Goal: Task Accomplishment & Management: Manage account settings

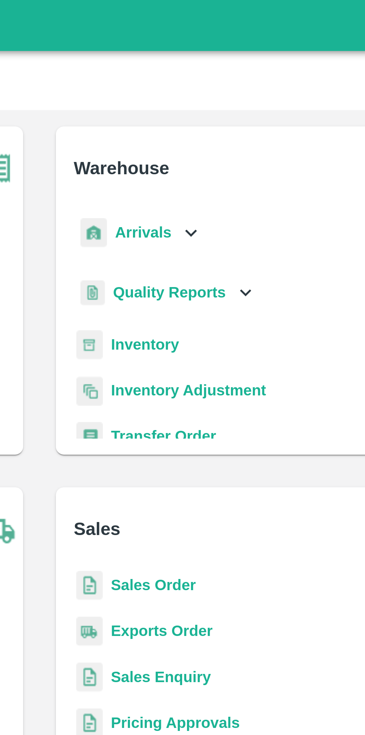
click at [236, 85] on icon at bounding box center [237, 85] width 8 height 8
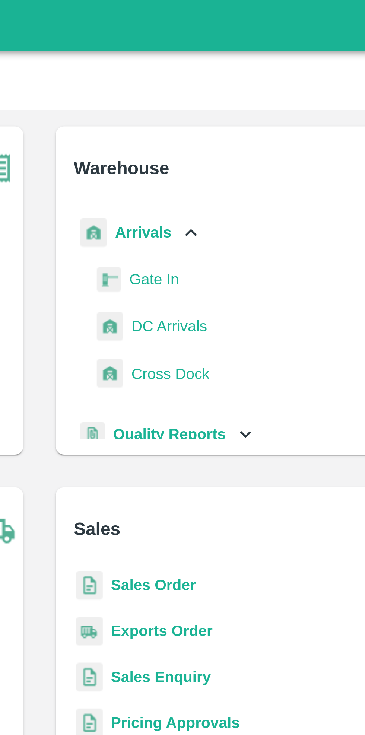
click at [233, 118] on span "DC Arrivals" at bounding box center [230, 119] width 28 height 8
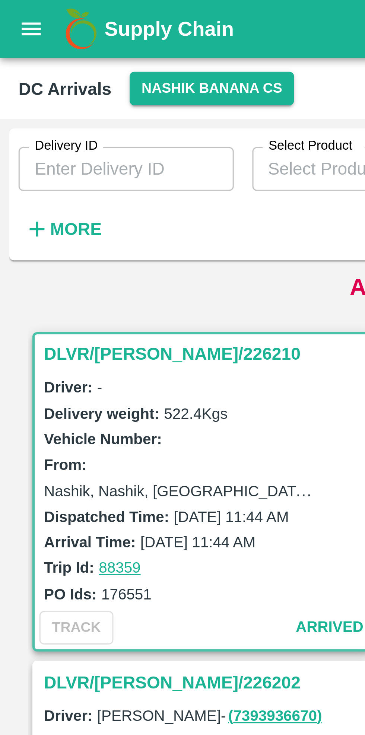
click at [20, 70] on h6 "More" at bounding box center [24, 74] width 17 height 10
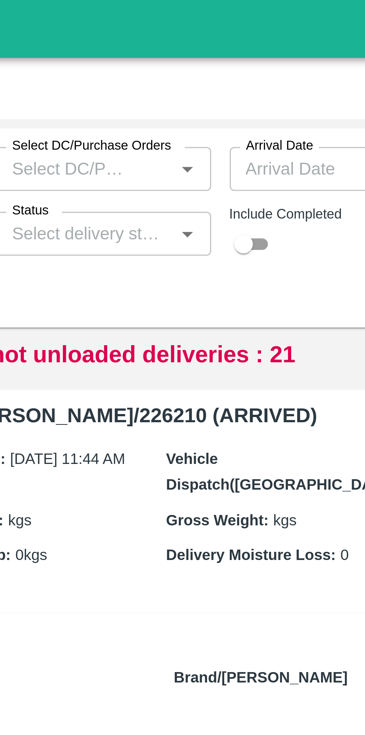
click at [204, 75] on input "Status" at bounding box center [184, 75] width 52 height 10
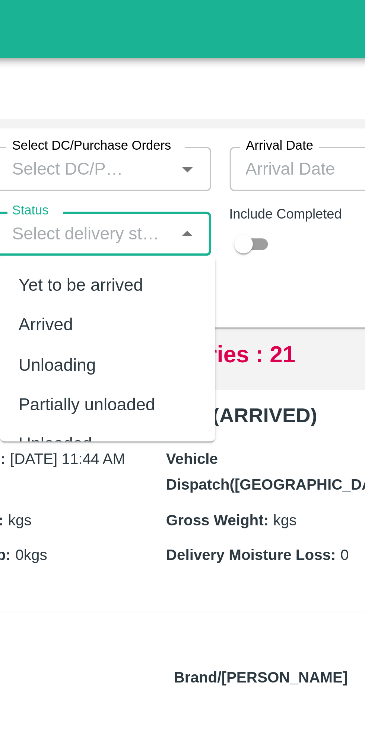
click at [196, 91] on div "Yet to be arrived" at bounding box center [183, 91] width 40 height 8
type input "Yet to be arrived"
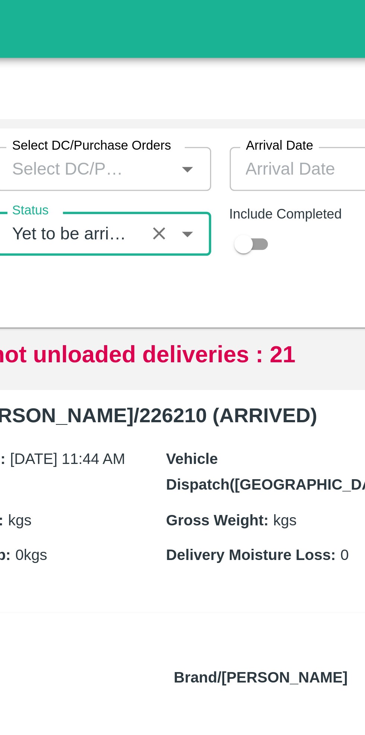
click at [239, 79] on input "checkbox" at bounding box center [235, 78] width 27 height 9
checkbox input "true"
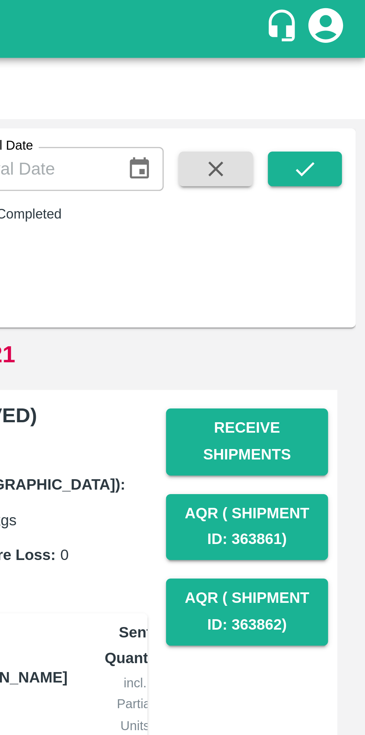
click at [344, 56] on icon "submit" at bounding box center [345, 54] width 6 height 4
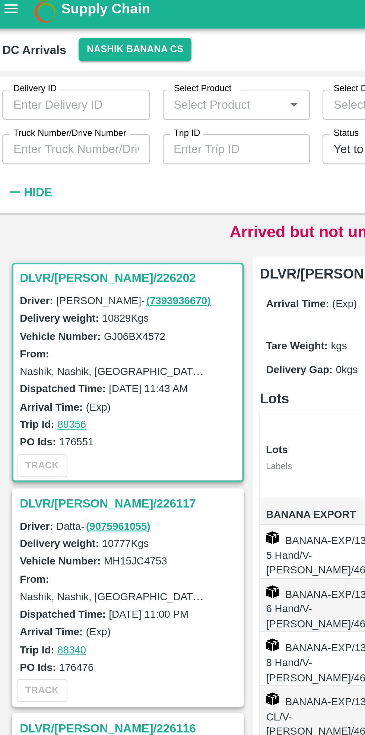
click at [55, 75] on input "Truck Number/Drive Number" at bounding box center [40, 75] width 69 height 14
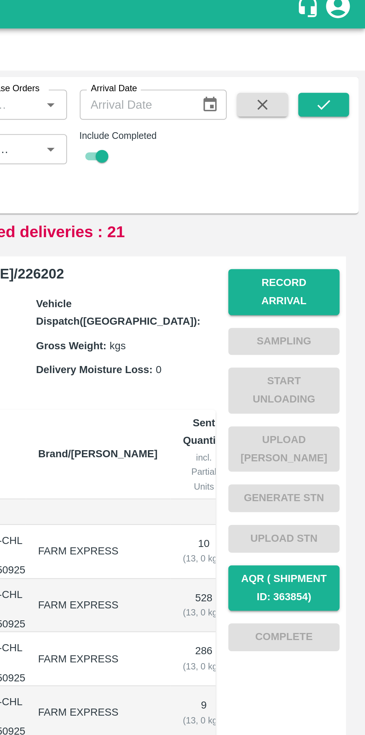
type input "8057"
click at [344, 51] on icon "submit" at bounding box center [345, 54] width 8 height 8
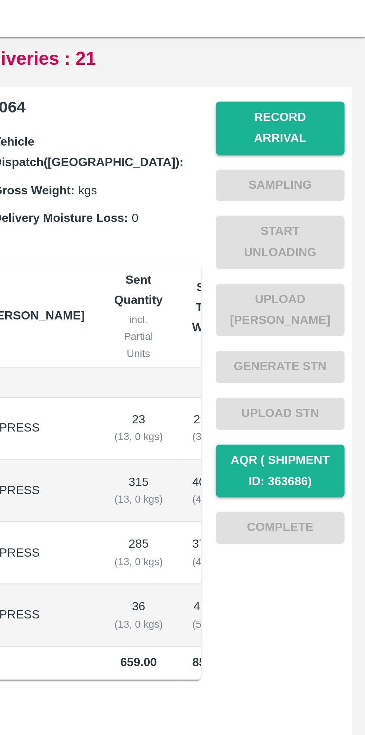
click at [328, 140] on button "Record Arrival" at bounding box center [327, 142] width 52 height 22
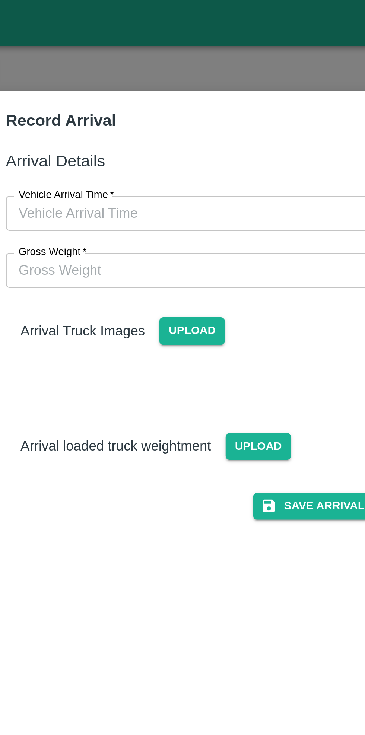
click at [186, 87] on input "Vehicle Arrival Time   *" at bounding box center [180, 86] width 164 height 14
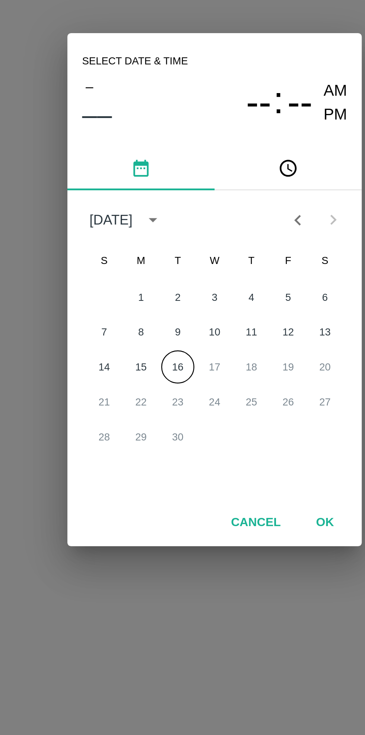
click at [168, 399] on button "16" at bounding box center [167, 398] width 13 height 13
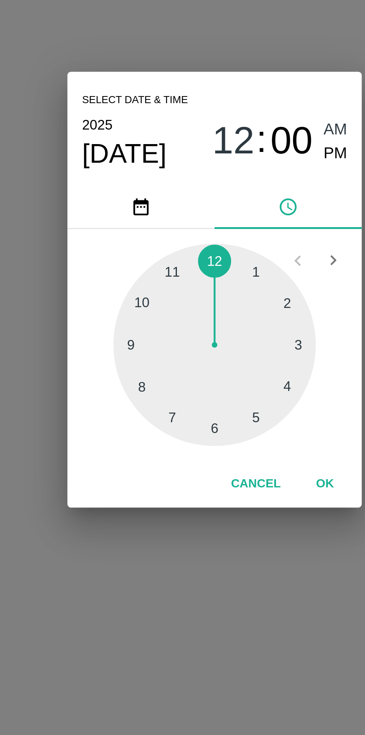
click at [167, 421] on div at bounding box center [182, 390] width 82 height 82
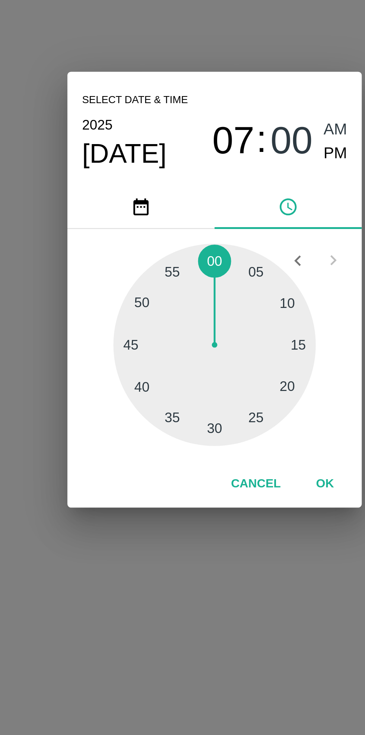
click at [185, 426] on div at bounding box center [182, 390] width 82 height 82
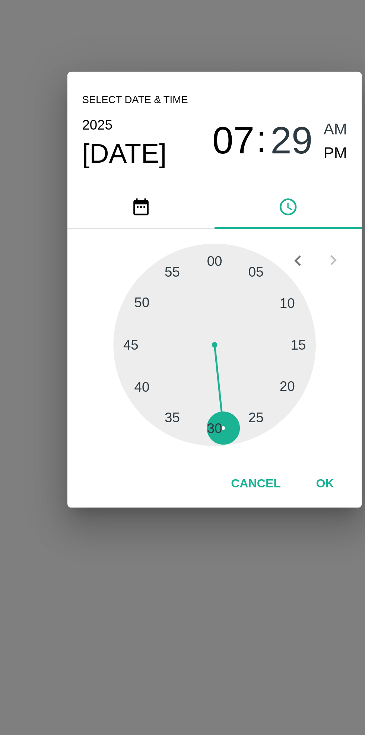
type input "[DATE] 07:29 AM"
click at [226, 448] on button "OK" at bounding box center [227, 445] width 24 height 13
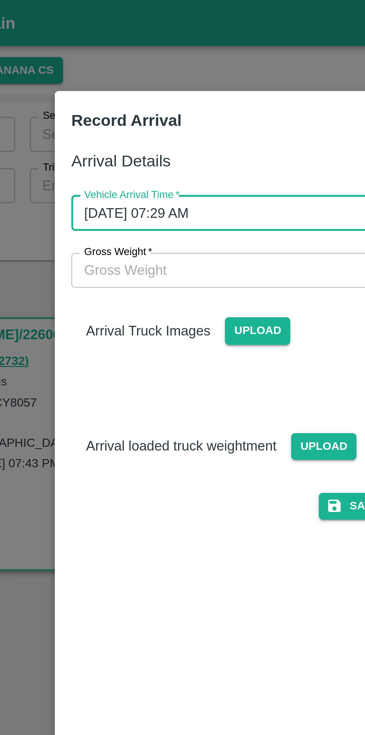
click at [155, 111] on input "Gross Weight   *" at bounding box center [175, 109] width 154 height 14
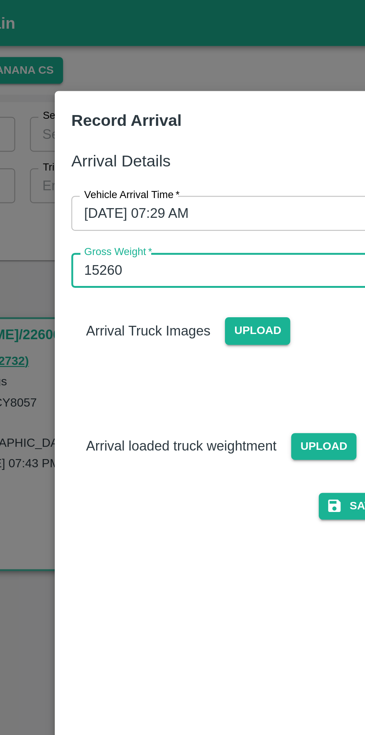
type input "15260"
click at [171, 135] on span "Upload" at bounding box center [173, 133] width 26 height 11
click at [0, 0] on input "Upload" at bounding box center [0, 0] width 0 height 0
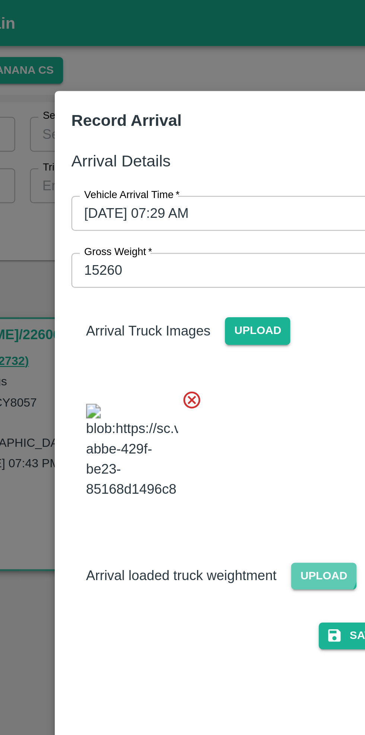
click at [197, 228] on span "Upload" at bounding box center [200, 233] width 26 height 11
click at [0, 0] on input "Upload" at bounding box center [0, 0] width 0 height 0
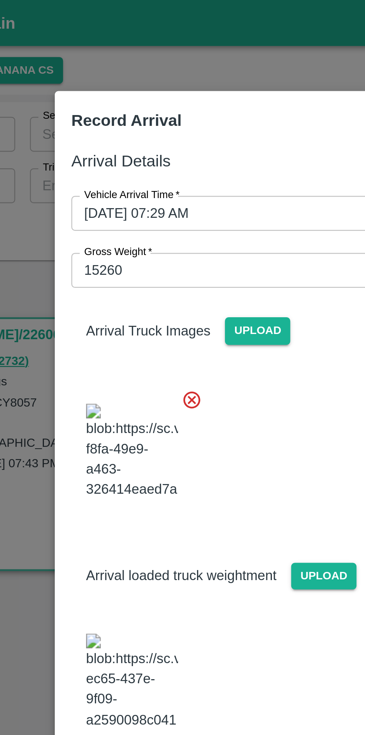
click at [147, 161] on icon at bounding box center [146, 161] width 7 height 7
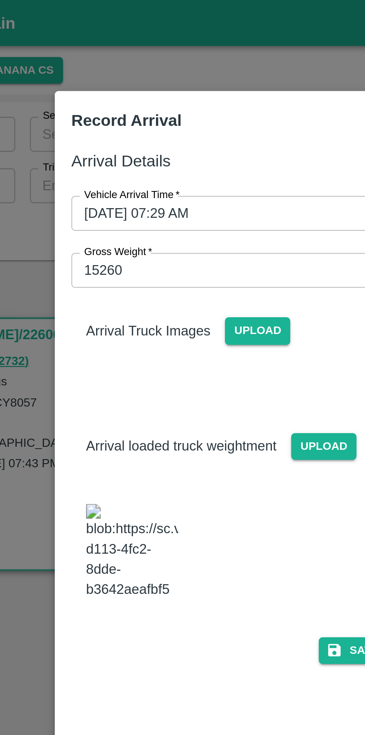
click at [170, 132] on span "Upload" at bounding box center [173, 133] width 26 height 11
click at [0, 0] on input "Upload" at bounding box center [0, 0] width 0 height 0
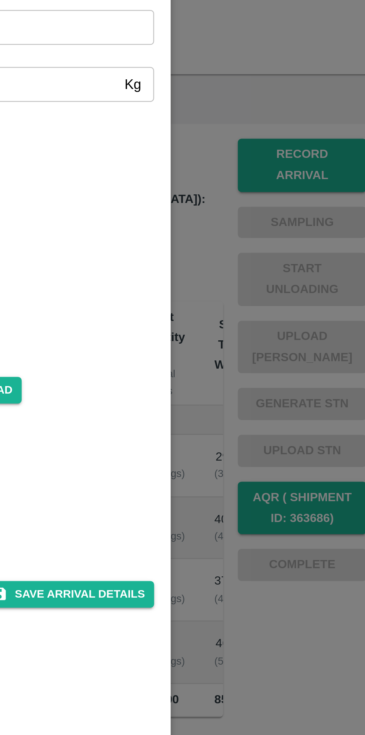
click at [236, 310] on button "Save Arrival Details" at bounding box center [232, 315] width 69 height 11
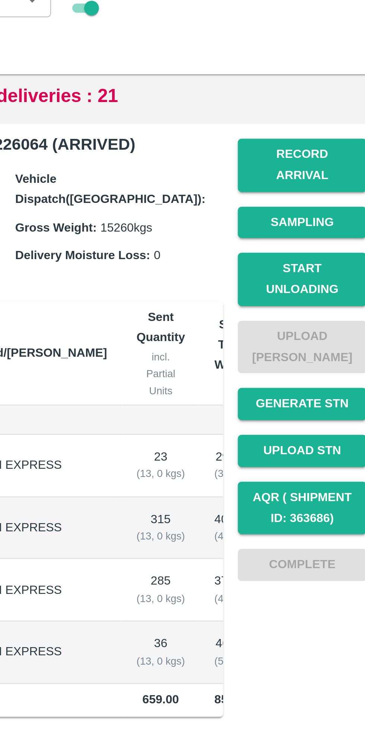
click at [331, 177] on button "Start Unloading" at bounding box center [327, 188] width 52 height 22
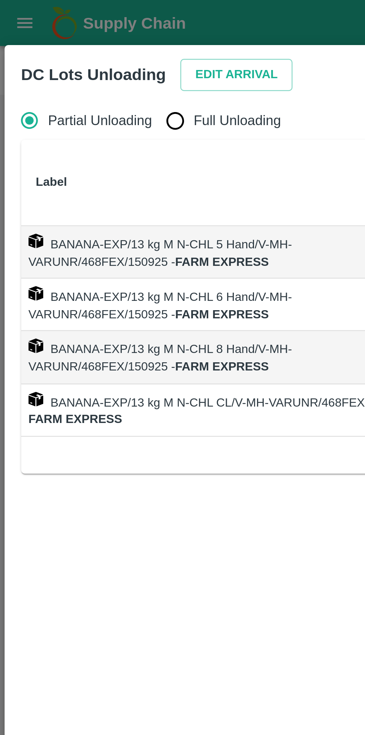
click at [92, 30] on button "Edit Arrival" at bounding box center [95, 30] width 45 height 13
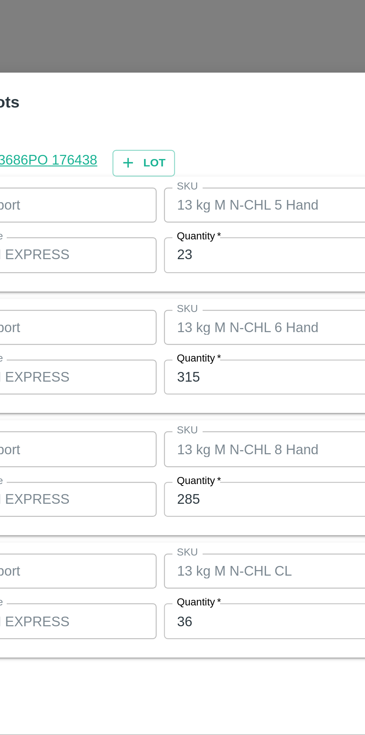
click at [144, 307] on input "23" at bounding box center [168, 307] width 97 height 14
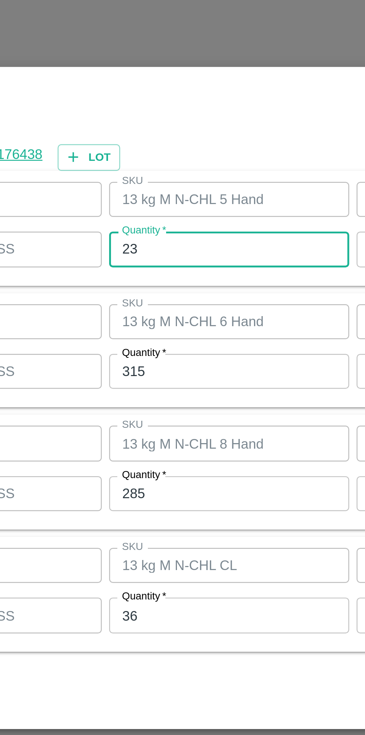
type input "2"
type input "18"
click at [149, 355] on input "315" at bounding box center [168, 356] width 97 height 14
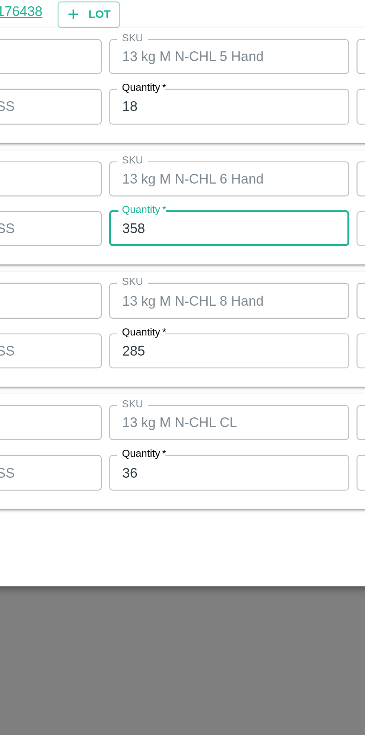
type input "358"
click at [156, 407] on input "285" at bounding box center [168, 406] width 97 height 14
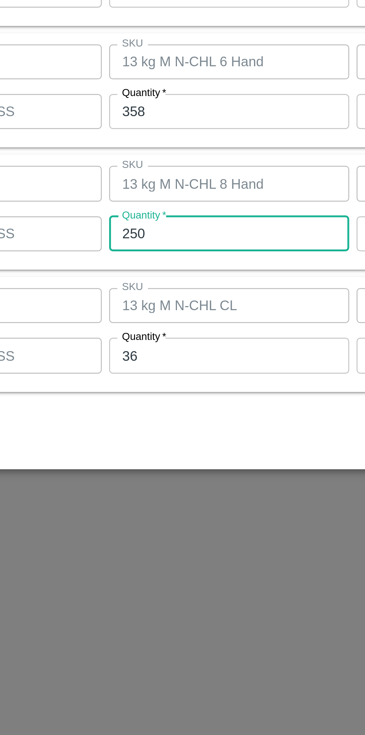
type input "250"
click at [150, 457] on input "36" at bounding box center [168, 455] width 97 height 14
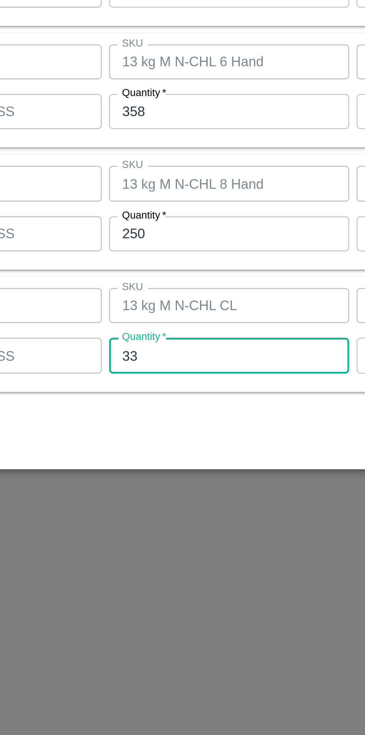
type input "33"
click at [178, 482] on div "Cancel Save" at bounding box center [182, 487] width 339 height 22
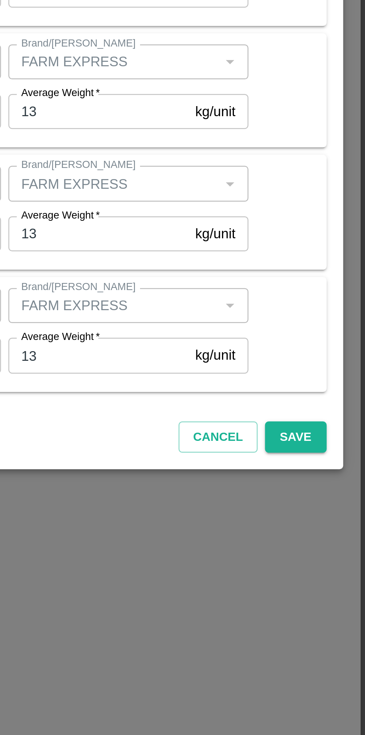
click at [339, 486] on button "Save" at bounding box center [336, 488] width 25 height 13
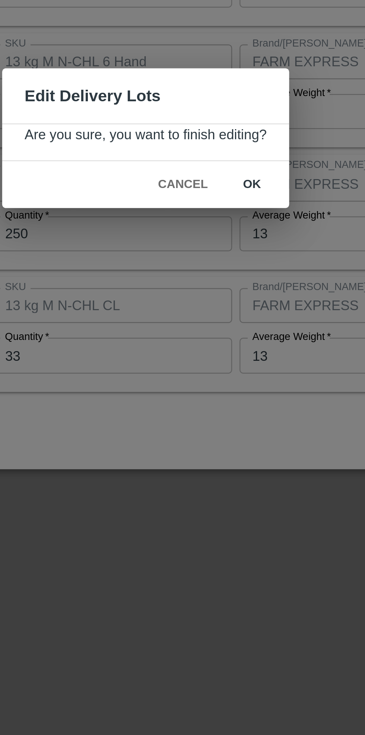
click at [224, 387] on button "ok" at bounding box center [226, 386] width 24 height 13
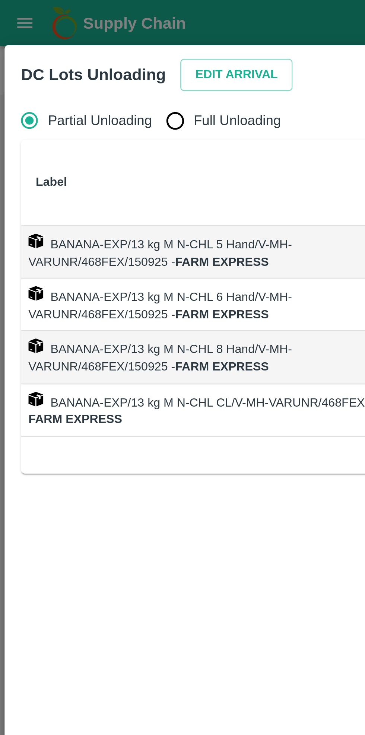
click at [69, 51] on input "Full Unloading" at bounding box center [70, 48] width 15 height 15
radio input "true"
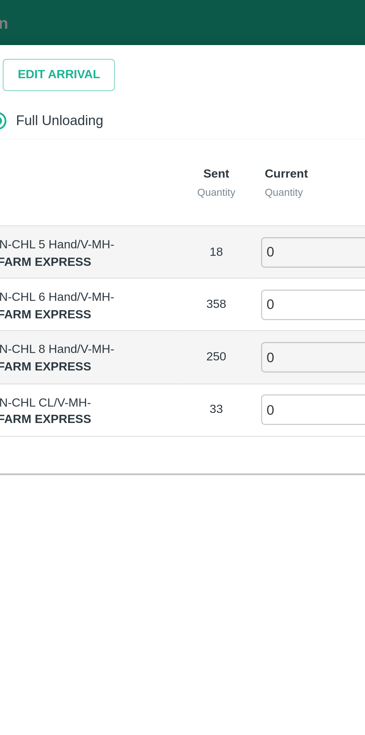
click at [196, 100] on input "0" at bounding box center [204, 102] width 54 height 12
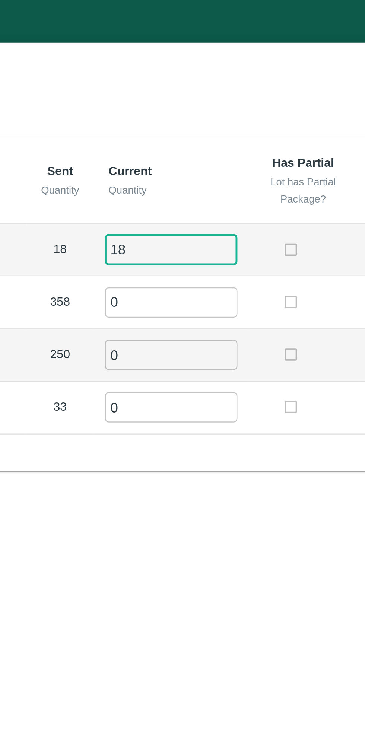
type input "18"
click at [202, 122] on input "0" at bounding box center [204, 123] width 54 height 12
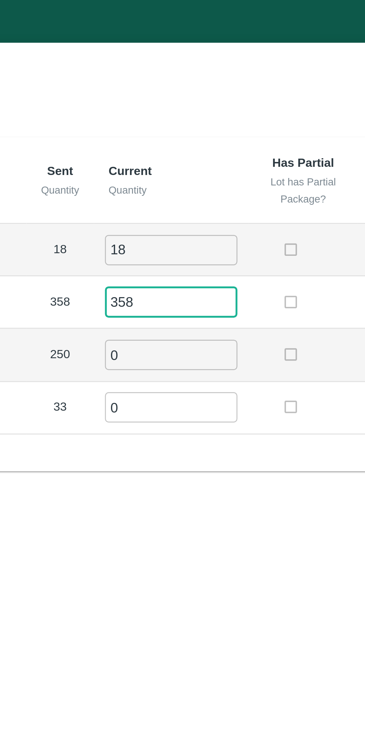
type input "358"
click at [199, 142] on input "0" at bounding box center [204, 144] width 54 height 12
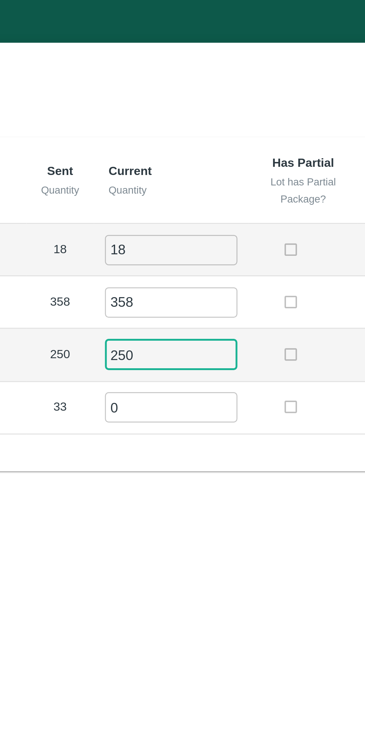
type input "250"
click at [200, 163] on input "0" at bounding box center [204, 166] width 54 height 12
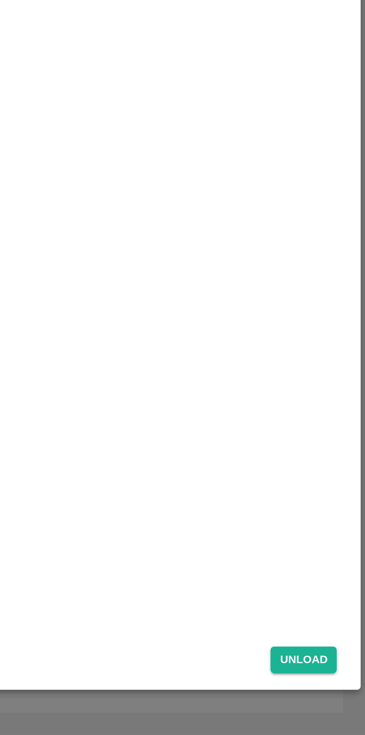
type input "33"
click at [341, 704] on button "Unload" at bounding box center [339, 704] width 27 height 11
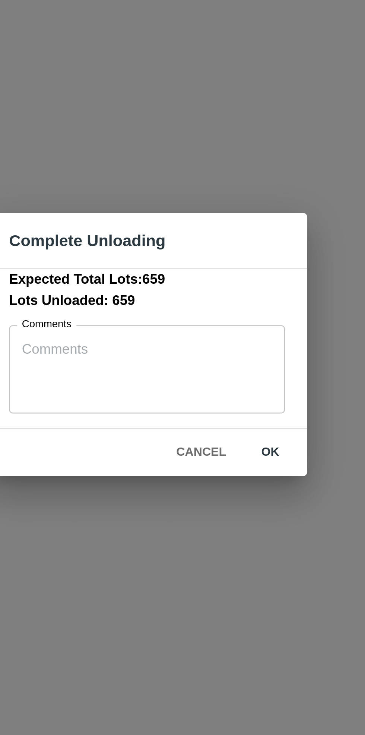
click at [232, 409] on button "ok" at bounding box center [232, 410] width 24 height 13
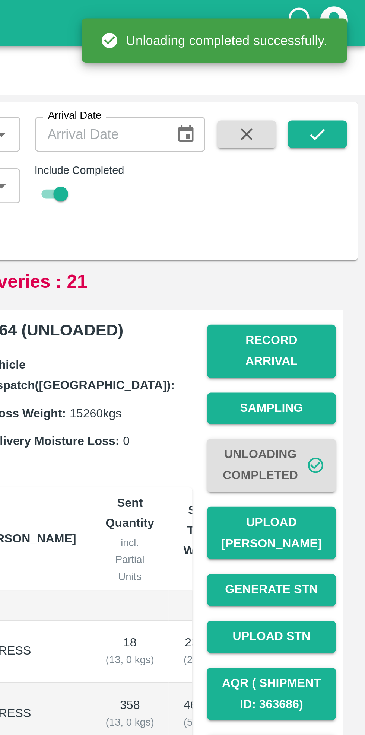
click at [334, 207] on button "Upload [PERSON_NAME]" at bounding box center [327, 216] width 52 height 22
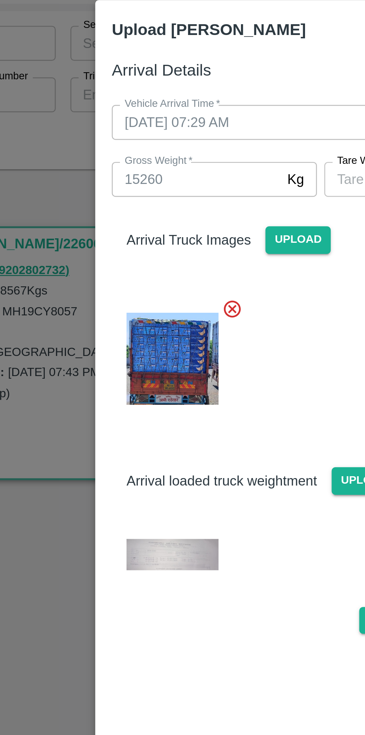
click at [112, 263] on img at bounding box center [122, 261] width 37 height 13
click at [194, 112] on input "[PERSON_NAME]   *" at bounding box center [218, 109] width 68 height 14
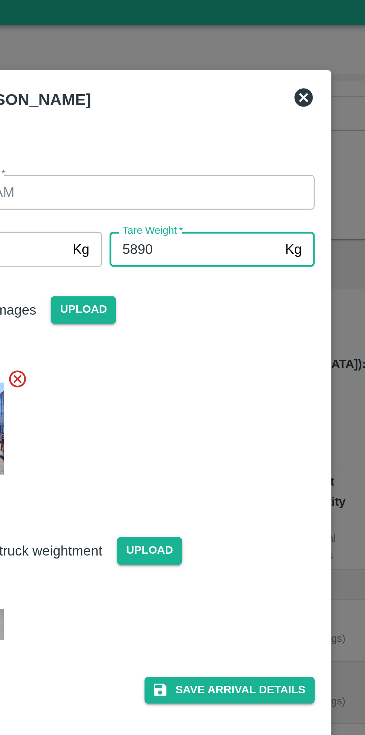
type input "5890"
click at [245, 154] on div at bounding box center [179, 179] width 175 height 57
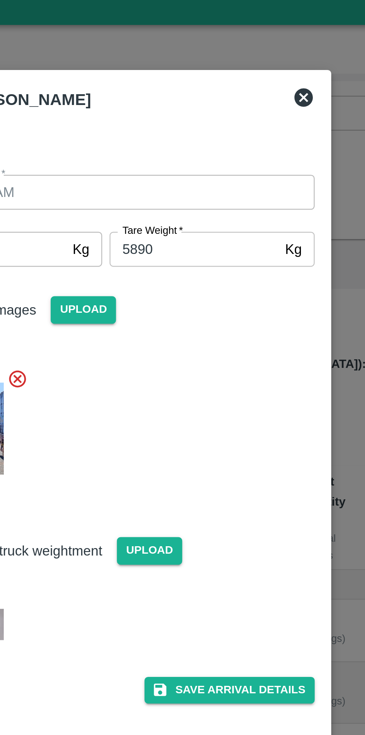
click at [233, 288] on button "Save Arrival Details" at bounding box center [232, 287] width 69 height 11
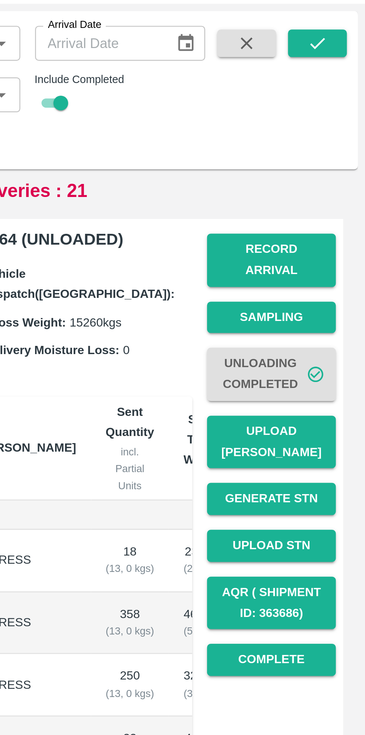
click at [327, 297] on button "Complete" at bounding box center [327, 303] width 52 height 13
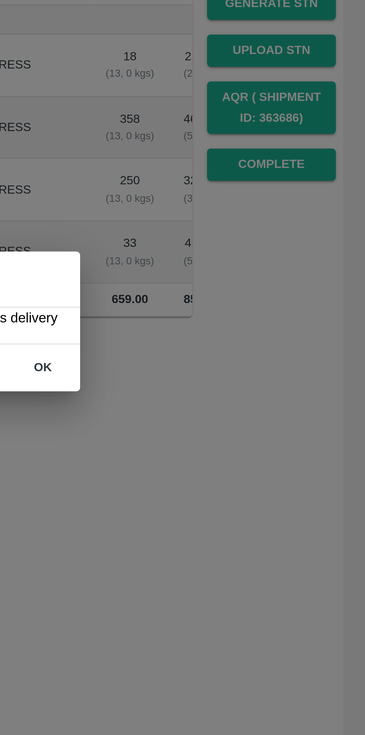
click at [236, 386] on button "ok" at bounding box center [235, 386] width 24 height 13
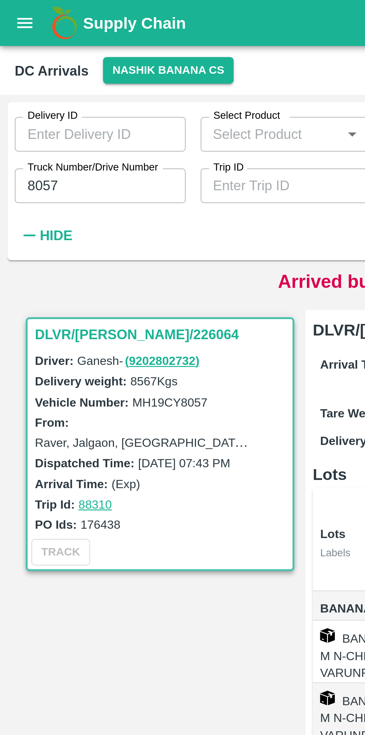
click at [36, 73] on input "8057" at bounding box center [40, 75] width 69 height 14
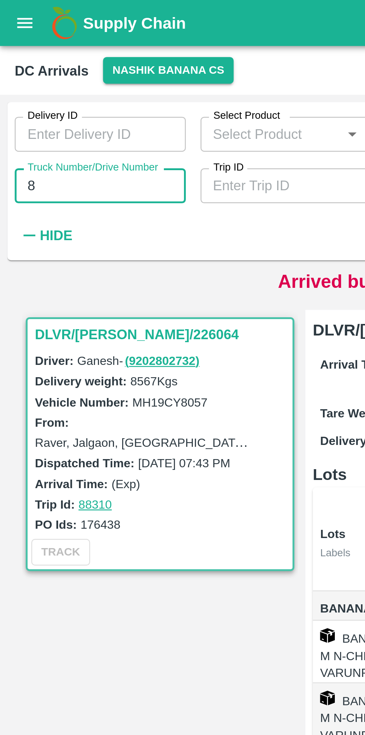
type input "8"
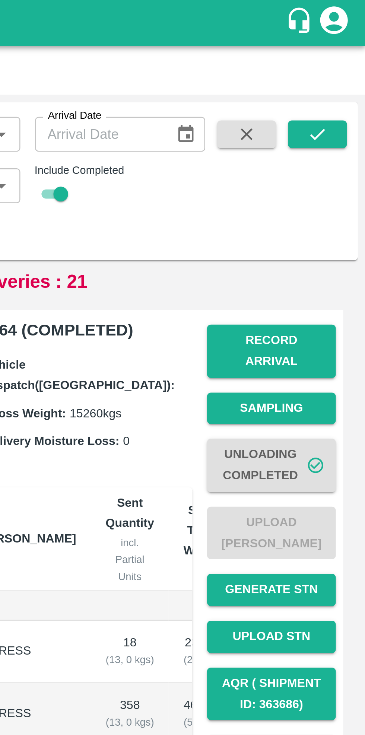
type input "7158"
click at [339, 54] on button "submit" at bounding box center [345, 54] width 24 height 11
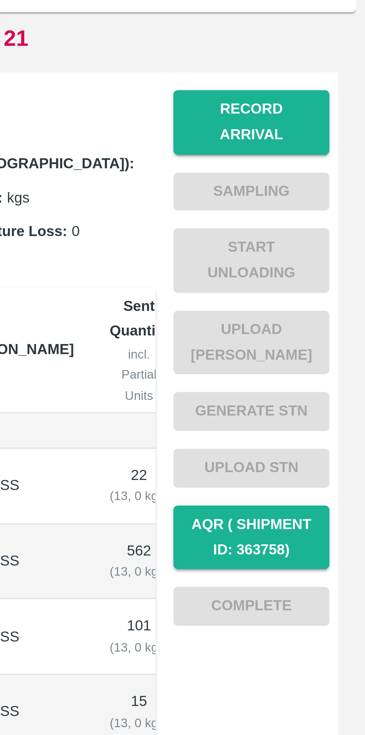
click at [329, 138] on button "Record Arrival" at bounding box center [327, 142] width 52 height 22
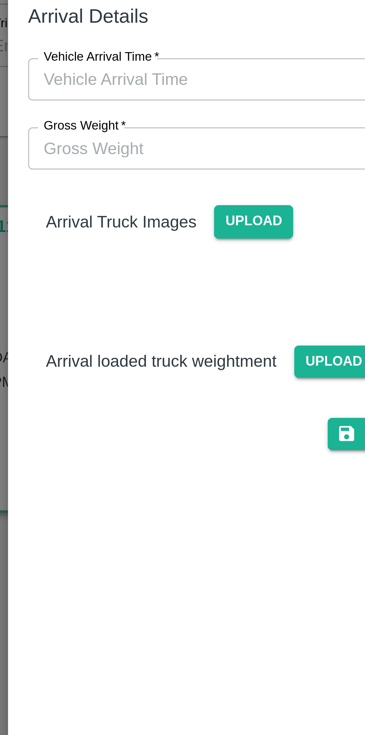
click at [178, 88] on input "Vehicle Arrival Time   *" at bounding box center [180, 86] width 164 height 14
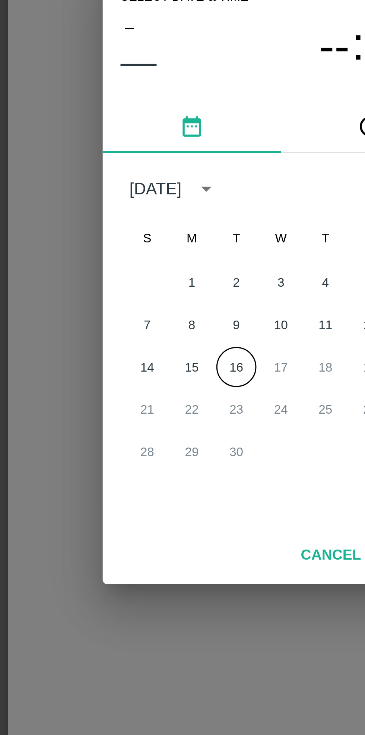
click at [166, 397] on button "16" at bounding box center [167, 398] width 13 height 13
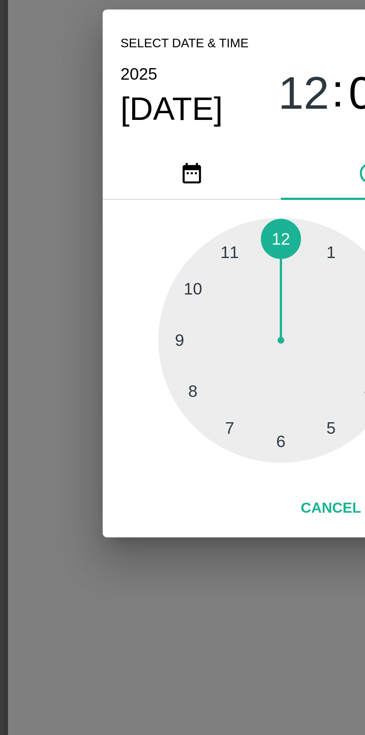
click at [184, 425] on div at bounding box center [182, 390] width 82 height 82
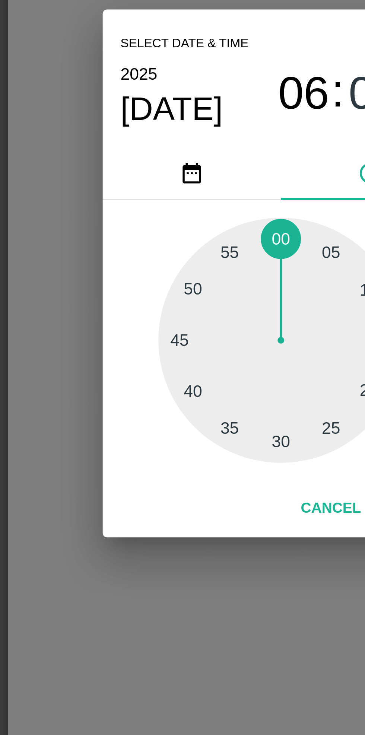
click at [154, 370] on div at bounding box center [182, 390] width 82 height 82
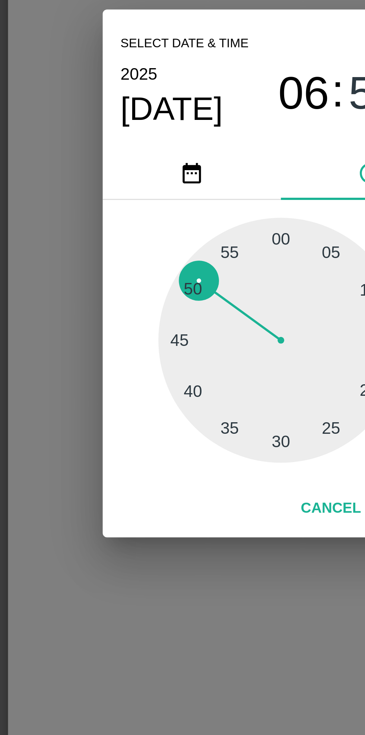
type input "[DATE] 06:51 AM"
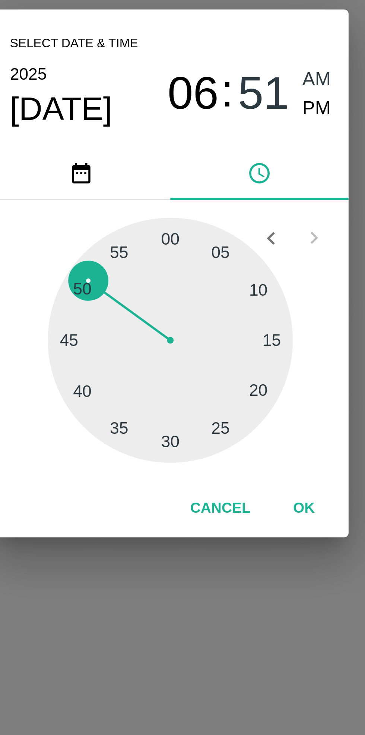
click at [227, 448] on button "OK" at bounding box center [227, 445] width 24 height 13
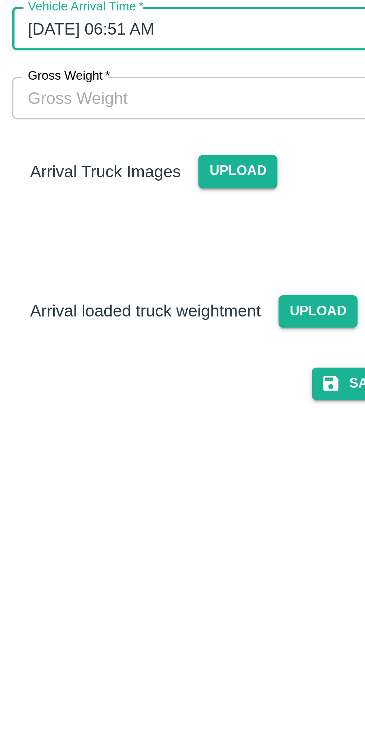
click at [197, 179] on span "Upload" at bounding box center [200, 180] width 26 height 11
click at [0, 0] on input "Upload" at bounding box center [0, 0] width 0 height 0
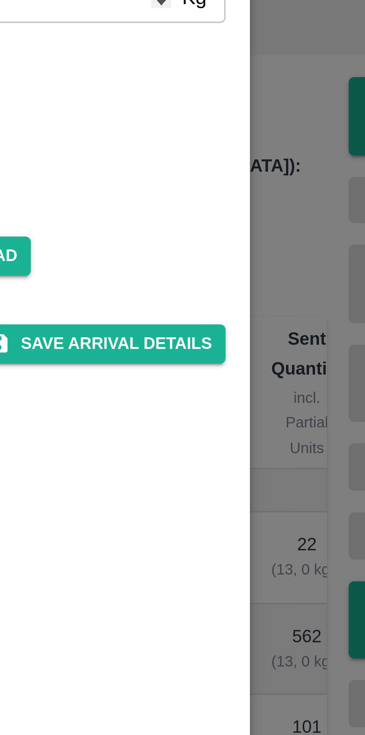
click at [243, 203] on button "Save Arrival Details" at bounding box center [232, 204] width 69 height 11
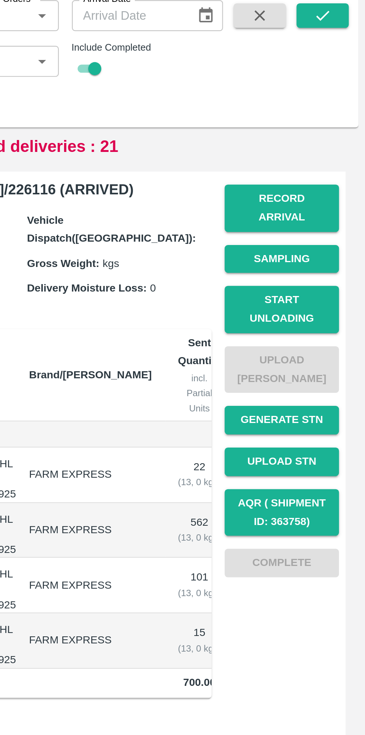
click at [324, 179] on button "Start Unloading" at bounding box center [327, 188] width 52 height 22
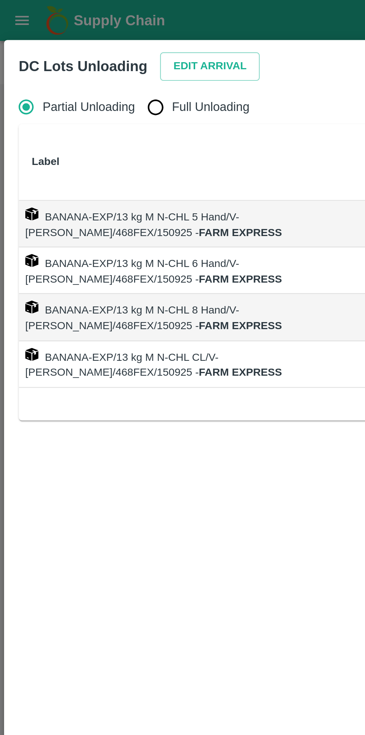
click at [92, 30] on button "Edit Arrival" at bounding box center [95, 30] width 45 height 13
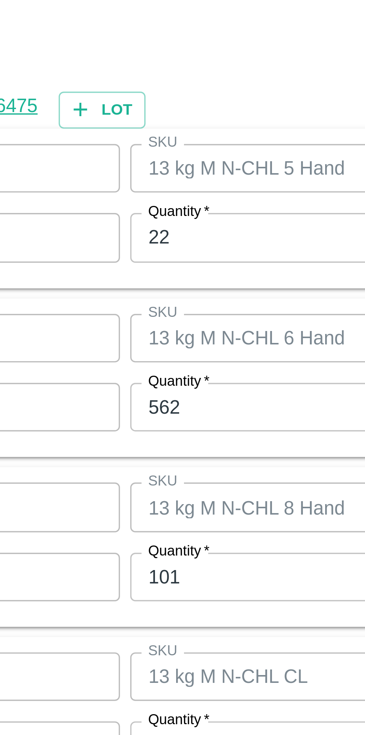
click at [150, 306] on input "22" at bounding box center [168, 307] width 97 height 14
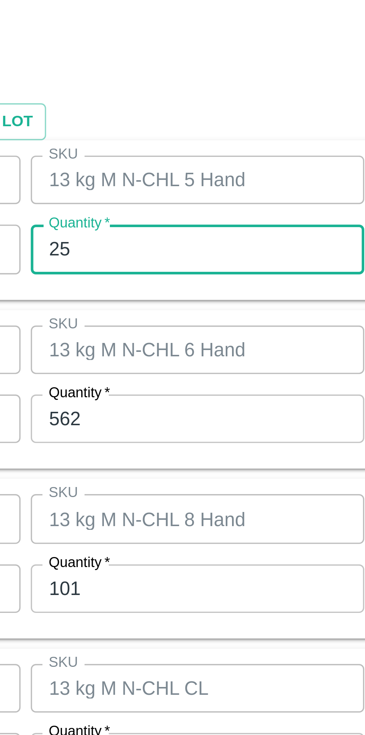
type input "25"
click at [148, 356] on input "562" at bounding box center [168, 356] width 97 height 14
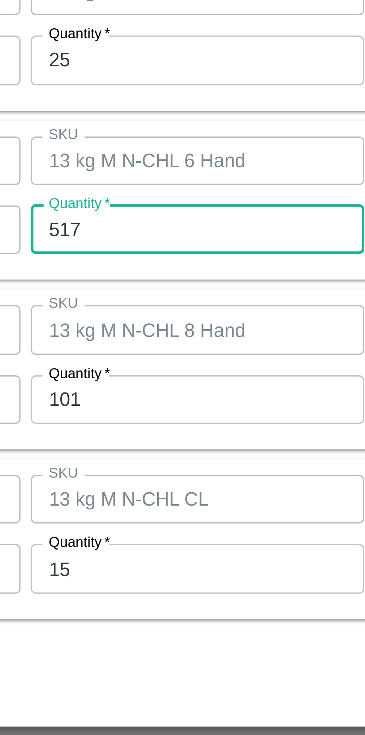
type input "517"
click at [154, 406] on input "101" at bounding box center [168, 406] width 97 height 14
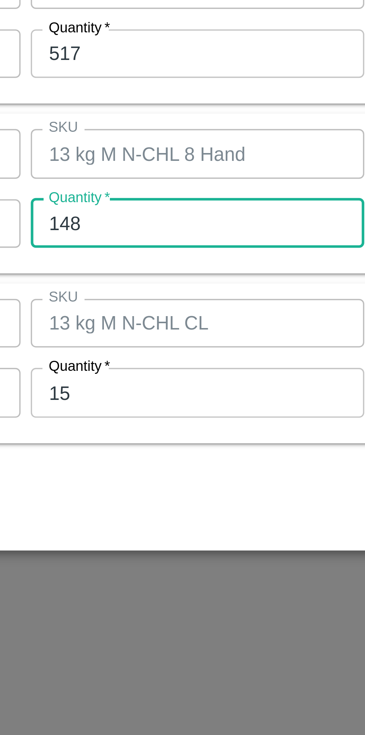
type input "148"
click at [152, 454] on input "15" at bounding box center [168, 455] width 97 height 14
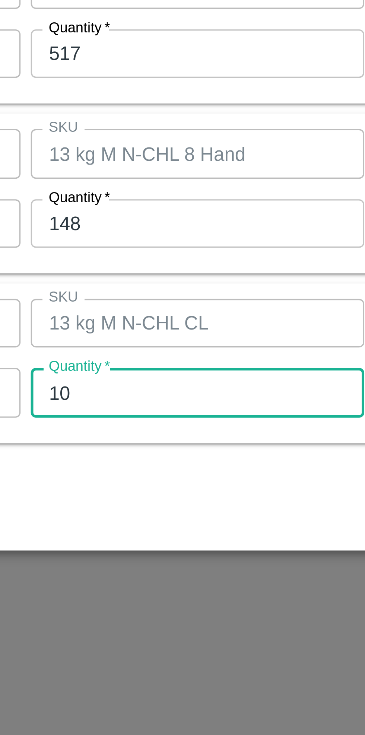
type input "10"
click at [162, 467] on div "Product Banana Export Product SKU 13 kg M N-CHL CL SKU Brand/Marka Brand/Marka …" at bounding box center [182, 446] width 333 height 47
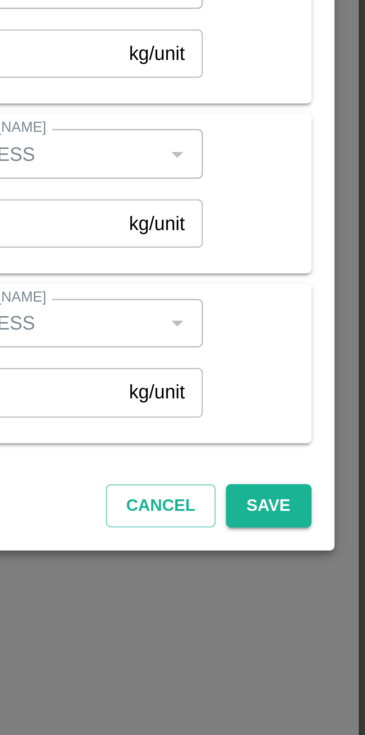
click at [337, 488] on button "Save" at bounding box center [336, 488] width 25 height 13
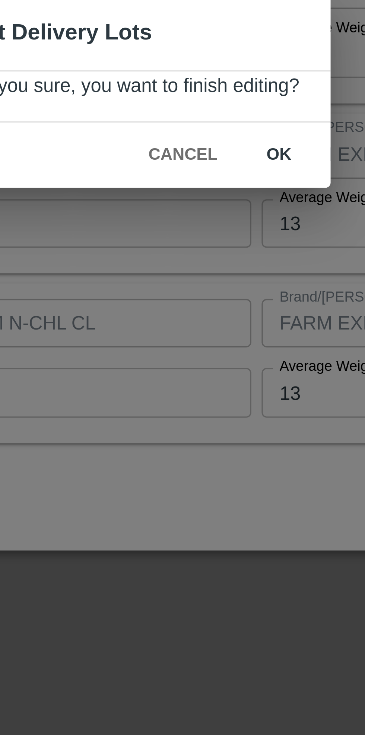
click at [222, 387] on button "ok" at bounding box center [226, 386] width 24 height 13
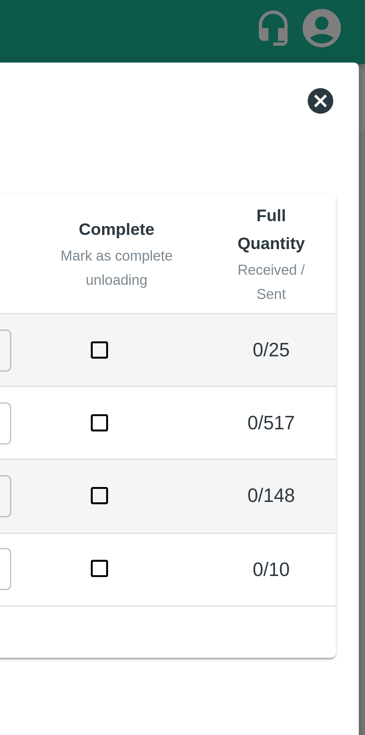
click at [350, 31] on icon at bounding box center [351, 29] width 9 height 9
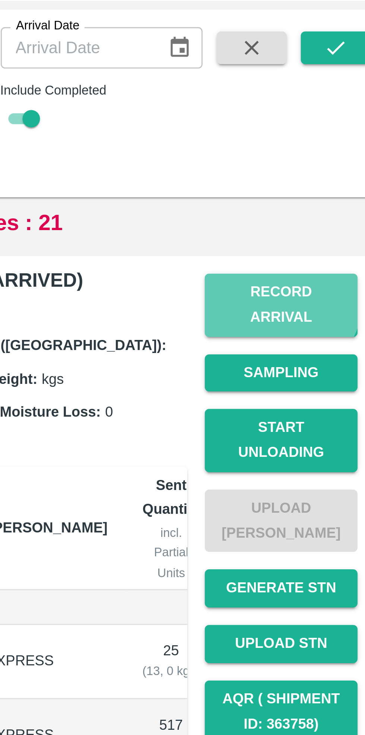
click at [326, 140] on button "Record Arrival" at bounding box center [327, 142] width 52 height 22
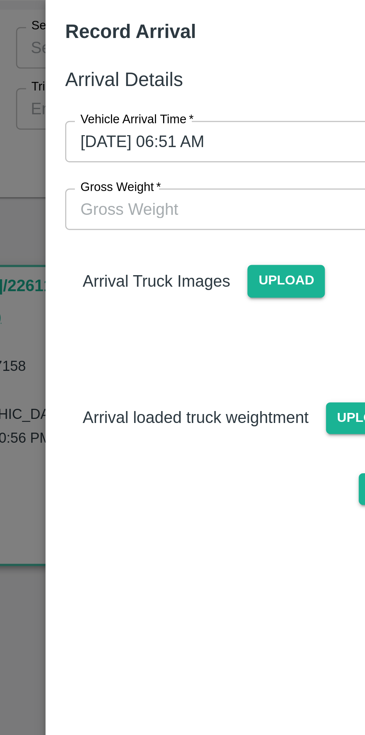
click at [152, 112] on input "Gross Weight   *" at bounding box center [175, 109] width 154 height 14
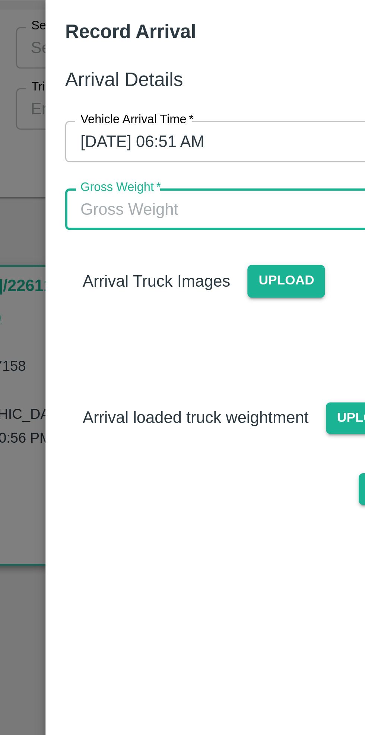
click at [173, 131] on span "Upload" at bounding box center [173, 133] width 26 height 11
click at [0, 0] on input "Upload" at bounding box center [0, 0] width 0 height 0
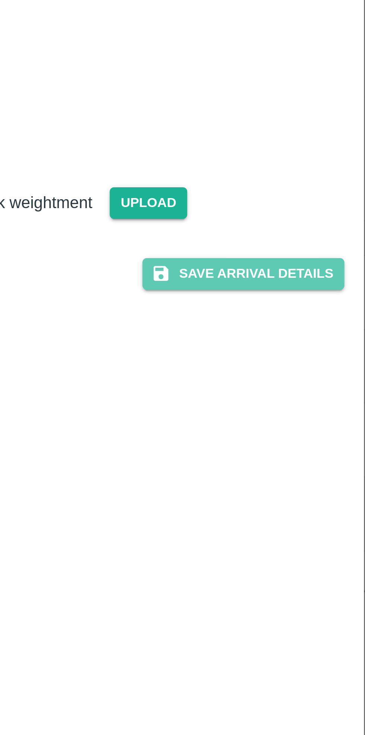
click at [237, 263] on button "Save Arrival Details" at bounding box center [232, 257] width 69 height 11
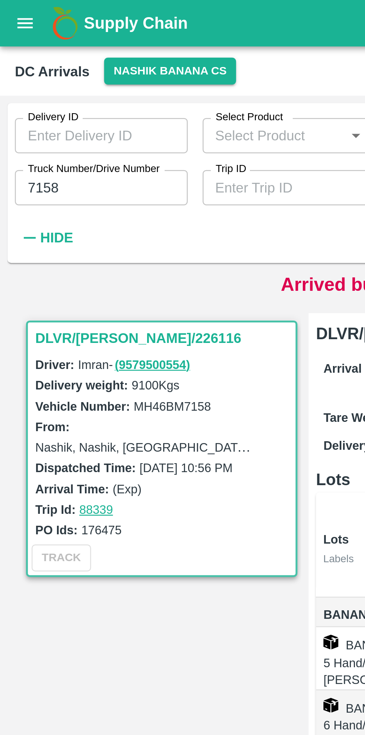
click at [36, 76] on input "7158" at bounding box center [40, 75] width 69 height 14
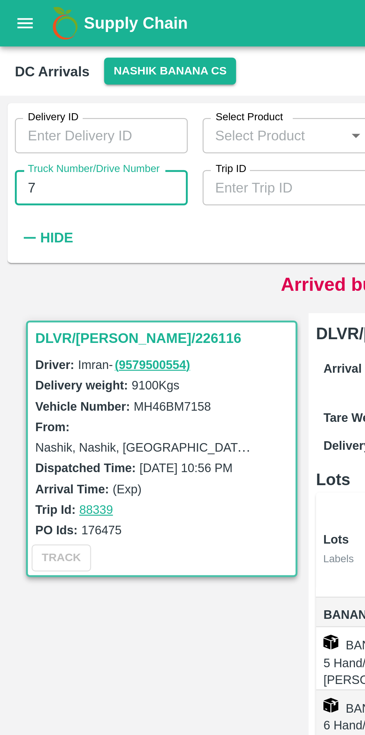
type input "7"
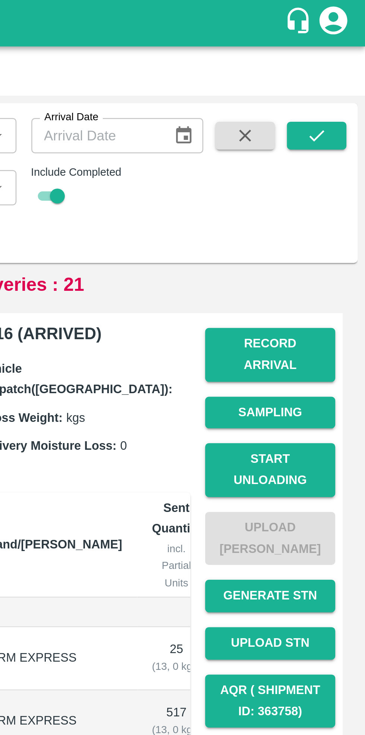
type input "4572"
click at [345, 53] on icon "submit" at bounding box center [345, 54] width 8 height 8
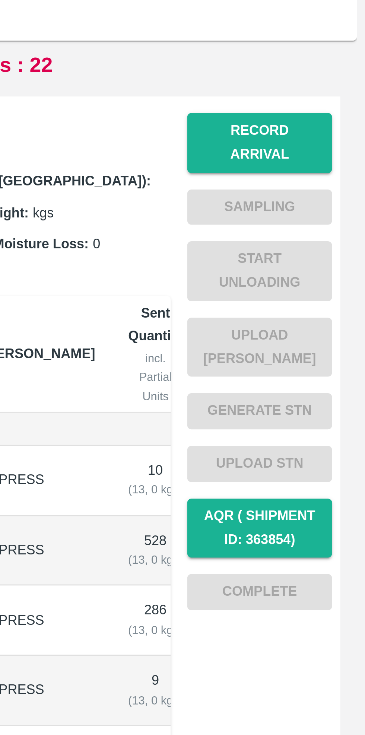
click at [326, 137] on button "Record Arrival" at bounding box center [327, 142] width 52 height 22
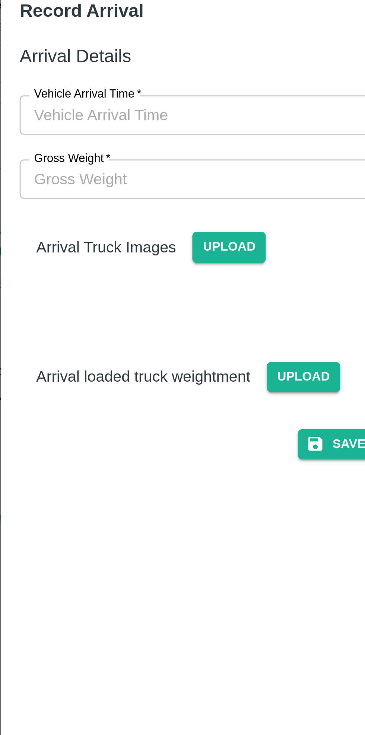
click at [189, 86] on input "Vehicle Arrival Time   *" at bounding box center [180, 86] width 164 height 14
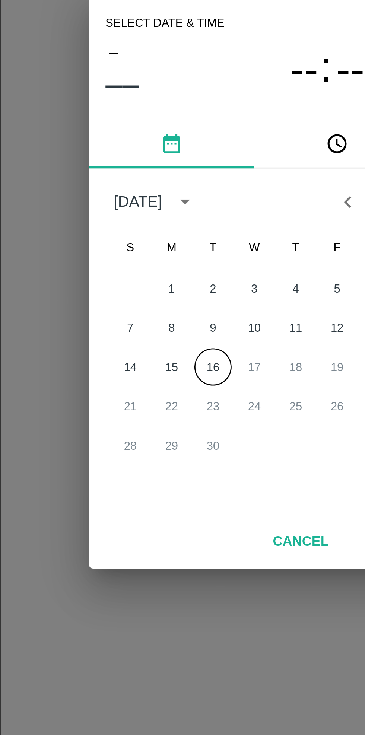
click at [167, 399] on button "16" at bounding box center [167, 398] width 13 height 13
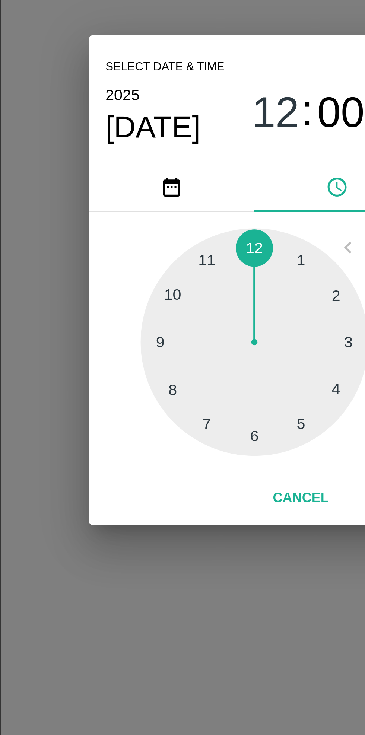
click at [182, 426] on div at bounding box center [182, 390] width 82 height 82
type input "[DATE] 06:00 AM"
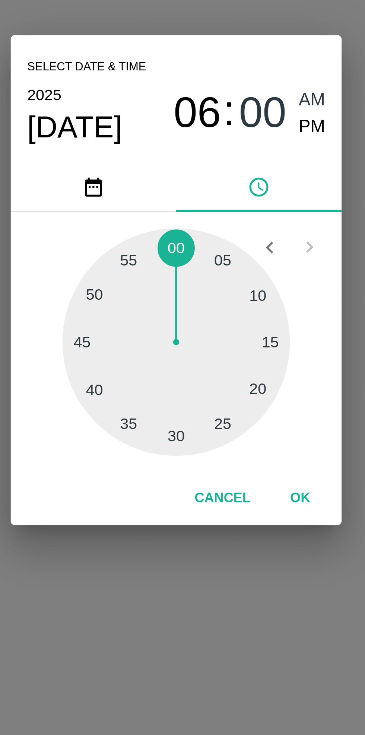
click at [226, 446] on button "OK" at bounding box center [227, 445] width 24 height 13
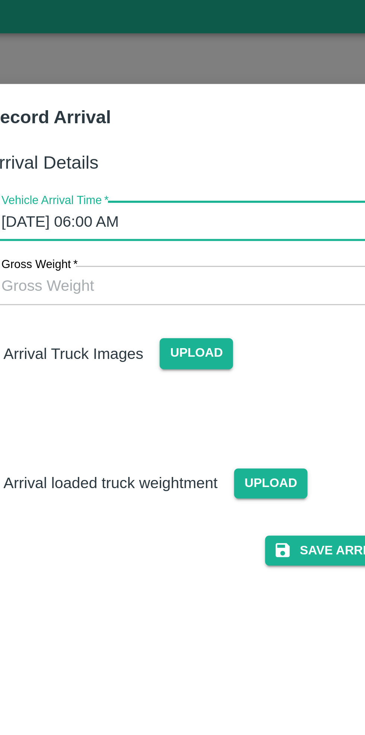
click at [172, 135] on span "Upload" at bounding box center [173, 133] width 26 height 11
click at [0, 0] on input "Upload" at bounding box center [0, 0] width 0 height 0
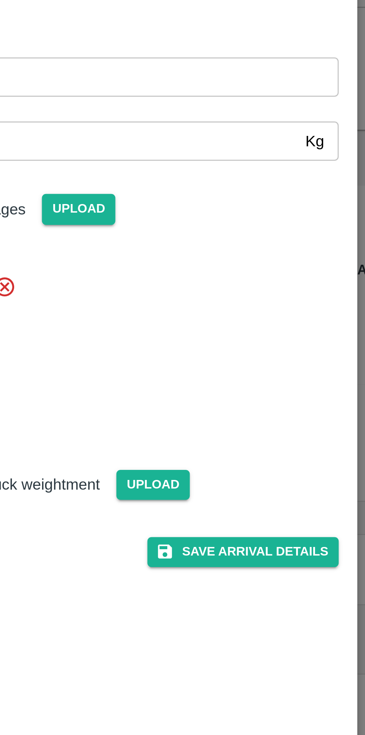
click at [239, 259] on button "Save Arrival Details" at bounding box center [232, 257] width 69 height 11
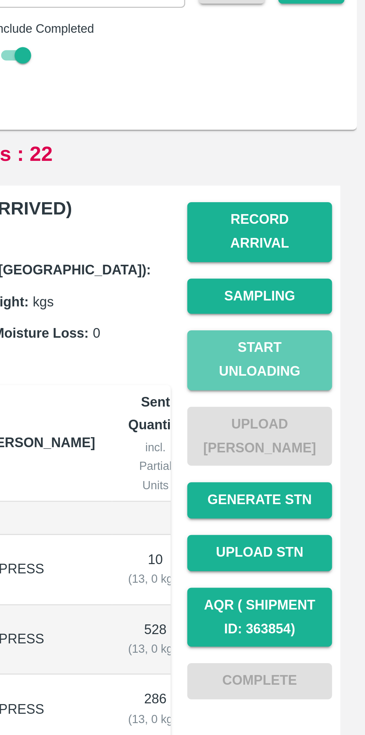
click at [327, 178] on button "Start Unloading" at bounding box center [327, 188] width 52 height 22
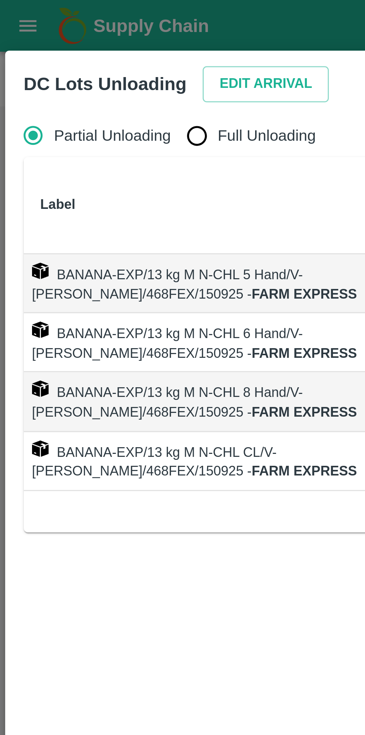
click at [92, 33] on button "Edit Arrival" at bounding box center [95, 30] width 45 height 13
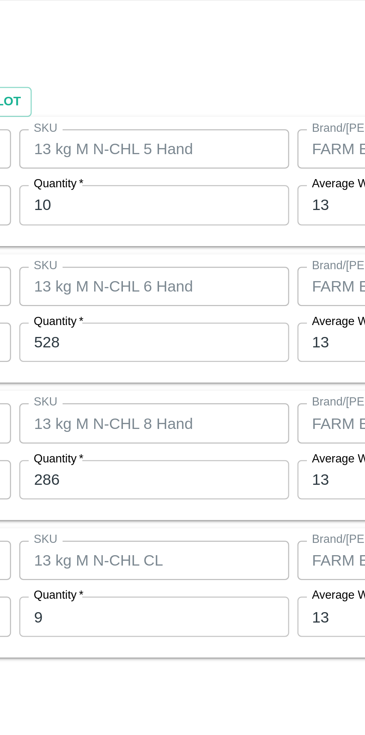
click at [168, 308] on input "10" at bounding box center [168, 307] width 97 height 14
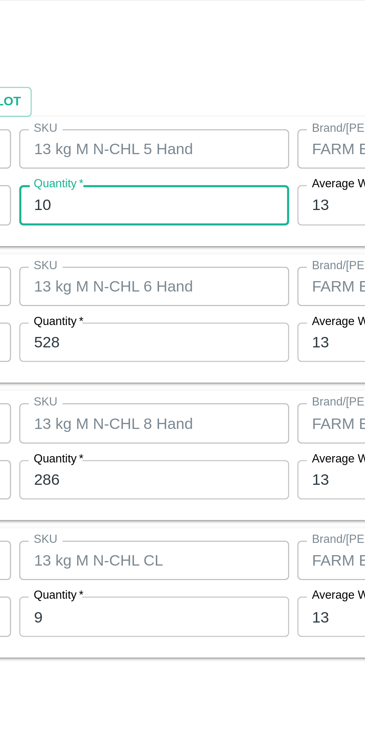
click at [166, 309] on input "10" at bounding box center [168, 307] width 97 height 14
type input "15"
click at [161, 358] on input "528" at bounding box center [168, 356] width 97 height 14
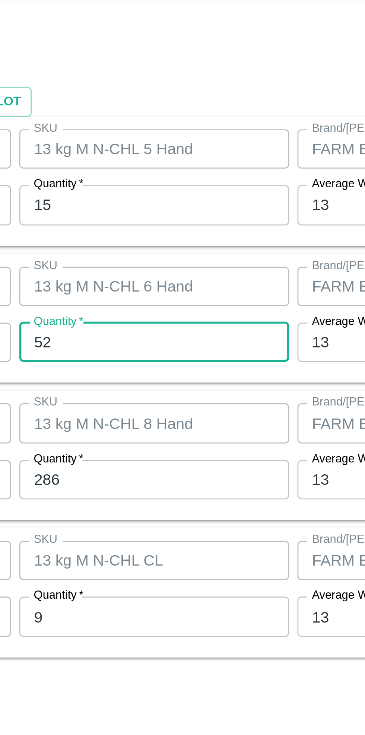
type input "5"
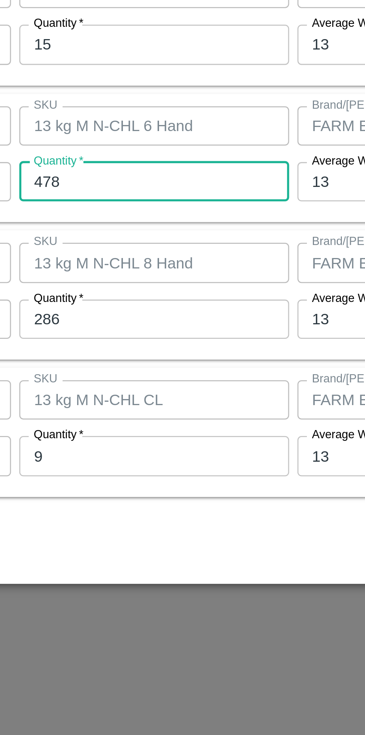
type input "478"
click at [153, 409] on input "286" at bounding box center [168, 406] width 97 height 14
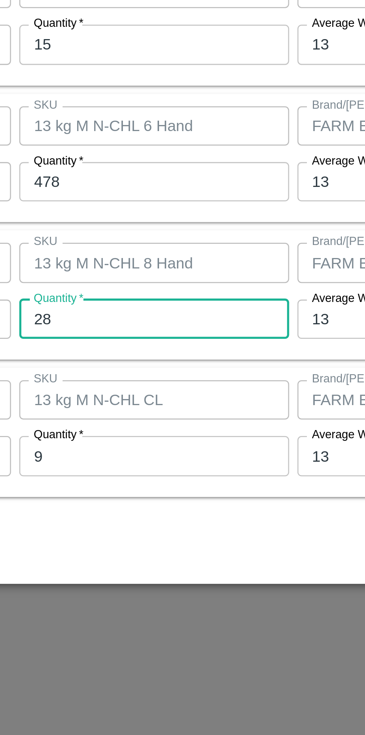
type input "2"
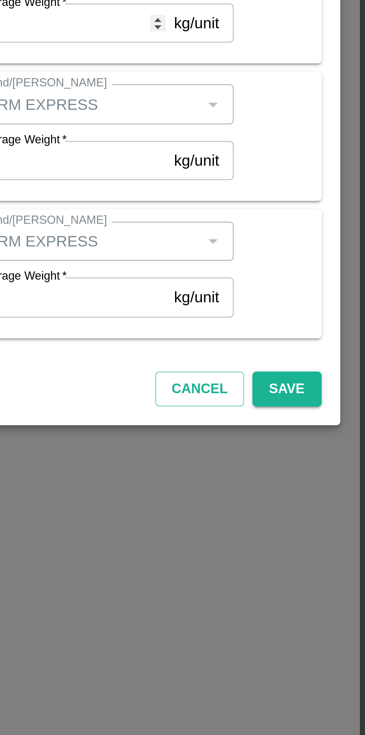
type input "331"
click at [333, 487] on button "Save" at bounding box center [336, 488] width 25 height 13
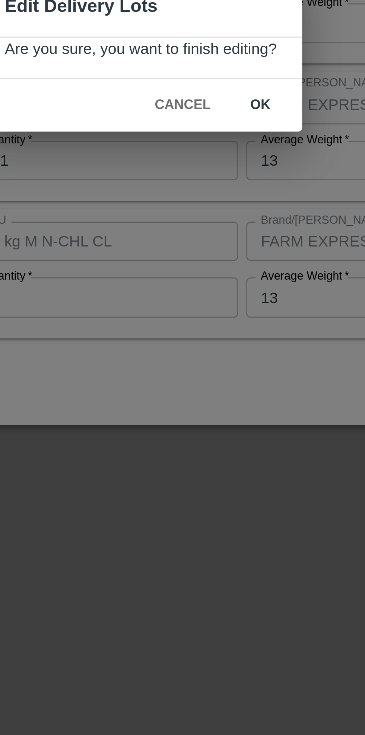
click at [224, 385] on button "ok" at bounding box center [226, 386] width 24 height 13
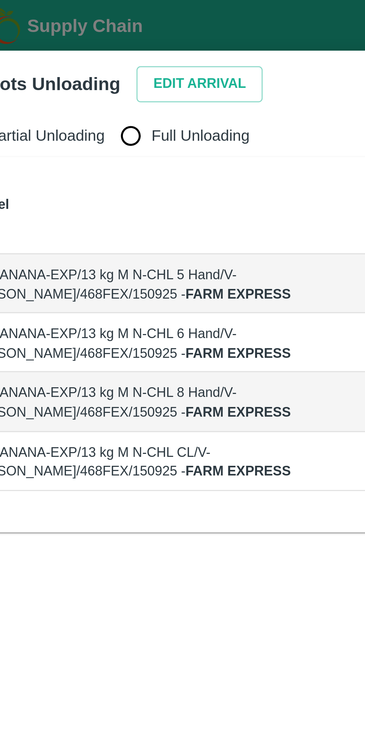
click at [70, 52] on input "Full Unloading" at bounding box center [70, 48] width 15 height 15
radio input "true"
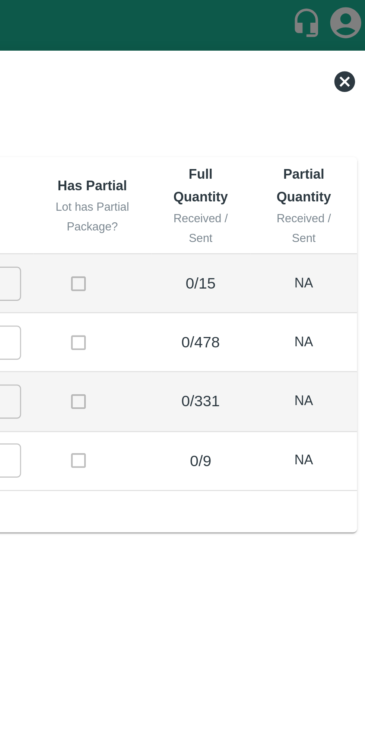
click at [351, 31] on icon at bounding box center [351, 29] width 7 height 7
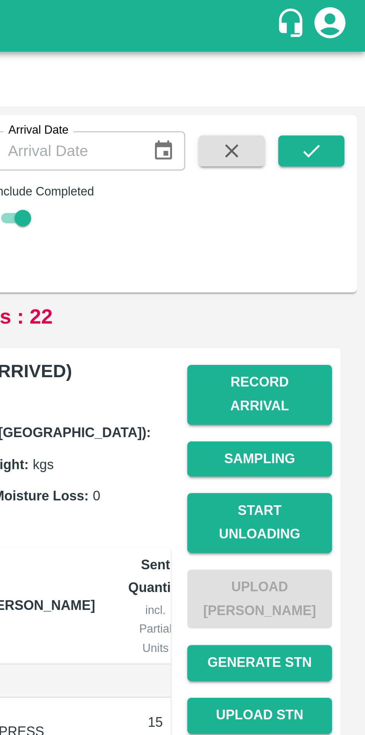
click at [330, 139] on button "Record Arrival" at bounding box center [327, 142] width 52 height 22
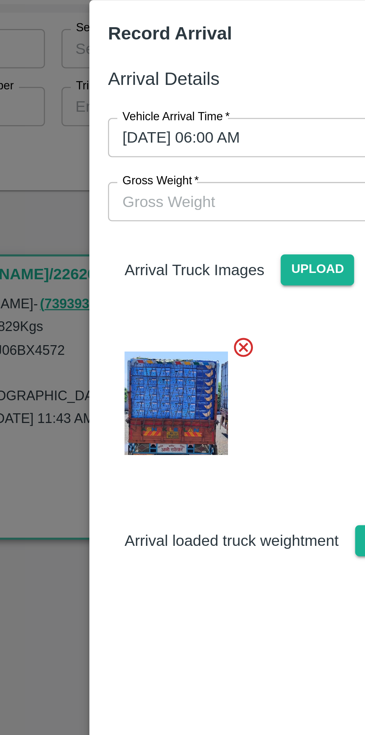
click at [141, 109] on input "Gross Weight   *" at bounding box center [175, 109] width 154 height 14
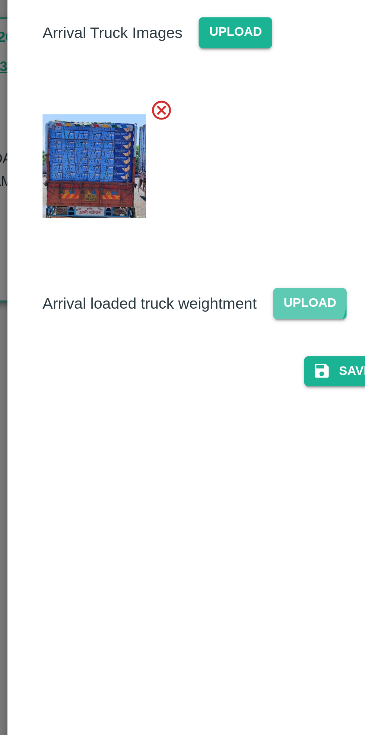
type input "18735"
click at [196, 230] on span "Upload" at bounding box center [200, 231] width 26 height 11
click at [0, 0] on input "Upload" at bounding box center [0, 0] width 0 height 0
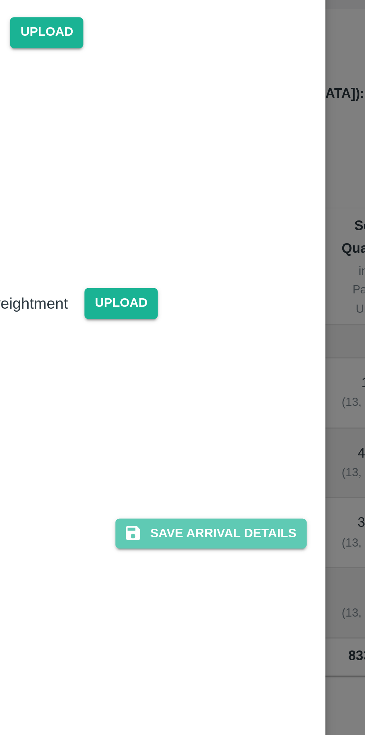
click at [237, 309] on button "Save Arrival Details" at bounding box center [232, 314] width 69 height 11
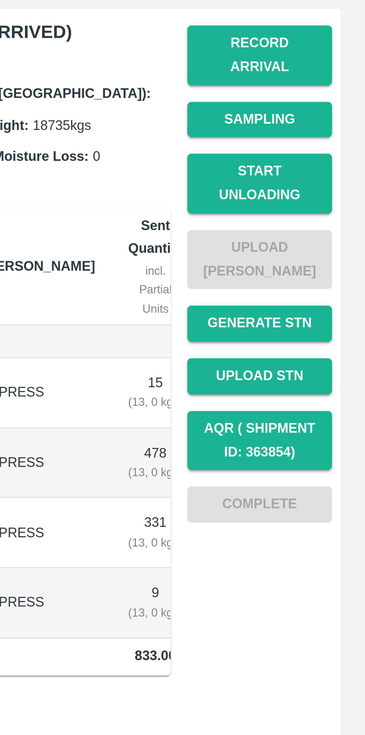
click at [329, 183] on button "Start Unloading" at bounding box center [327, 188] width 52 height 22
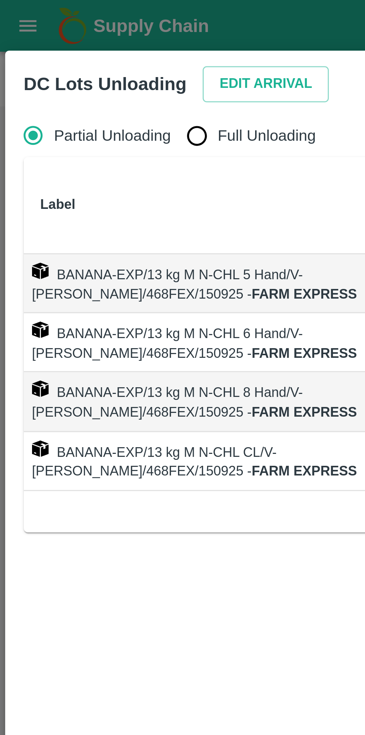
click at [70, 47] on input "Full Unloading" at bounding box center [70, 48] width 15 height 15
radio input "true"
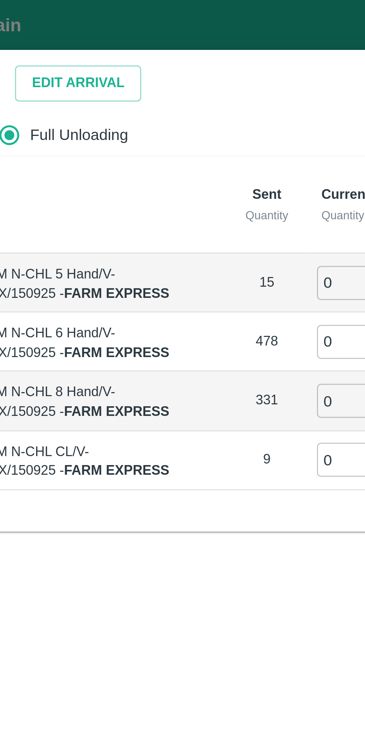
click at [188, 100] on input "0" at bounding box center [209, 102] width 54 height 12
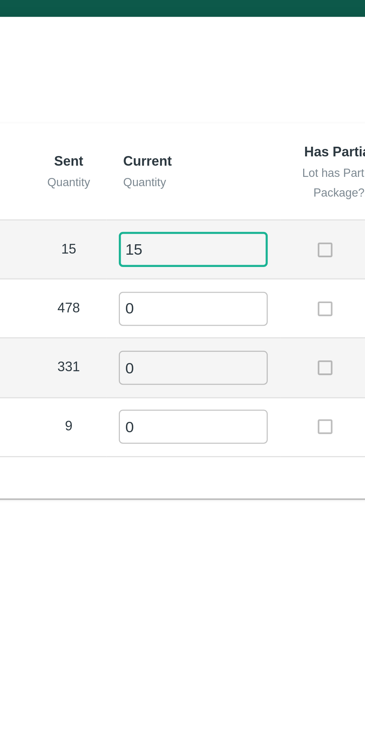
type input "15"
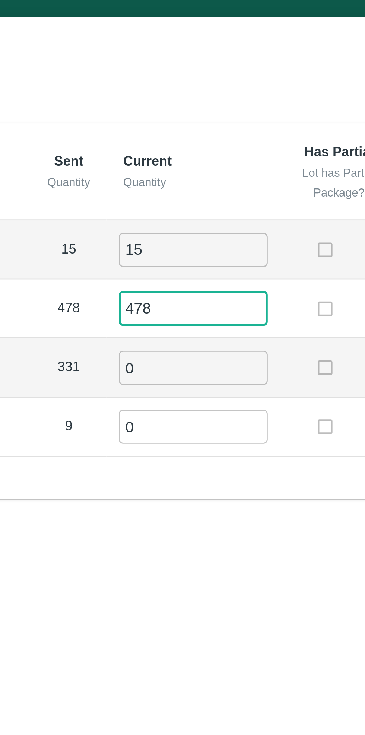
type input "478"
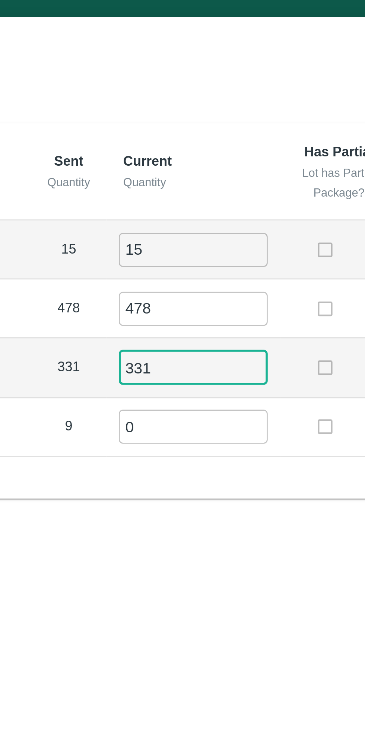
type input "331"
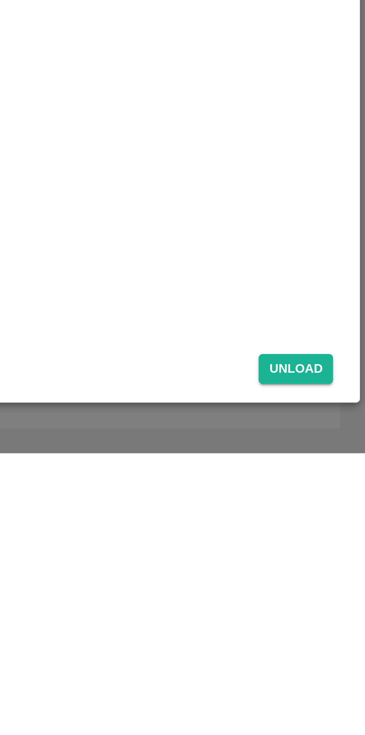
type input "9"
click at [340, 704] on button "Unload" at bounding box center [339, 704] width 27 height 11
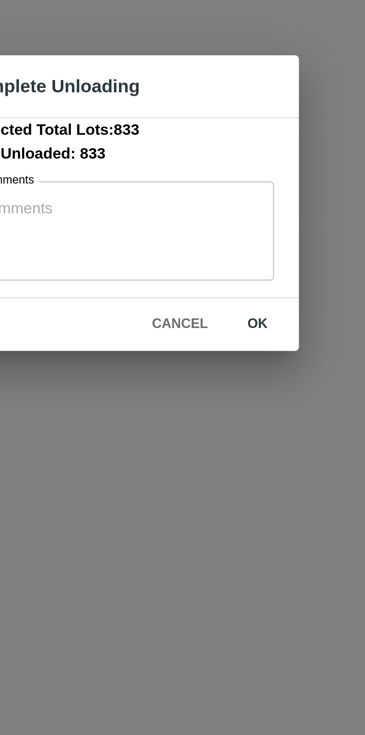
click at [232, 409] on button "ok" at bounding box center [232, 410] width 24 height 13
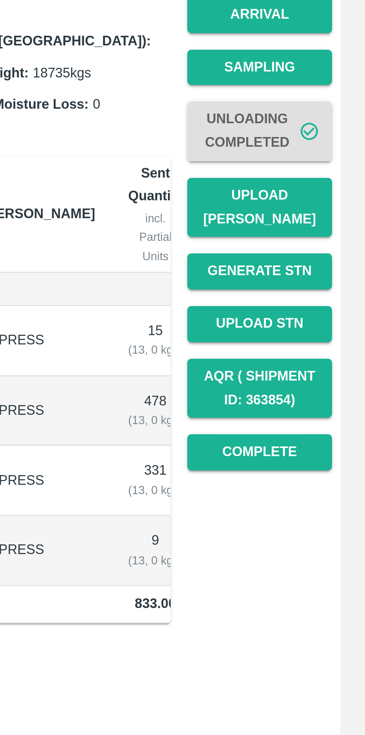
click at [326, 205] on button "Upload [PERSON_NAME]" at bounding box center [327, 216] width 52 height 22
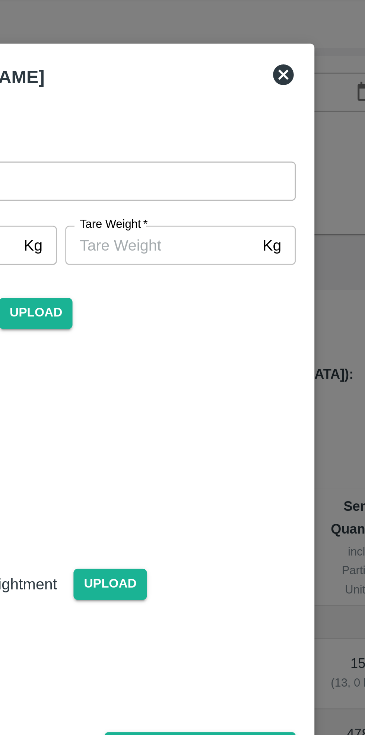
click at [216, 108] on input "[PERSON_NAME]   *" at bounding box center [218, 109] width 68 height 14
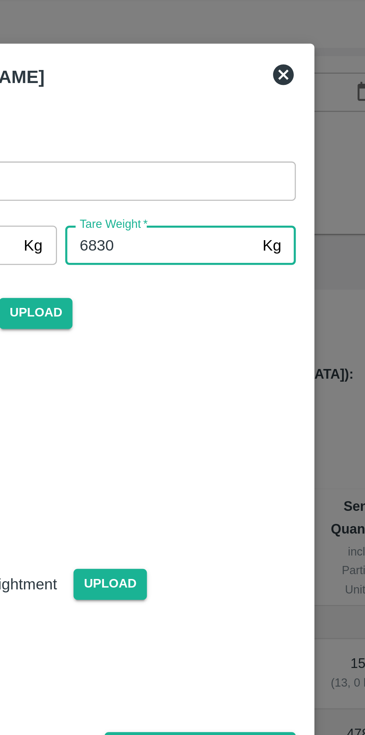
type input "6830"
click at [246, 157] on div at bounding box center [179, 179] width 175 height 57
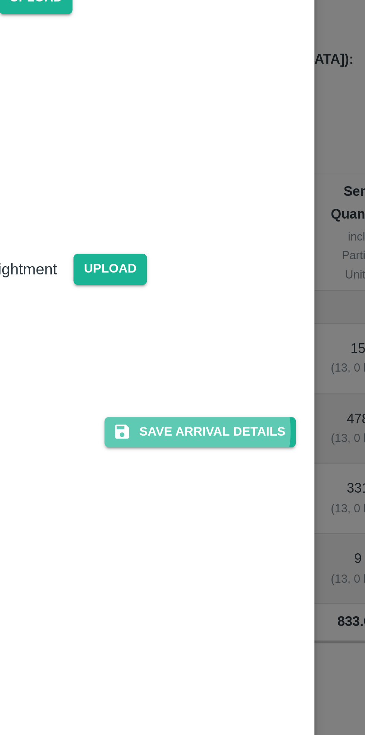
click at [234, 289] on button "Save Arrival Details" at bounding box center [232, 290] width 69 height 11
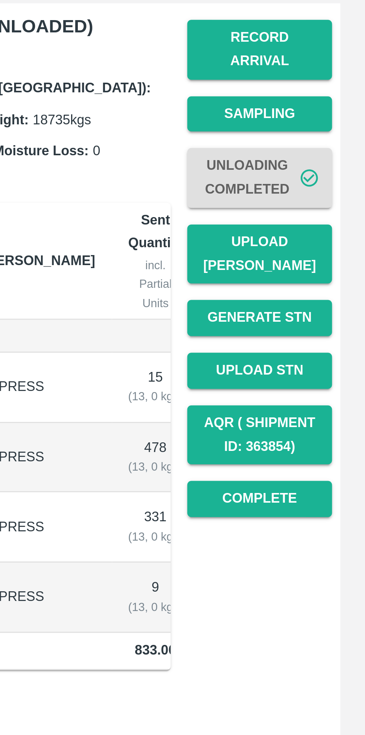
click at [329, 297] on button "Complete" at bounding box center [327, 303] width 52 height 13
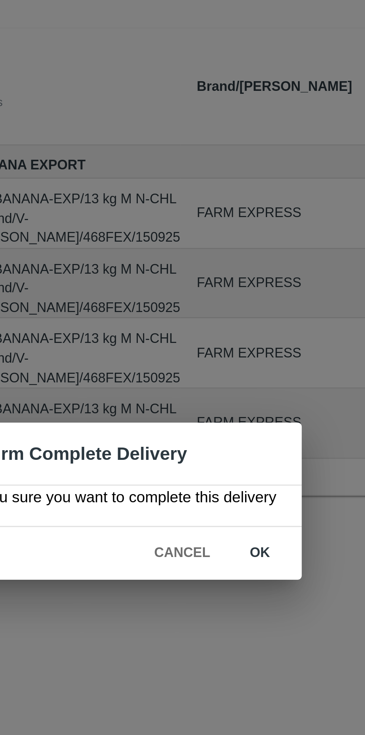
click at [235, 385] on button "ok" at bounding box center [235, 386] width 24 height 13
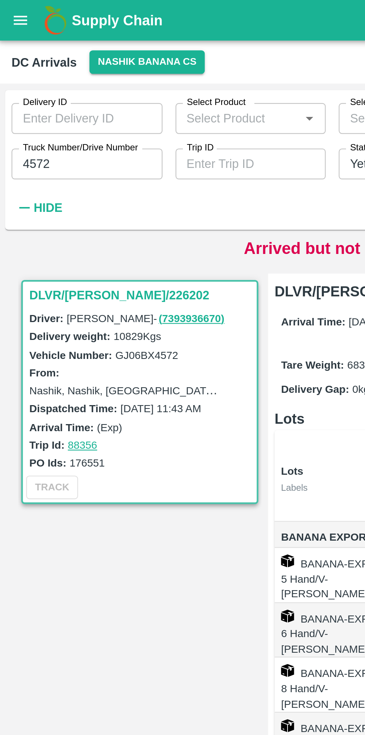
click at [40, 74] on input "4572" at bounding box center [40, 75] width 69 height 14
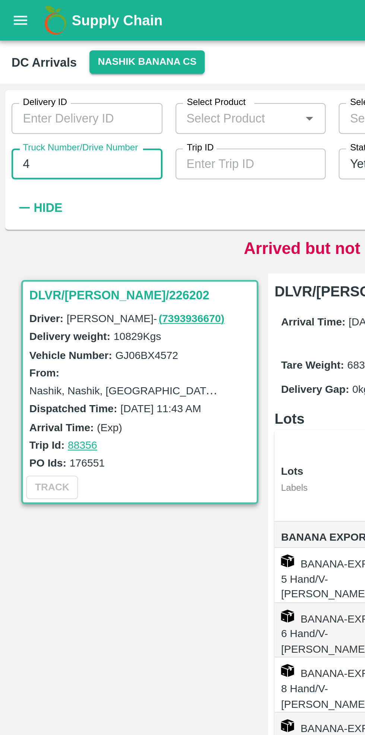
type input "4"
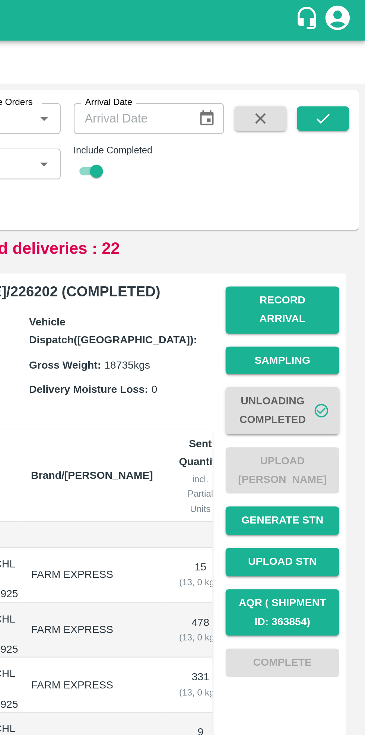
type input "9039"
click at [345, 55] on icon "submit" at bounding box center [345, 54] width 6 height 4
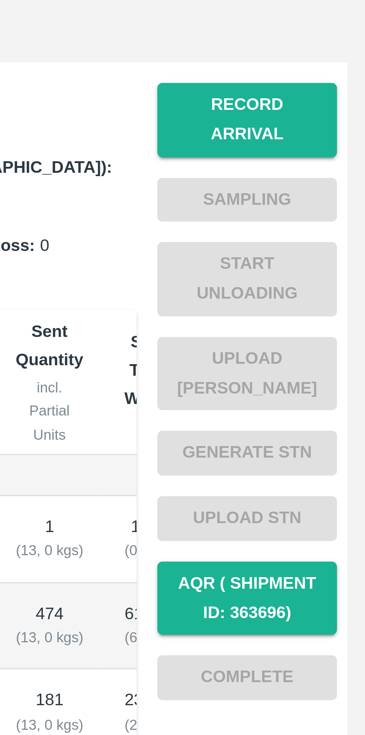
click at [327, 139] on button "Record Arrival" at bounding box center [327, 142] width 52 height 22
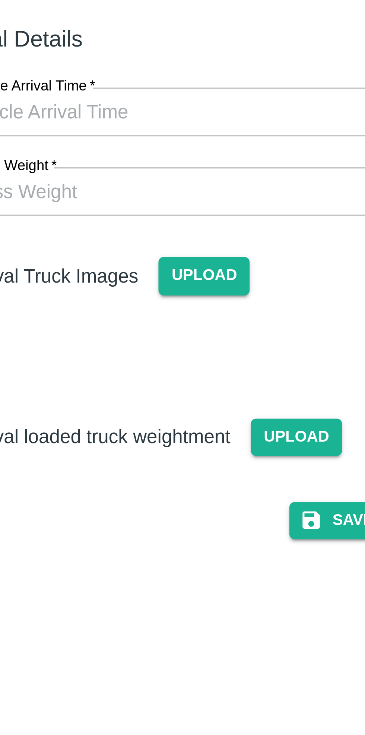
click at [189, 87] on input "Vehicle Arrival Time   *" at bounding box center [180, 86] width 164 height 14
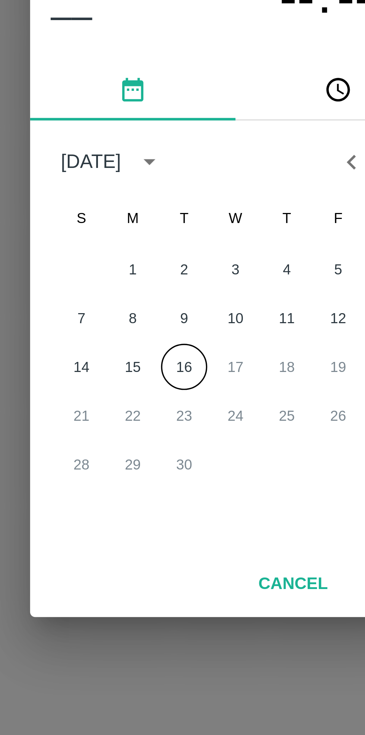
click at [165, 395] on button "16" at bounding box center [167, 398] width 13 height 13
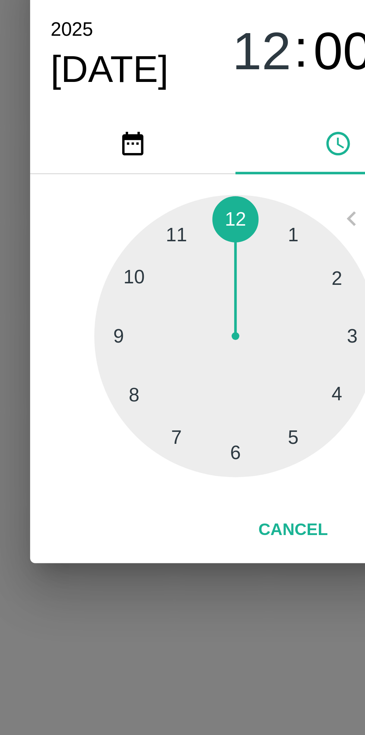
click at [155, 411] on div at bounding box center [182, 390] width 82 height 82
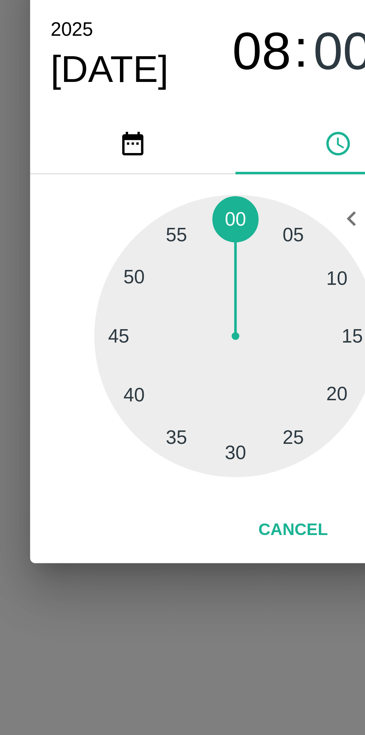
click at [154, 408] on div at bounding box center [182, 390] width 82 height 82
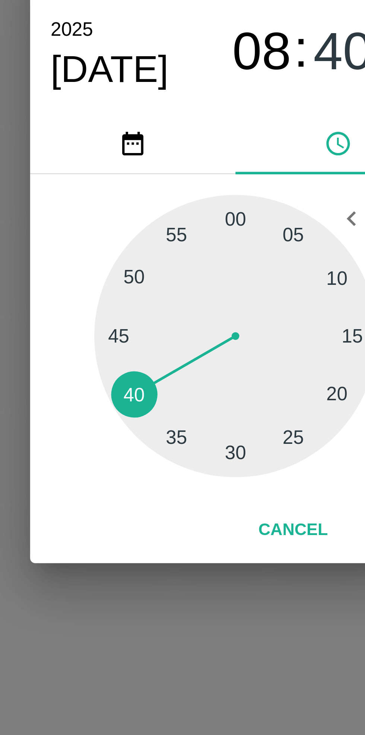
type input "[DATE] 08:40 AM"
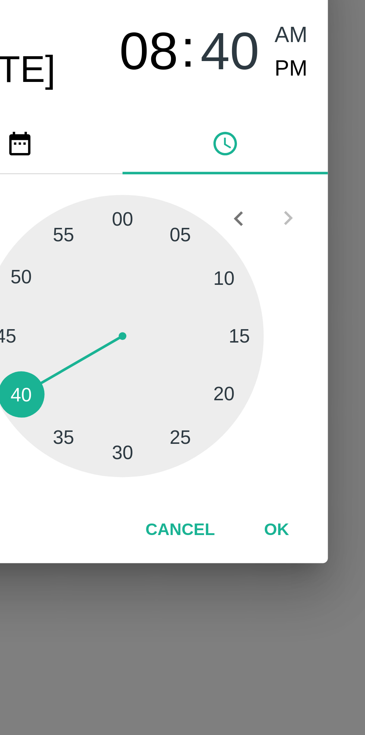
click at [229, 447] on button "OK" at bounding box center [227, 445] width 24 height 13
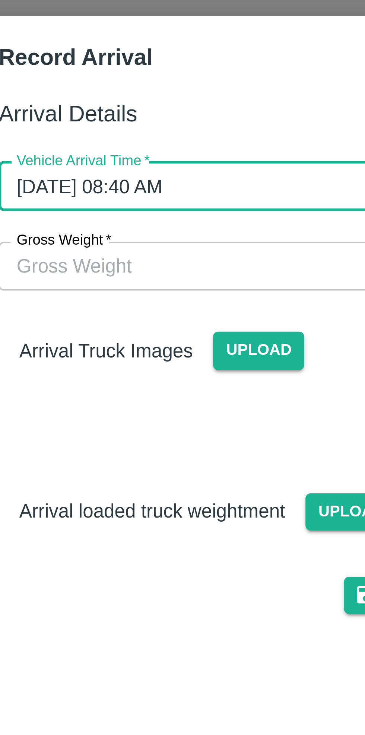
click at [167, 134] on span "Upload" at bounding box center [173, 133] width 26 height 11
click at [0, 0] on input "Upload" at bounding box center [0, 0] width 0 height 0
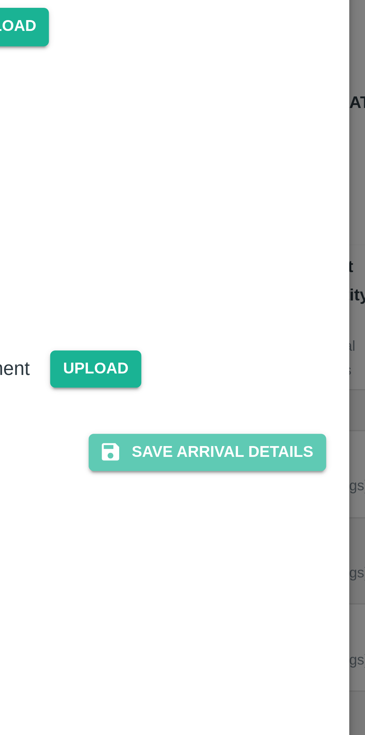
click at [239, 253] on button "Save Arrival Details" at bounding box center [232, 257] width 69 height 11
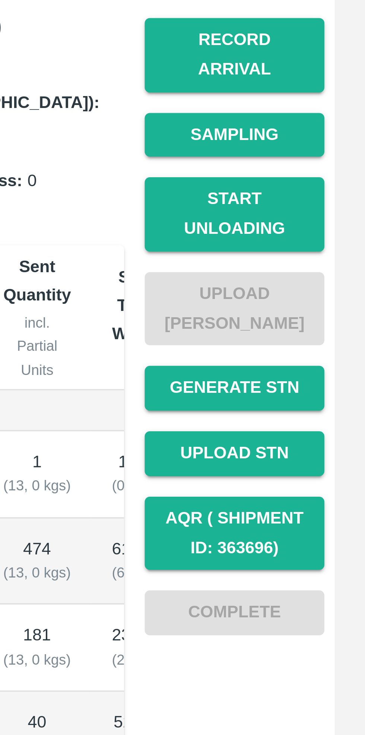
click at [329, 177] on button "Start Unloading" at bounding box center [327, 188] width 52 height 22
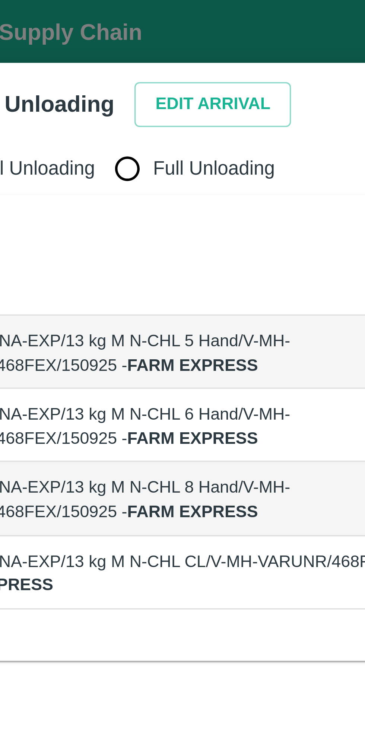
click at [93, 30] on button "Edit Arrival" at bounding box center [95, 30] width 45 height 13
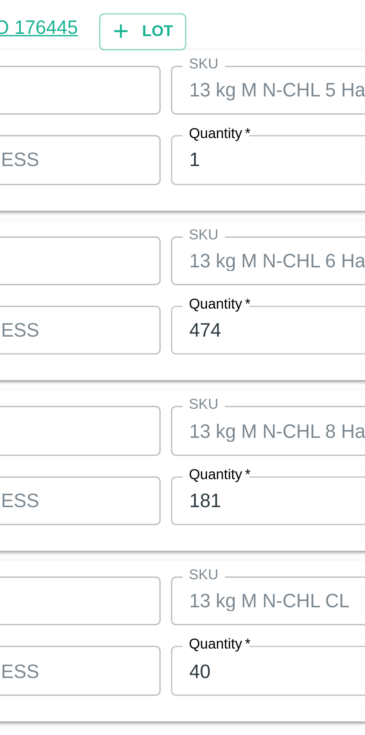
click at [142, 309] on input "1" at bounding box center [168, 307] width 97 height 14
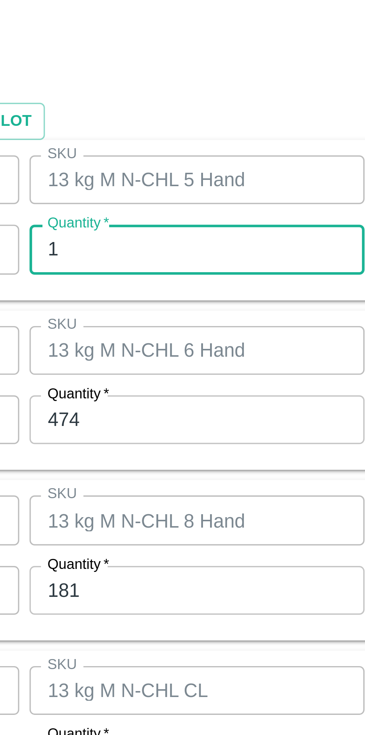
click at [163, 355] on input "474" at bounding box center [168, 356] width 97 height 14
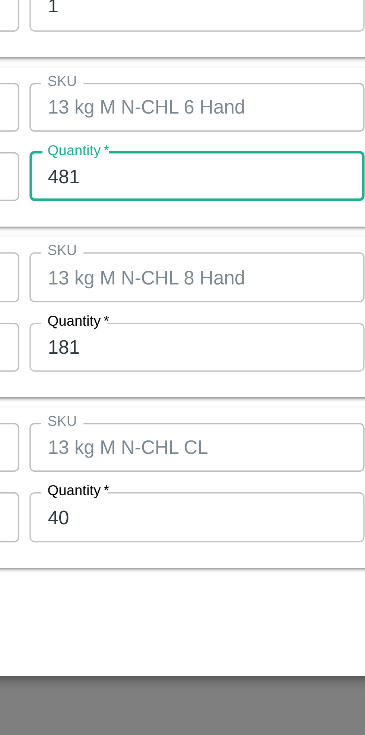
type input "481"
click at [156, 406] on input "181" at bounding box center [168, 406] width 97 height 14
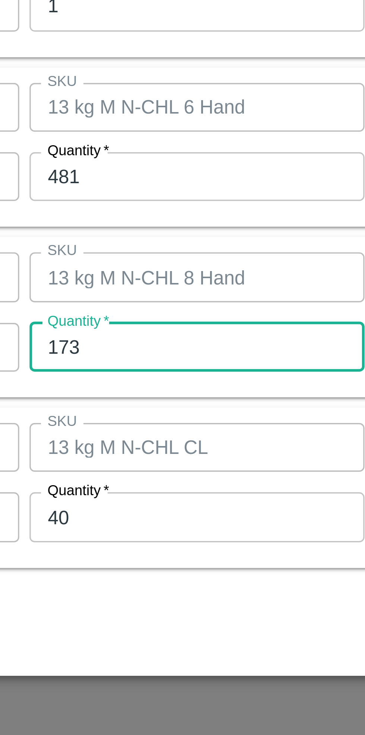
type input "173"
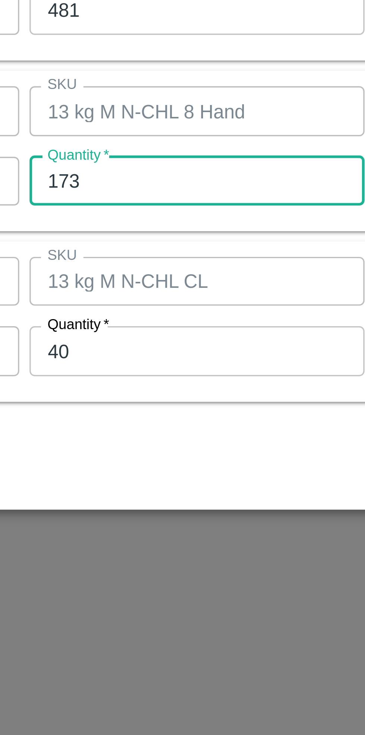
click at [160, 455] on input "40" at bounding box center [168, 455] width 97 height 14
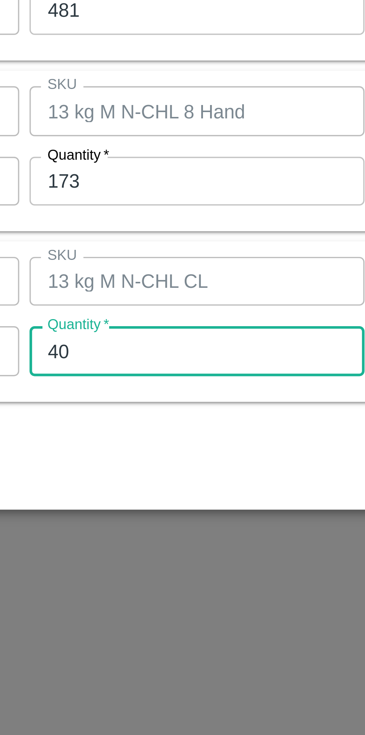
type input "4"
type input "39"
click at [178, 474] on div "QR Lots Shipment Id: 363696 PO 176445 Lot Product Banana Export Product SKU 13 …" at bounding box center [182, 364] width 339 height 223
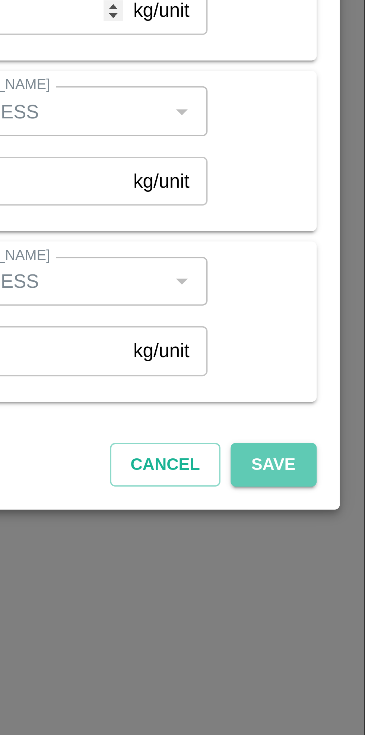
click at [335, 487] on button "Save" at bounding box center [336, 488] width 25 height 13
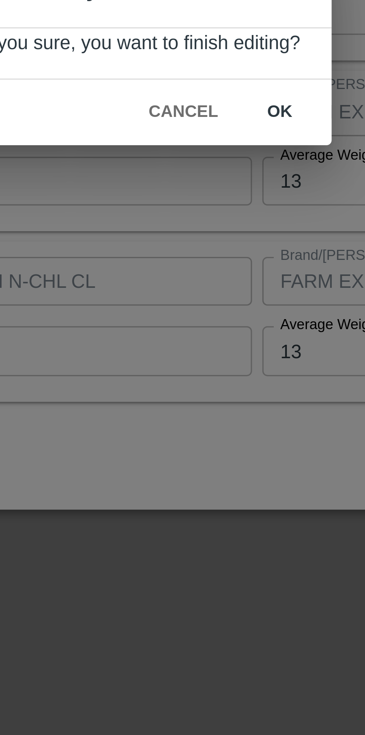
click at [227, 387] on button "ok" at bounding box center [226, 386] width 24 height 13
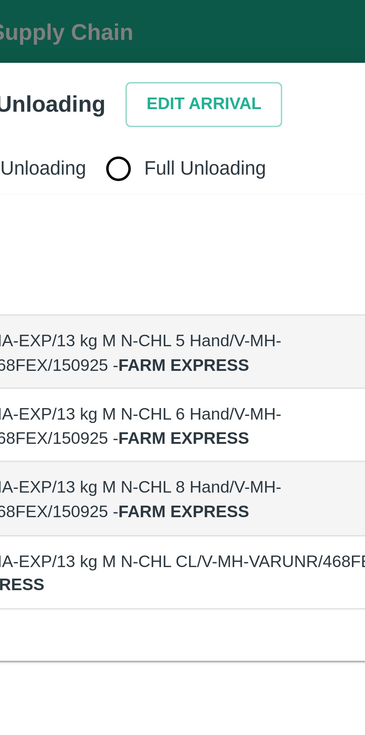
click at [70, 51] on input "Full Unloading" at bounding box center [70, 48] width 15 height 15
radio input "true"
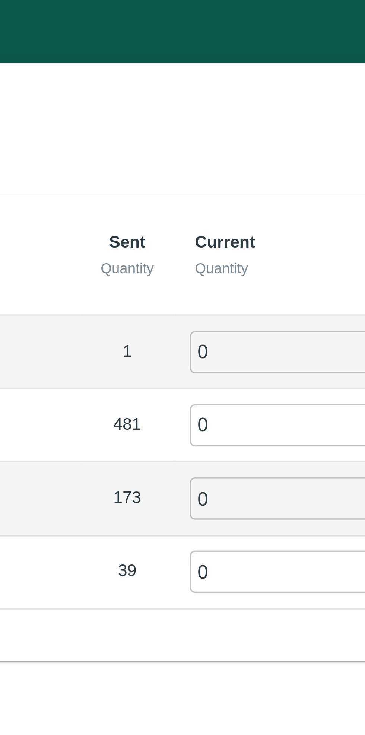
click at [198, 100] on input "0" at bounding box center [204, 102] width 54 height 12
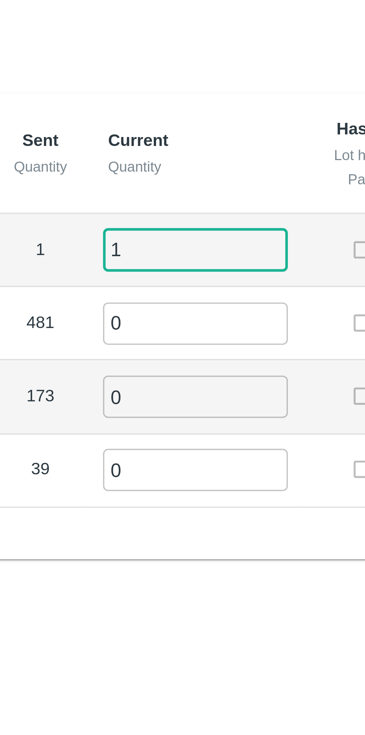
type input "1"
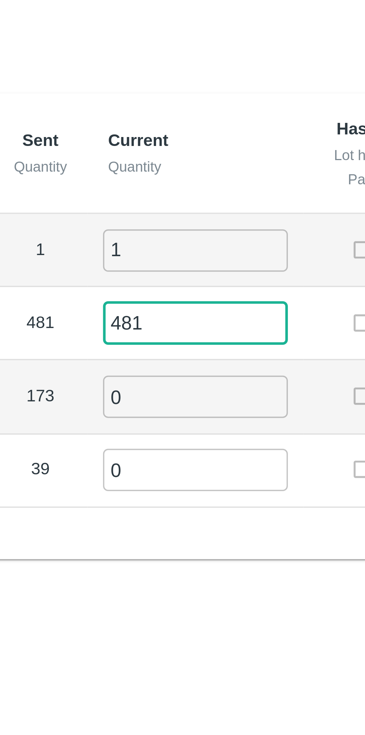
type input "481"
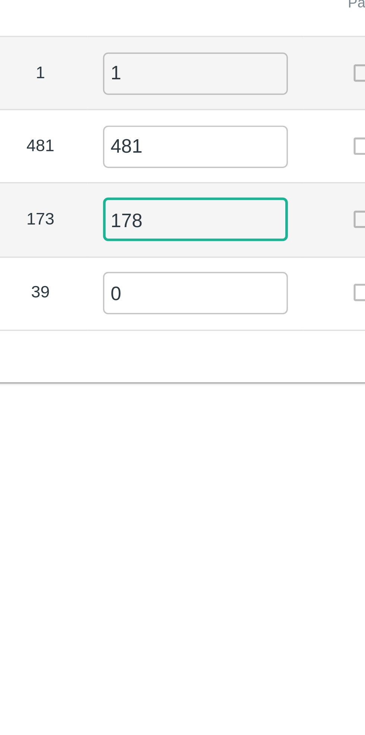
type input "178"
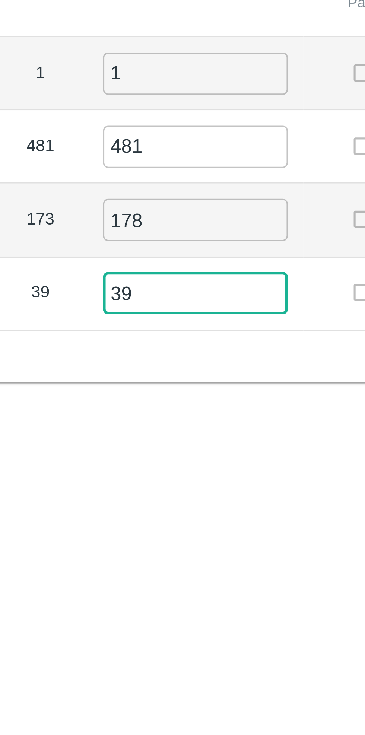
type input "39"
click at [225, 179] on div "Label Sent Quantity Current Quantity Has Partial Lot has Partial Package? Full …" at bounding box center [183, 124] width 348 height 135
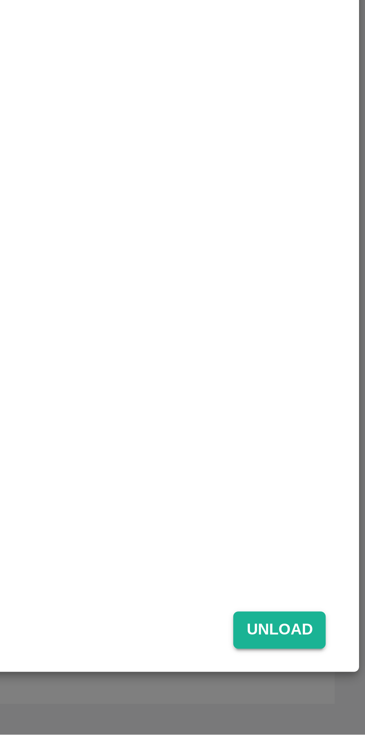
click at [338, 705] on button "Unload" at bounding box center [339, 704] width 27 height 11
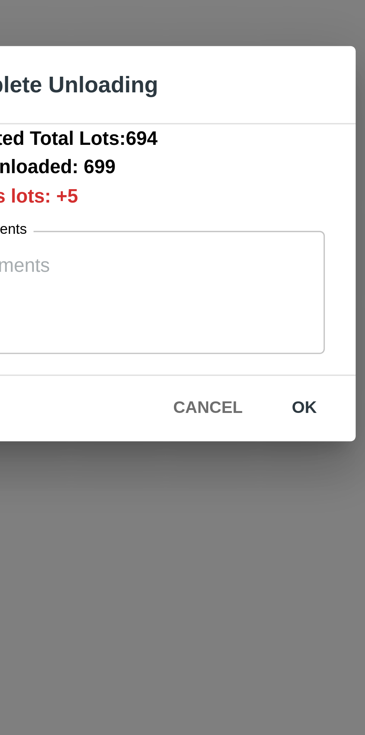
click at [202, 415] on button "Cancel" at bounding box center [204, 415] width 26 height 13
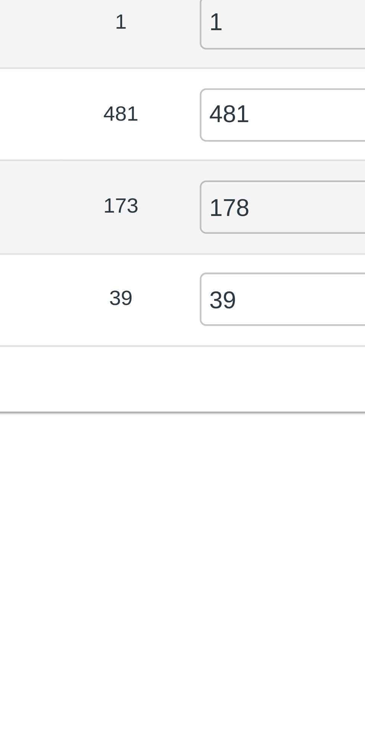
click at [197, 145] on input "178" at bounding box center [204, 144] width 54 height 12
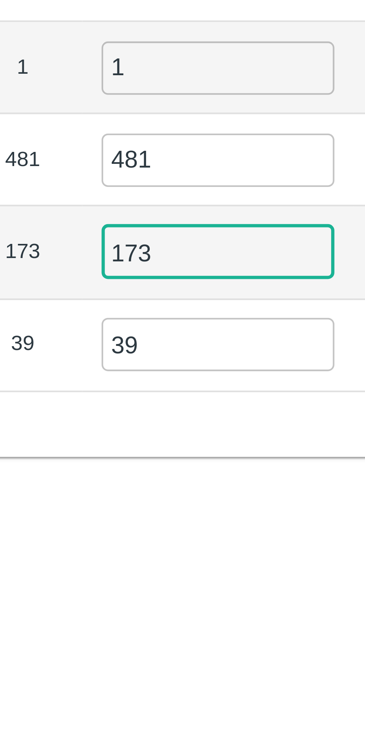
type input "173"
click at [209, 179] on div "Label Sent Quantity Current Quantity Has Partial Lot has Partial Package? Full …" at bounding box center [183, 124] width 348 height 135
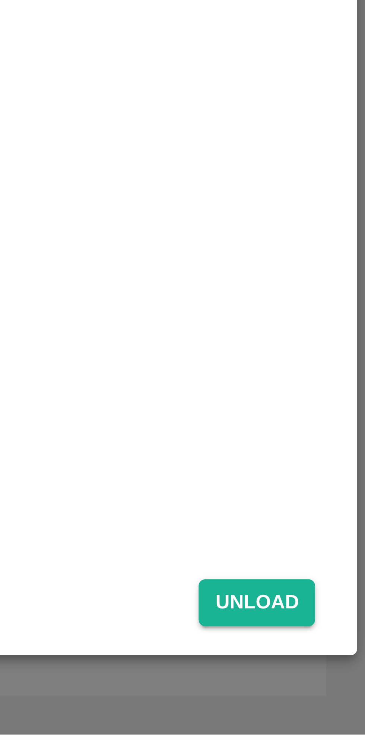
click at [340, 702] on button "Unload" at bounding box center [339, 704] width 27 height 11
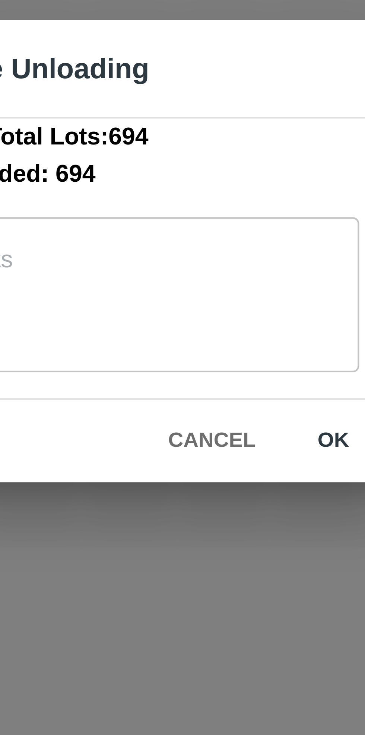
click at [232, 409] on button "ok" at bounding box center [232, 410] width 24 height 13
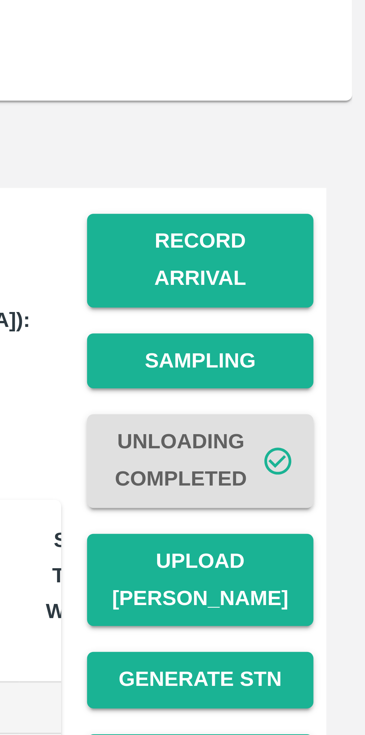
click at [329, 138] on button "Record Arrival" at bounding box center [327, 142] width 52 height 22
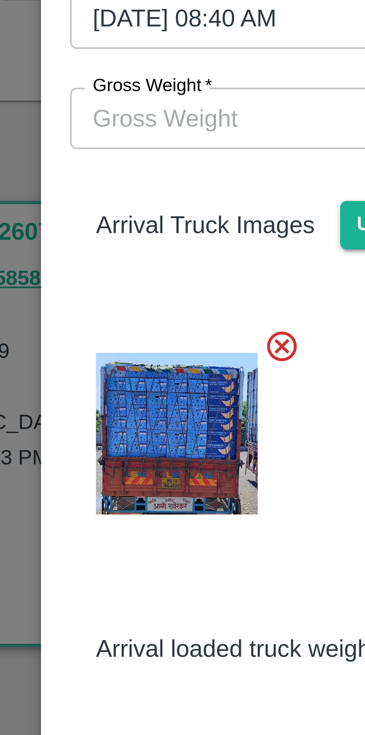
click at [135, 112] on input "Gross Weight   *" at bounding box center [175, 109] width 154 height 14
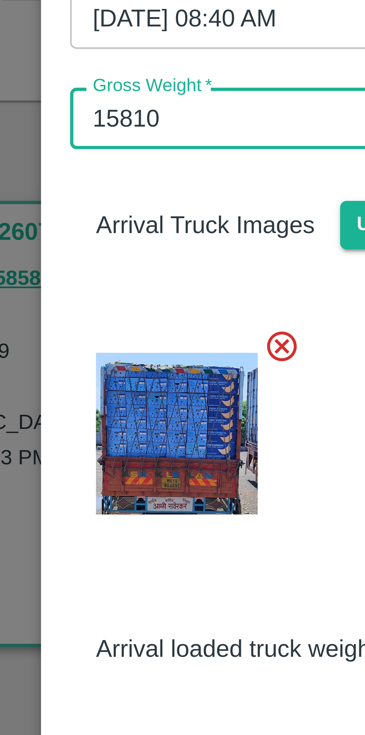
type input "15810"
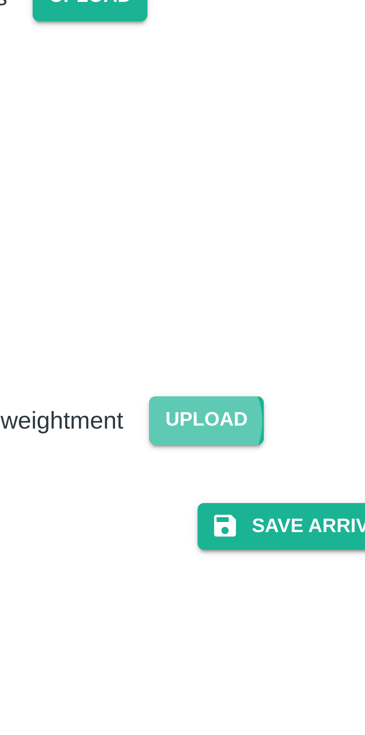
click at [198, 231] on span "Upload" at bounding box center [200, 231] width 26 height 11
click at [0, 0] on input "Upload" at bounding box center [0, 0] width 0 height 0
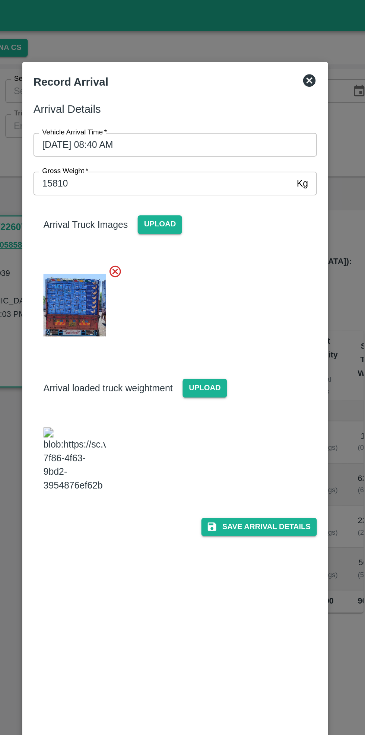
click at [228, 320] on button "Save Arrival Details" at bounding box center [232, 314] width 69 height 11
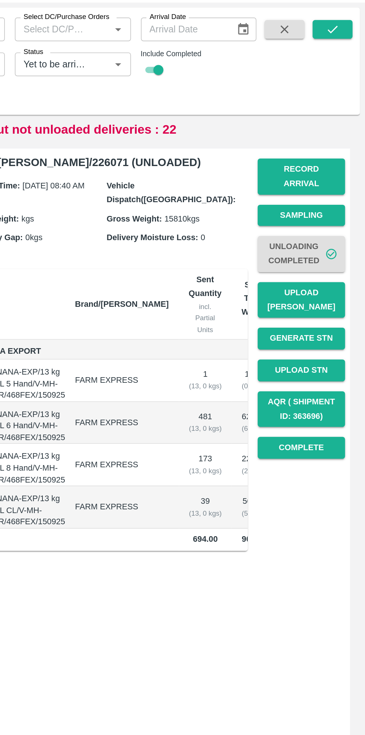
click at [329, 205] on button "Upload [PERSON_NAME]" at bounding box center [327, 216] width 52 height 22
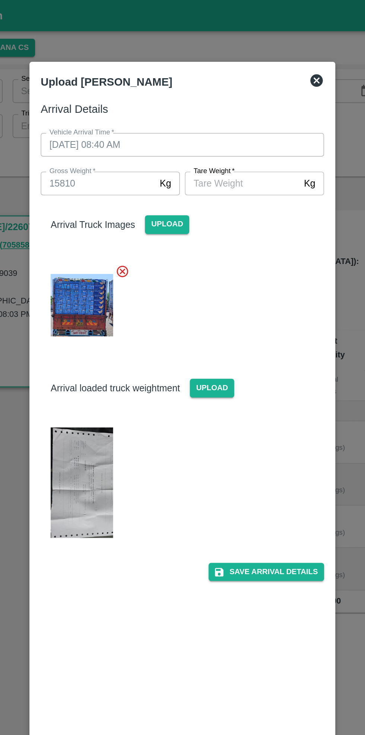
click at [222, 111] on input "[PERSON_NAME]   *" at bounding box center [218, 109] width 68 height 14
click at [218, 111] on input "[PERSON_NAME]   *" at bounding box center [218, 109] width 68 height 14
type input "6270"
click at [240, 198] on div at bounding box center [179, 179] width 175 height 57
click at [232, 342] on button "Save Arrival Details" at bounding box center [232, 341] width 69 height 11
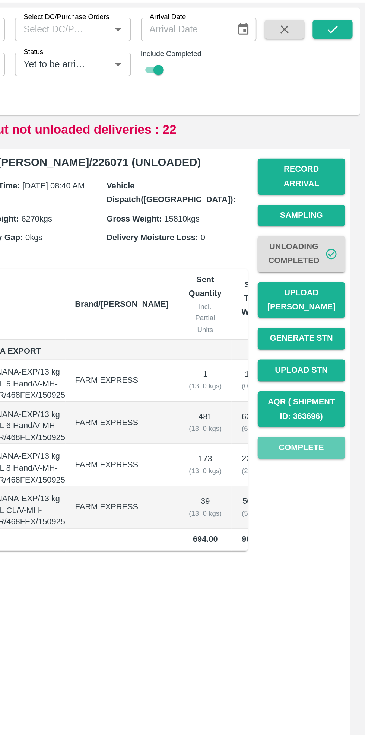
click at [329, 297] on button "Complete" at bounding box center [327, 303] width 52 height 13
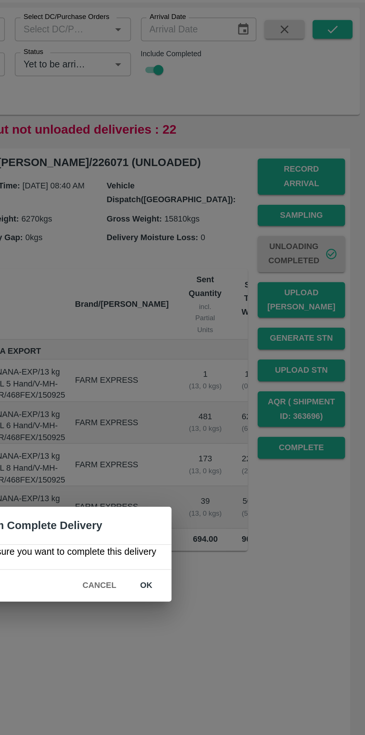
click at [236, 386] on button "ok" at bounding box center [235, 386] width 24 height 13
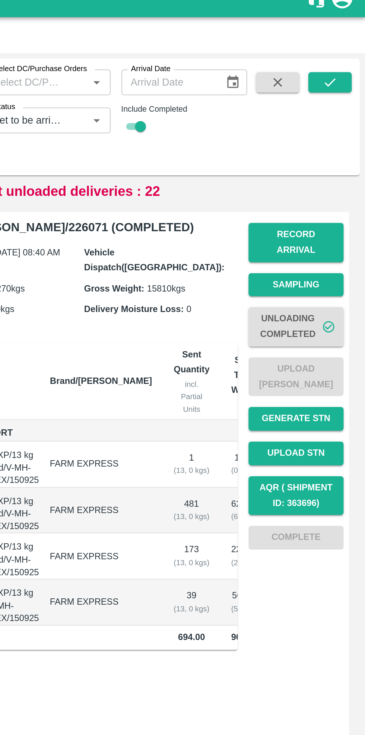
click at [345, 53] on icon "submit" at bounding box center [345, 54] width 8 height 8
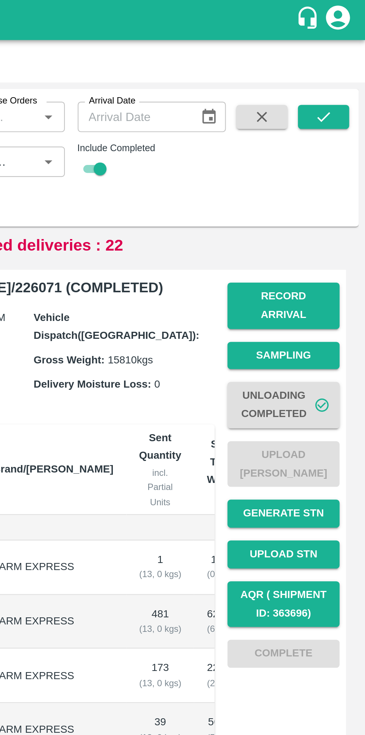
click at [345, 52] on icon "submit" at bounding box center [345, 54] width 8 height 8
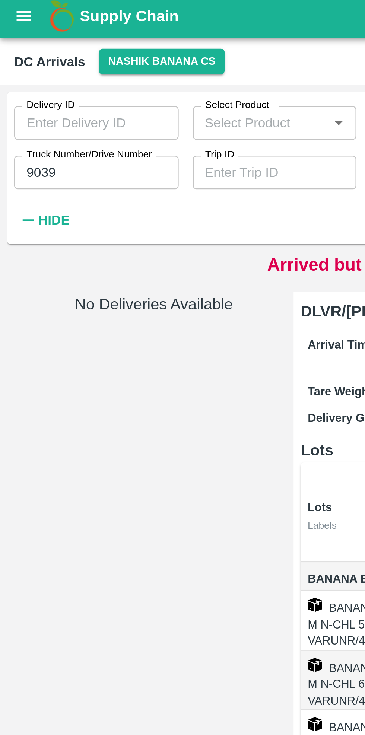
click at [30, 76] on input "9039" at bounding box center [40, 75] width 69 height 14
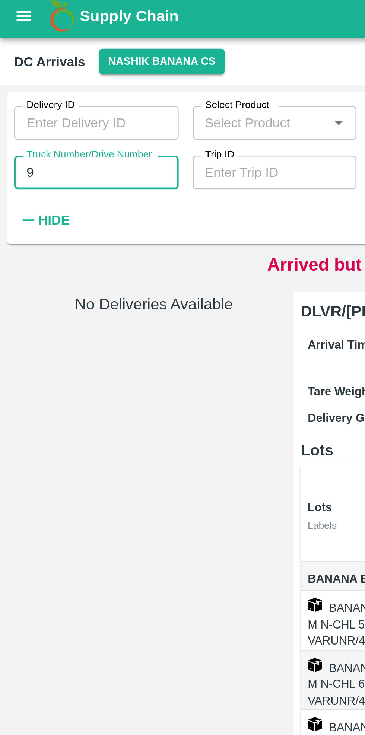
type input "9"
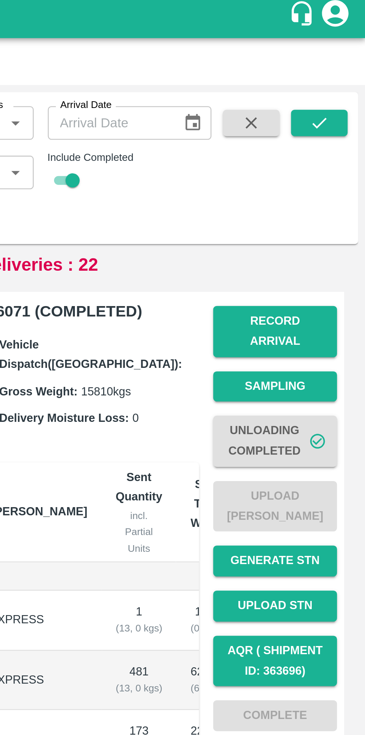
type input "4753"
click at [343, 57] on icon "submit" at bounding box center [345, 54] width 8 height 8
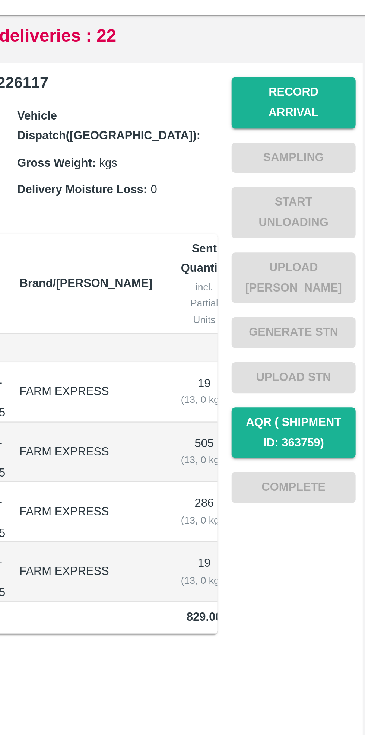
click at [325, 143] on button "Record Arrival" at bounding box center [327, 142] width 52 height 22
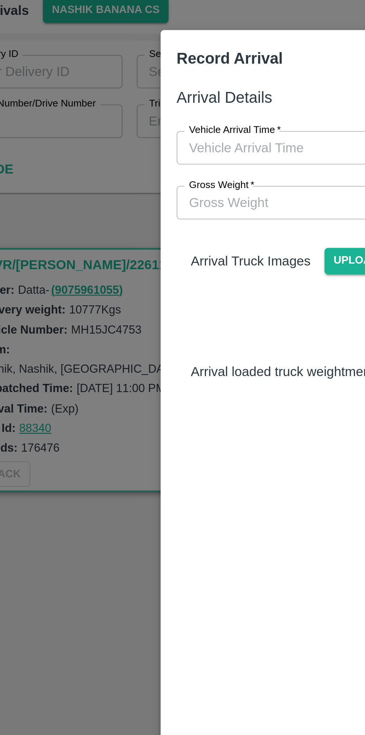
click at [151, 90] on input "Vehicle Arrival Time   *" at bounding box center [180, 86] width 164 height 14
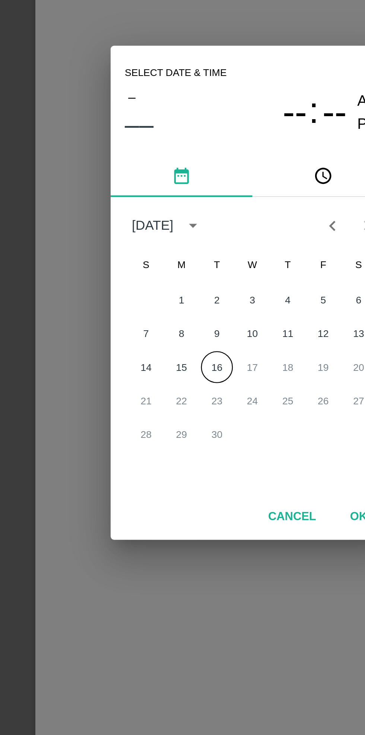
click at [167, 399] on button "16" at bounding box center [167, 398] width 13 height 13
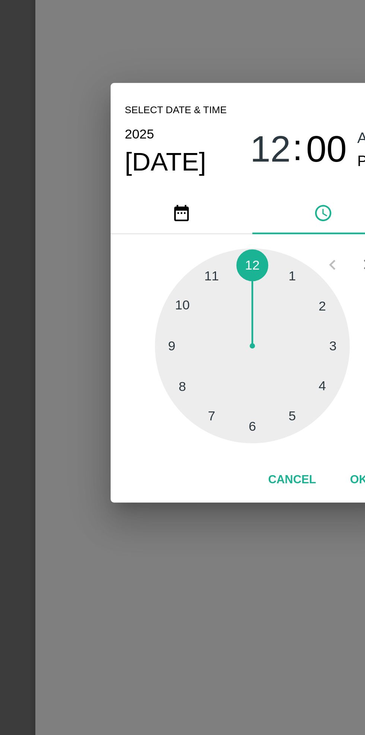
click at [199, 421] on div at bounding box center [182, 390] width 82 height 82
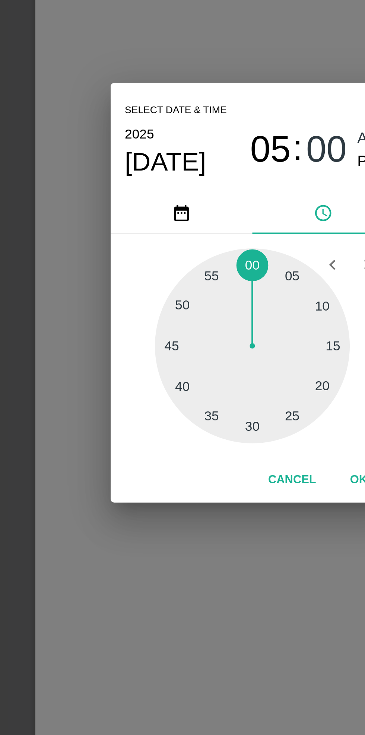
type input "[DATE] 05:00 AM"
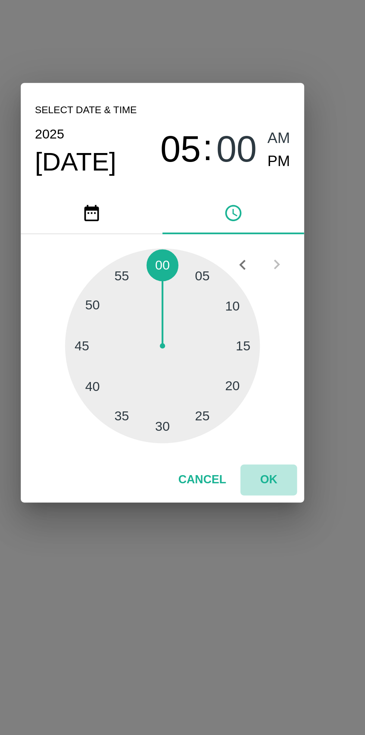
click at [227, 447] on button "OK" at bounding box center [227, 445] width 24 height 13
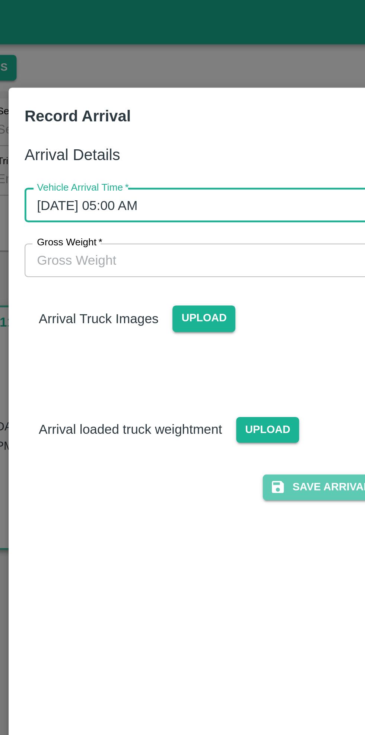
click at [222, 204] on button "Save Arrival Details" at bounding box center [232, 204] width 69 height 11
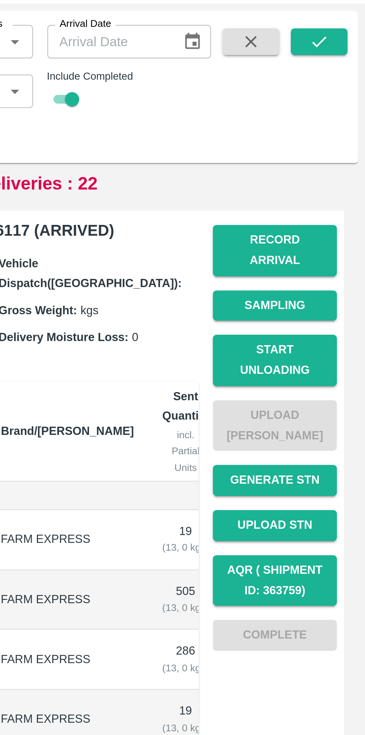
click at [328, 179] on button "Start Unloading" at bounding box center [327, 188] width 52 height 22
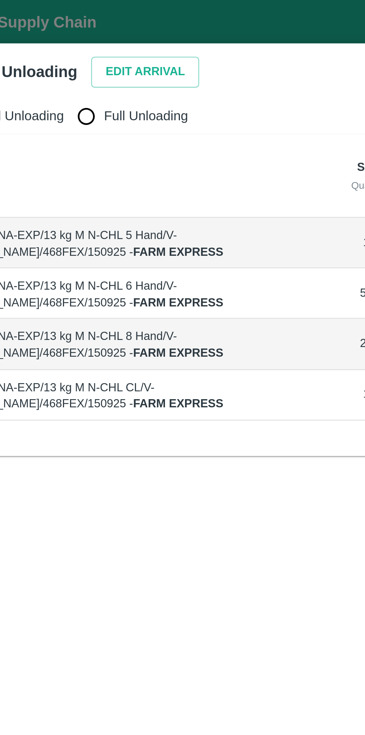
click at [95, 36] on button "Edit Arrival" at bounding box center [95, 30] width 45 height 13
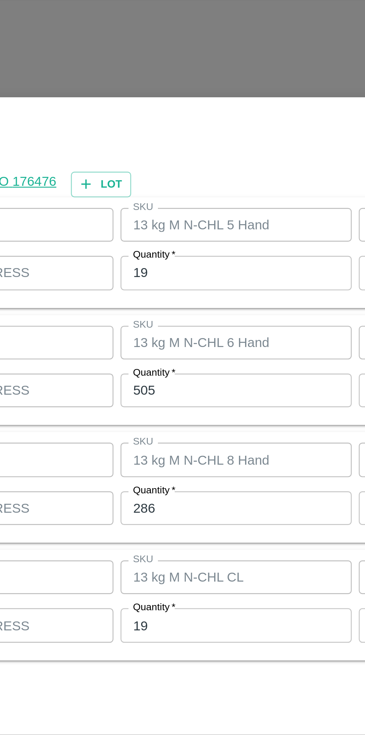
click at [157, 309] on input "19" at bounding box center [168, 307] width 97 height 14
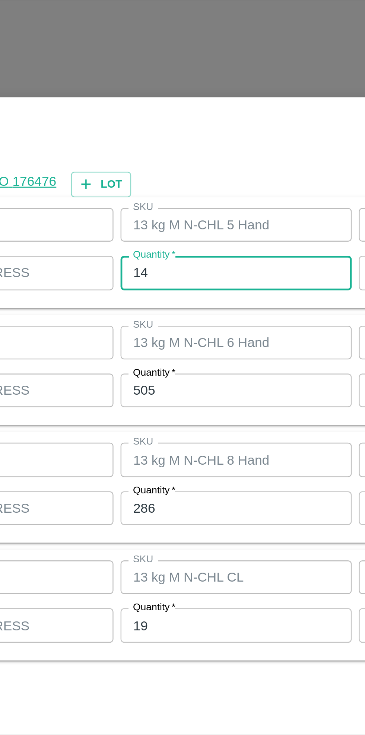
type input "14"
click at [155, 357] on input "505" at bounding box center [168, 356] width 97 height 14
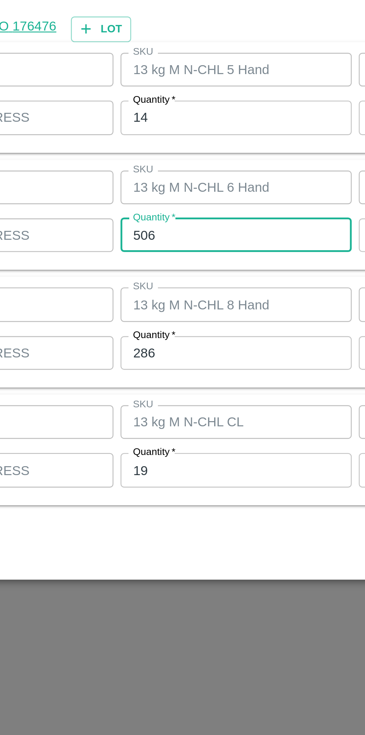
type input "506"
click at [153, 405] on input "286" at bounding box center [168, 406] width 97 height 14
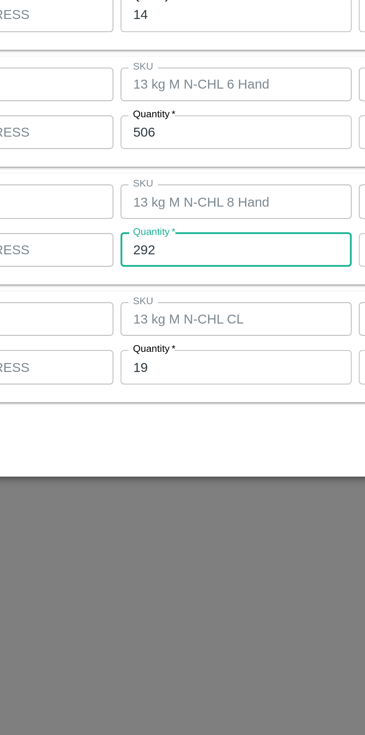
type input "292"
click at [157, 457] on input "19" at bounding box center [168, 455] width 97 height 14
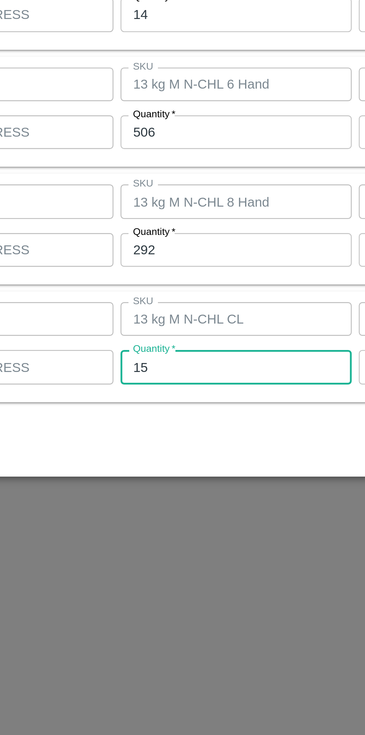
type input "15"
click at [121, 480] on div "Cancel Save" at bounding box center [182, 487] width 339 height 22
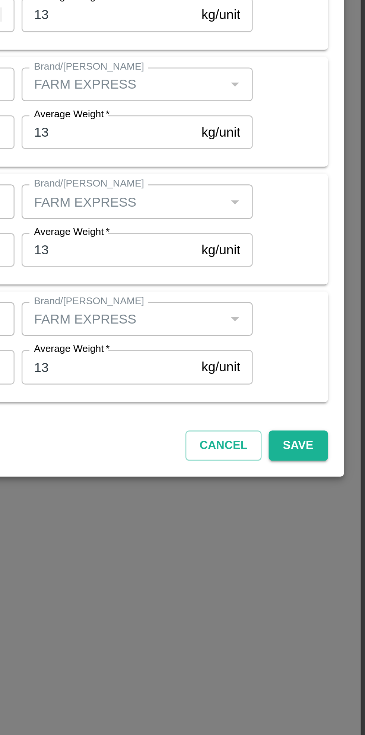
click at [338, 487] on button "Save" at bounding box center [336, 488] width 25 height 13
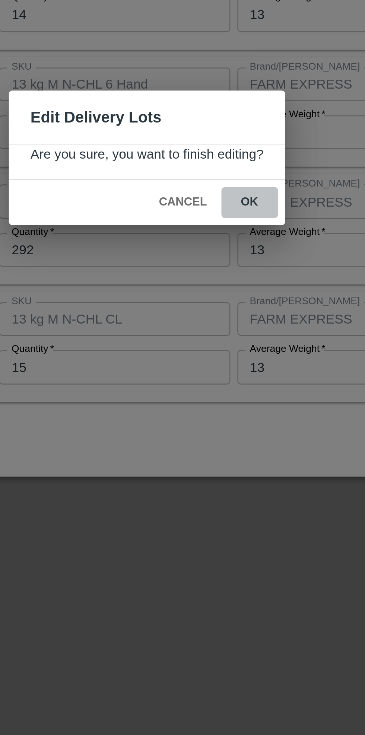
click at [230, 385] on button "ok" at bounding box center [226, 386] width 24 height 13
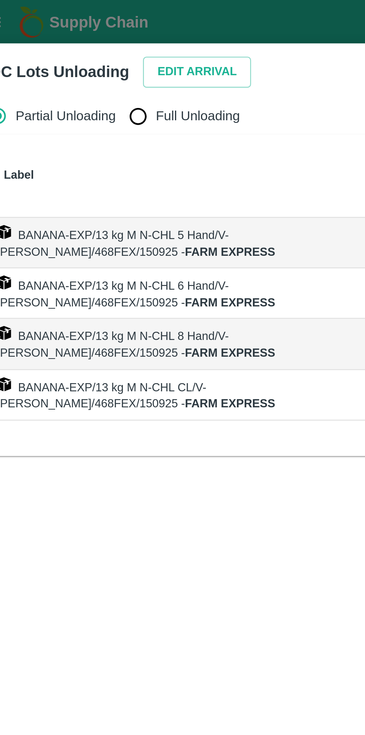
click at [70, 51] on input "Full Unloading" at bounding box center [70, 48] width 15 height 15
radio input "true"
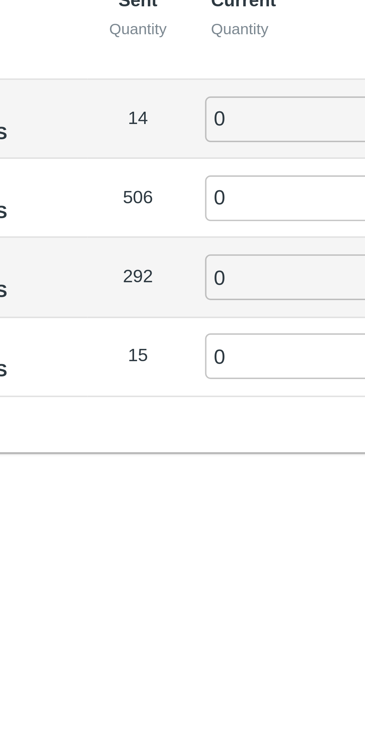
click at [196, 102] on input "0" at bounding box center [209, 102] width 54 height 12
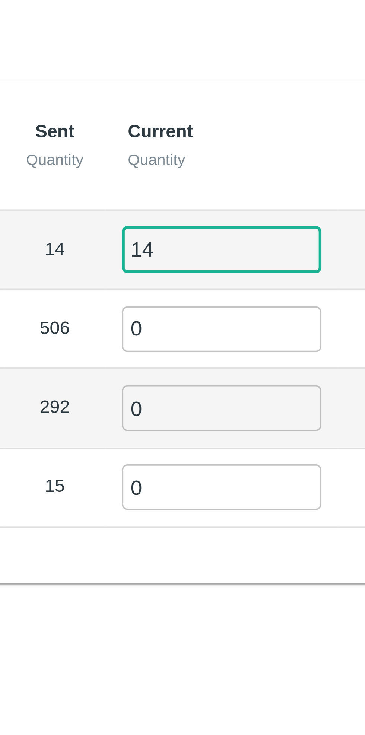
type input "14"
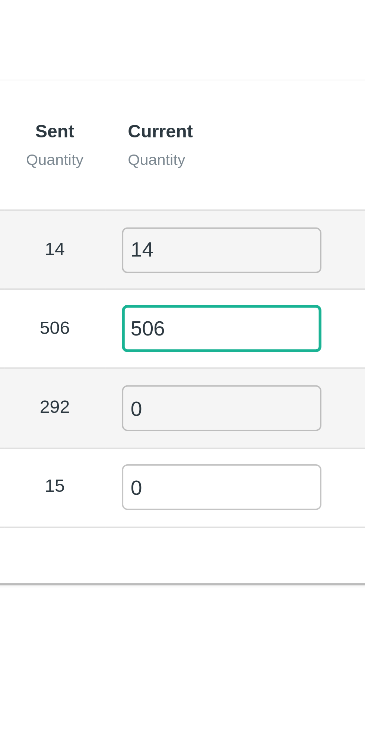
type input "506"
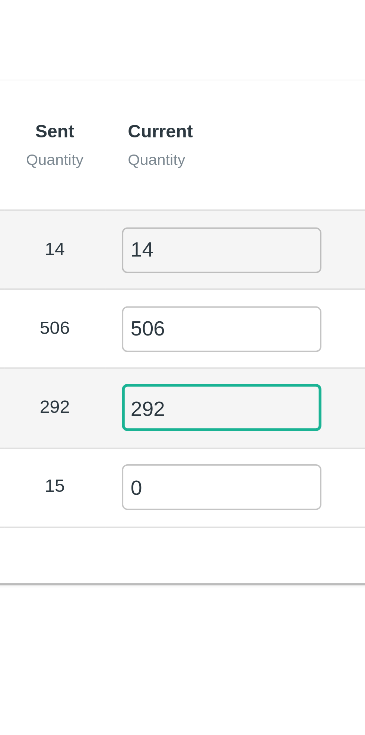
type input "292"
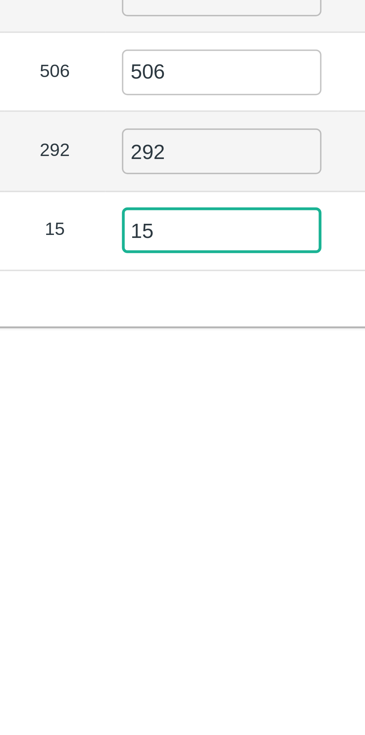
type input "15"
click at [176, 212] on div "Partial Unloading Full Unloading Label Sent Quantity Current Quantity Has Parti…" at bounding box center [182, 365] width 353 height 654
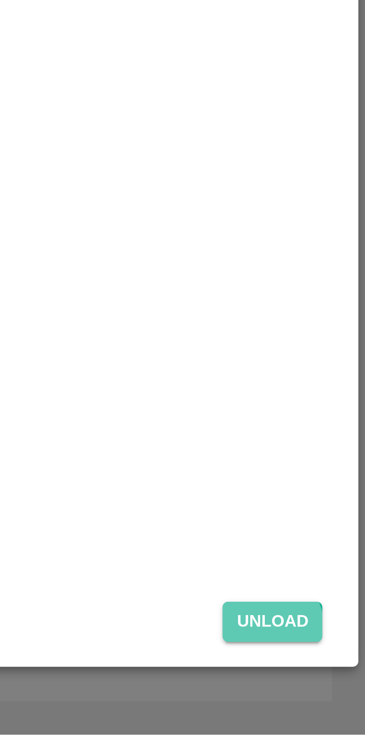
click at [339, 705] on button "Unload" at bounding box center [339, 704] width 27 height 11
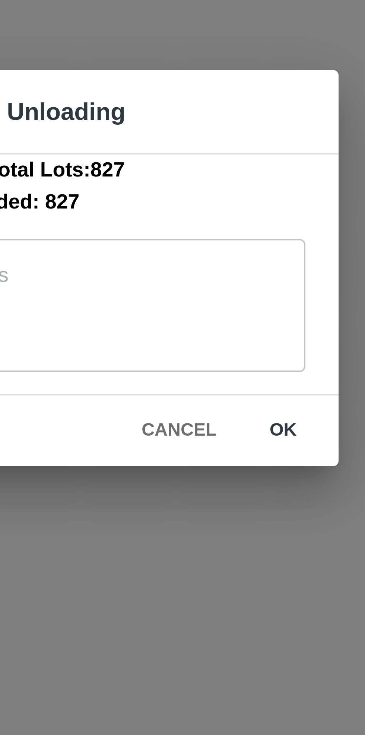
click at [205, 410] on button "Cancel" at bounding box center [204, 410] width 26 height 13
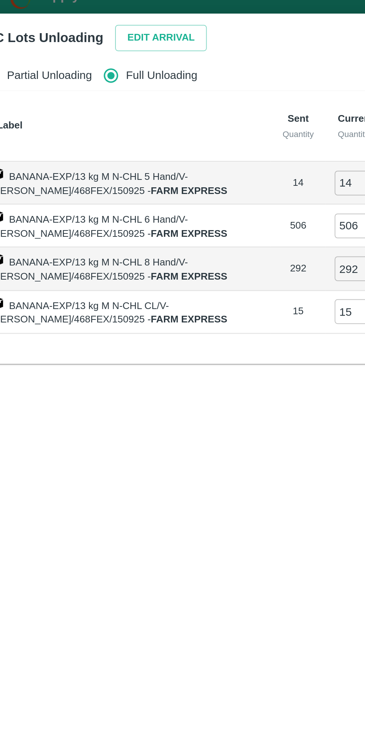
click at [92, 29] on button "Edit Arrival" at bounding box center [95, 30] width 45 height 13
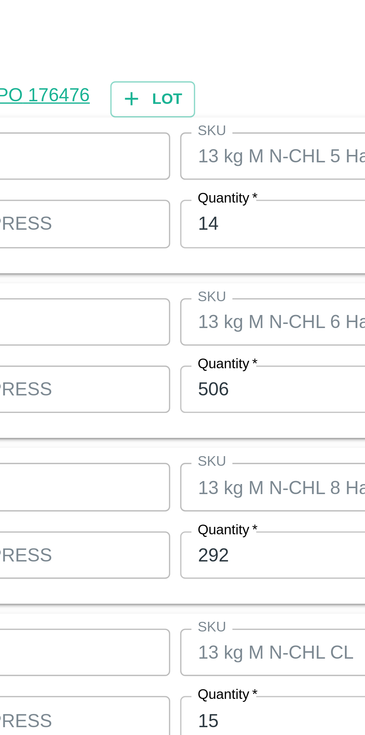
click at [143, 406] on input "292" at bounding box center [168, 406] width 97 height 14
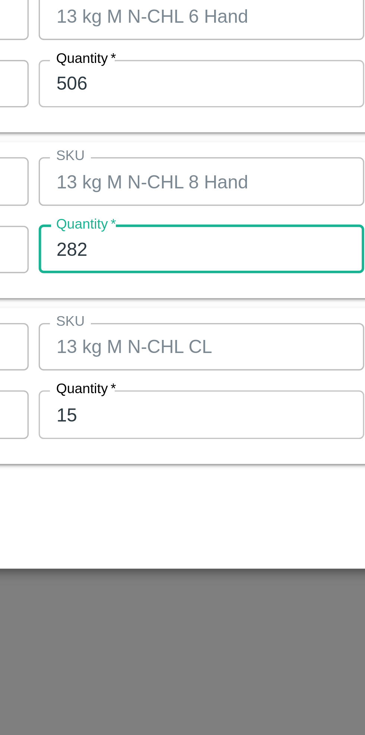
type input "282"
click at [118, 423] on div "Product Banana Export Product SKU 13 kg M N-CHL CL SKU Brand/Marka Brand/Marka …" at bounding box center [182, 446] width 333 height 47
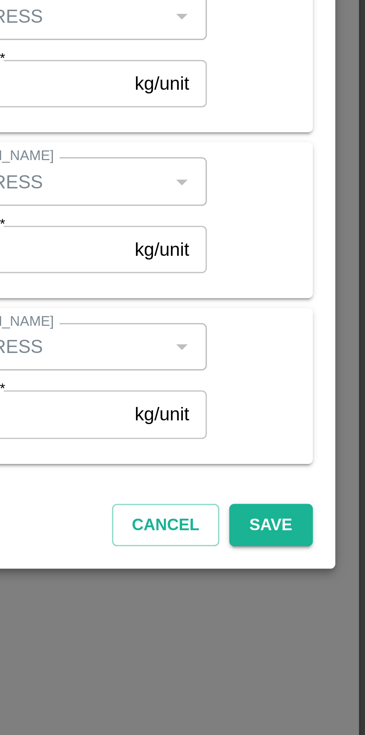
click at [336, 490] on button "Save" at bounding box center [336, 488] width 25 height 13
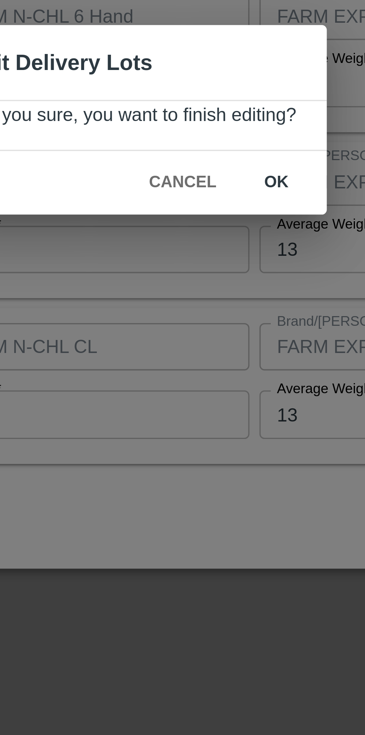
click at [225, 386] on button "ok" at bounding box center [226, 386] width 24 height 13
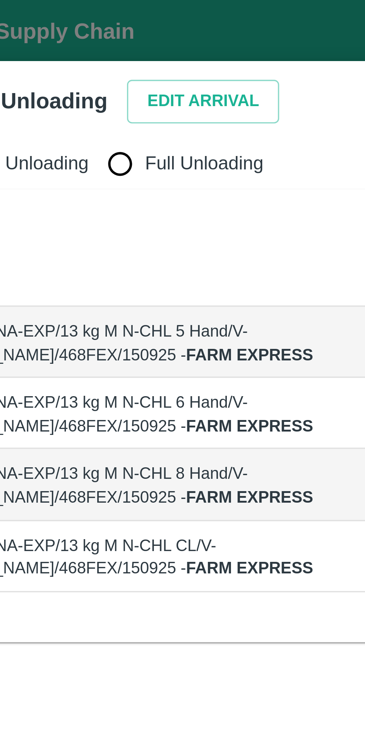
radio input "true"
type input "0"
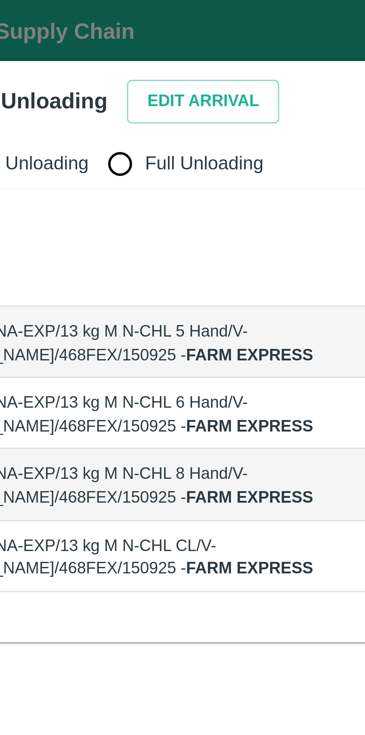
click at [70, 54] on input "Full Unloading" at bounding box center [70, 48] width 15 height 15
radio input "true"
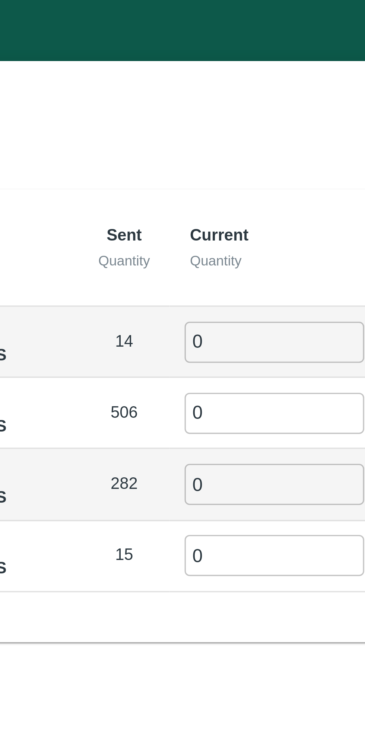
click at [199, 103] on input "0" at bounding box center [209, 102] width 54 height 12
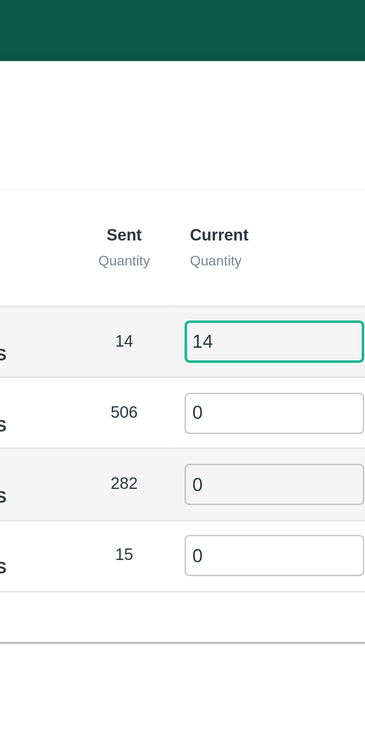
type input "14"
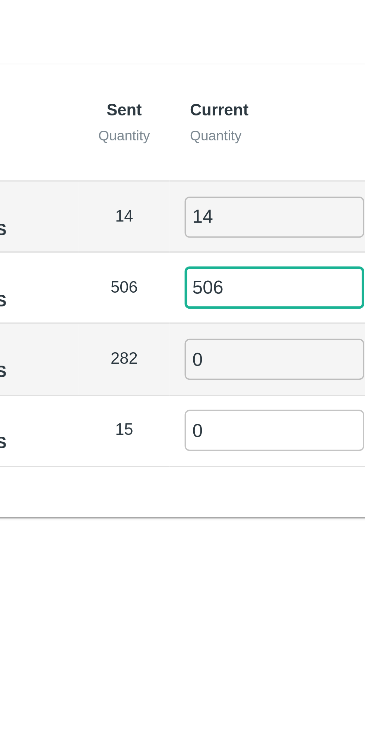
type input "506"
click at [195, 142] on input "0" at bounding box center [209, 144] width 54 height 12
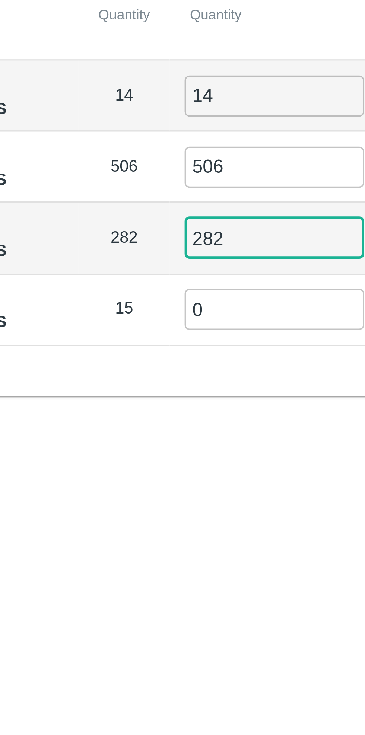
type input "282"
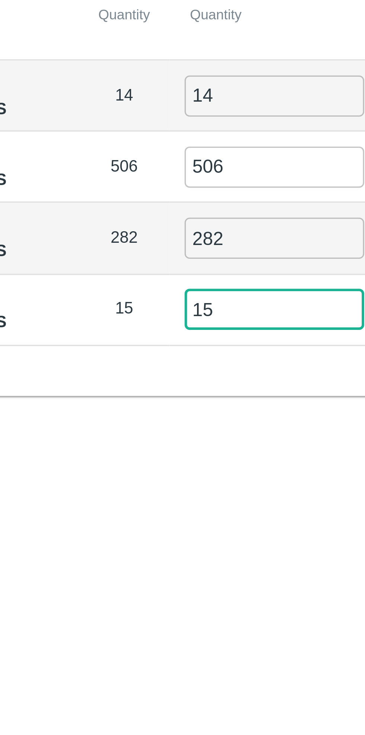
type input "15"
click at [155, 193] on div "Partial Unloading Full Unloading Label Sent Quantity Current Quantity Has Parti…" at bounding box center [182, 365] width 353 height 654
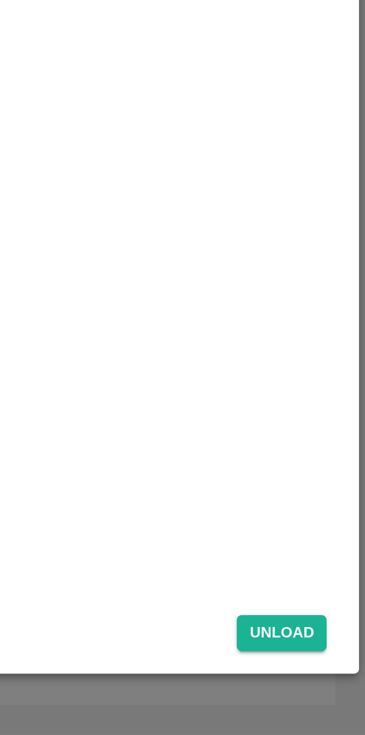
click at [340, 704] on button "Unload" at bounding box center [339, 704] width 27 height 11
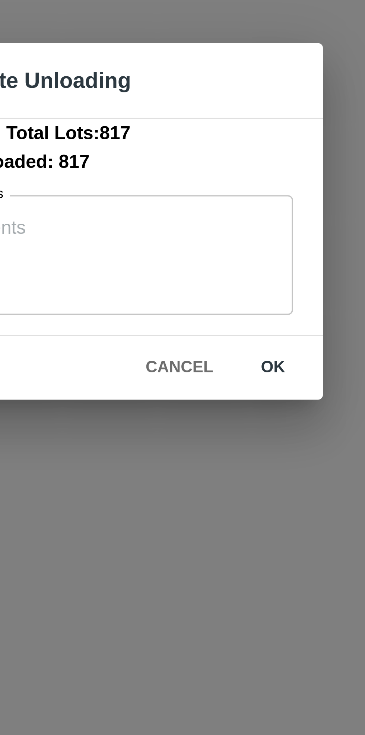
click at [231, 412] on button "ok" at bounding box center [232, 410] width 24 height 13
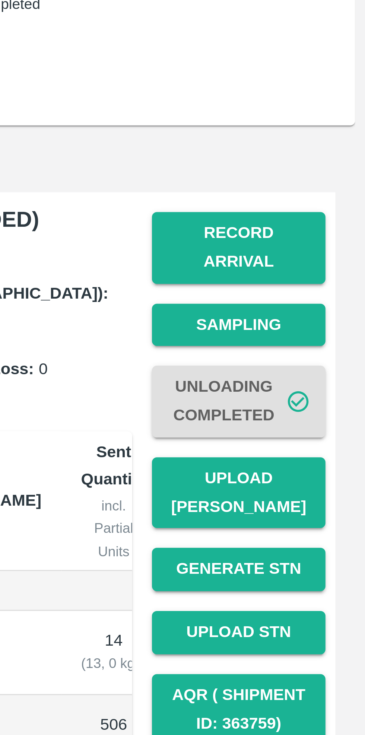
click at [329, 208] on button "Upload [PERSON_NAME]" at bounding box center [327, 216] width 52 height 22
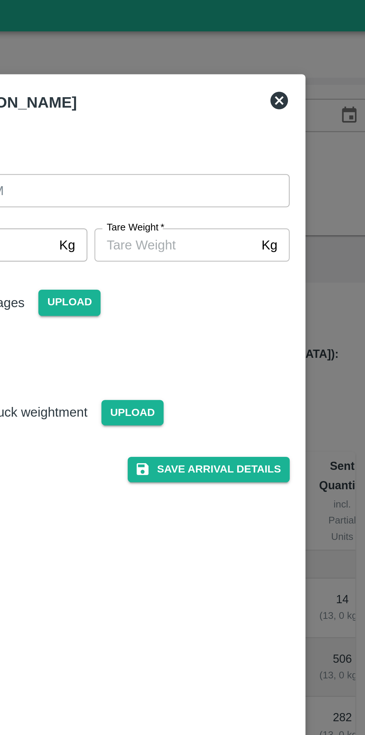
click at [261, 49] on icon at bounding box center [262, 48] width 9 height 9
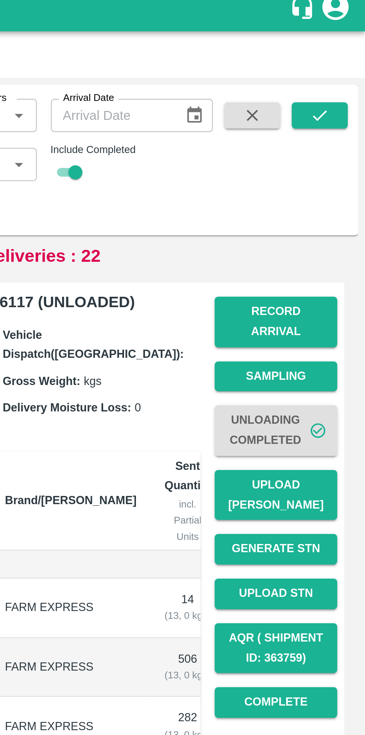
click at [328, 136] on button "Record Arrival" at bounding box center [327, 142] width 52 height 22
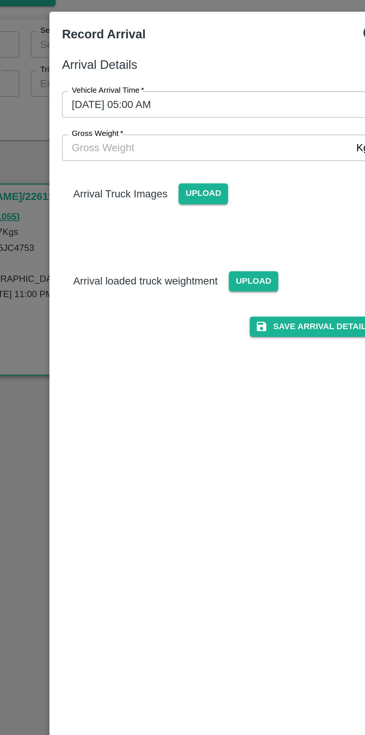
click at [164, 128] on span "Upload" at bounding box center [173, 133] width 26 height 11
click at [0, 0] on input "Upload" at bounding box center [0, 0] width 0 height 0
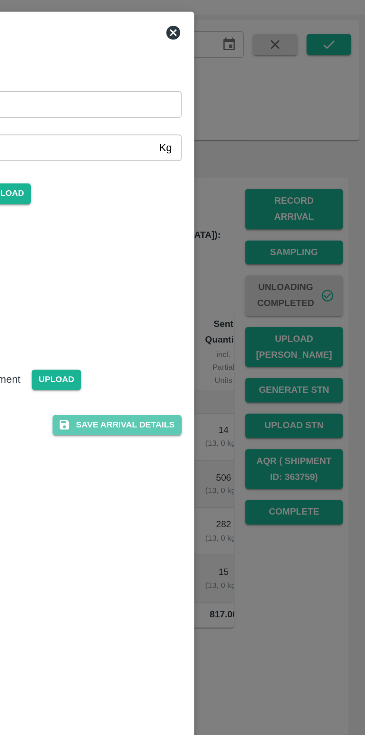
click at [237, 263] on button "Save Arrival Details" at bounding box center [232, 257] width 69 height 11
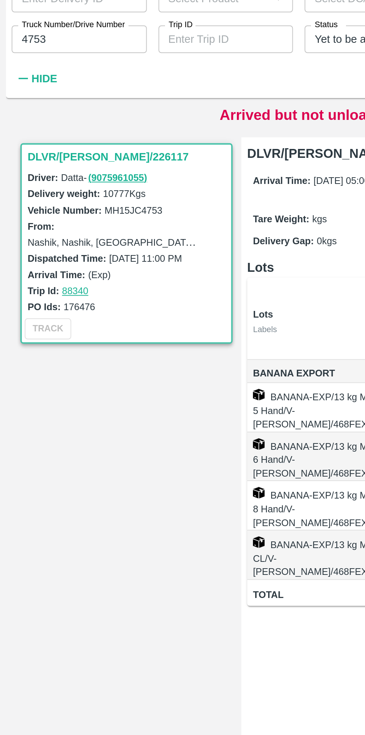
click at [49, 77] on input "4753" at bounding box center [40, 75] width 69 height 14
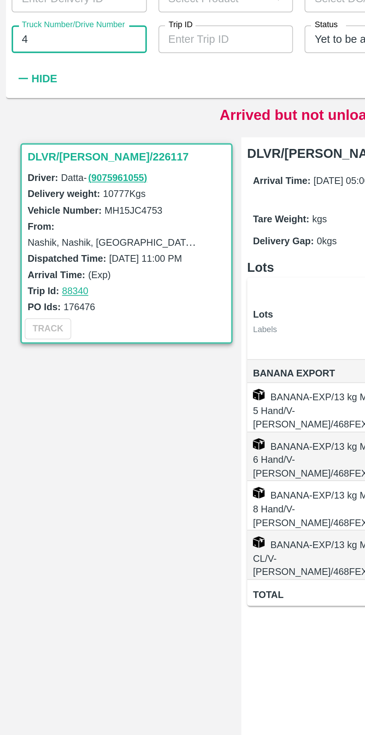
type input "4"
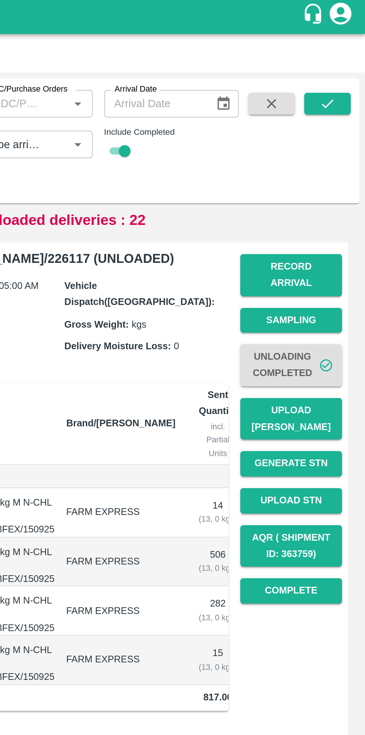
type input "3755"
click at [345, 57] on icon "submit" at bounding box center [345, 54] width 8 height 8
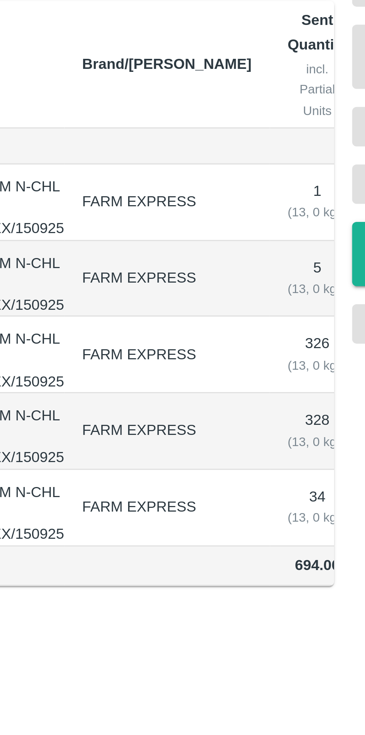
click at [220, 439] on div "DLVR/[PERSON_NAME]/226108 Arrival Time: (Exp) Vehicle Dispatch(DC): Tare Weight…" at bounding box center [240, 425] width 232 height 600
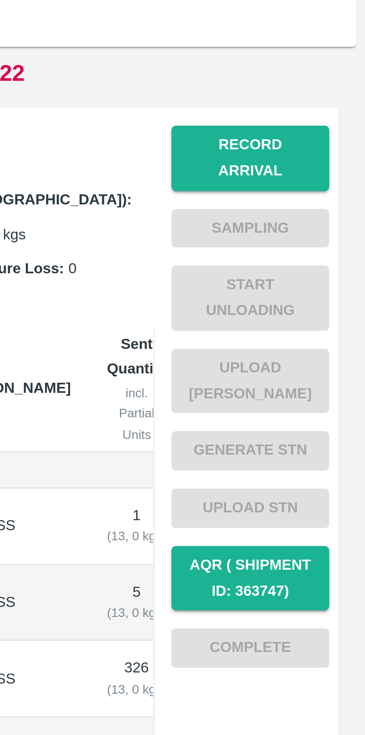
click at [331, 140] on button "Record Arrival" at bounding box center [327, 142] width 52 height 22
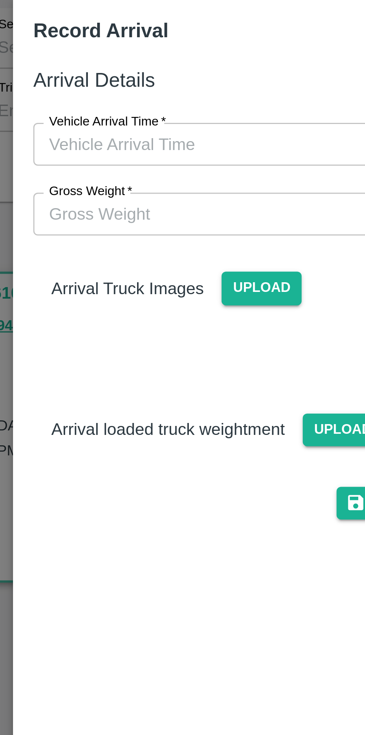
click at [175, 88] on input "Vehicle Arrival Time   *" at bounding box center [180, 86] width 164 height 14
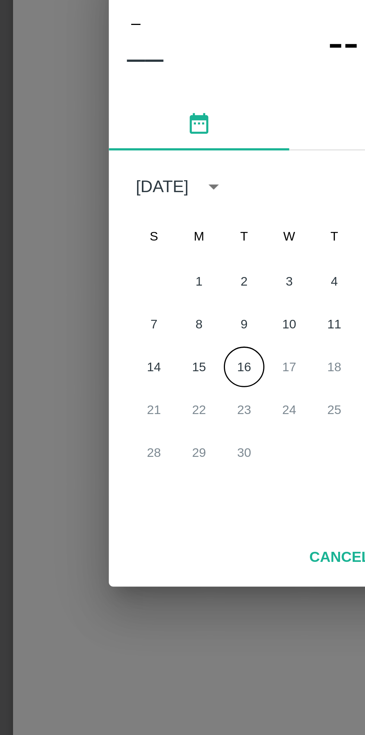
click at [169, 398] on button "16" at bounding box center [167, 398] width 13 height 13
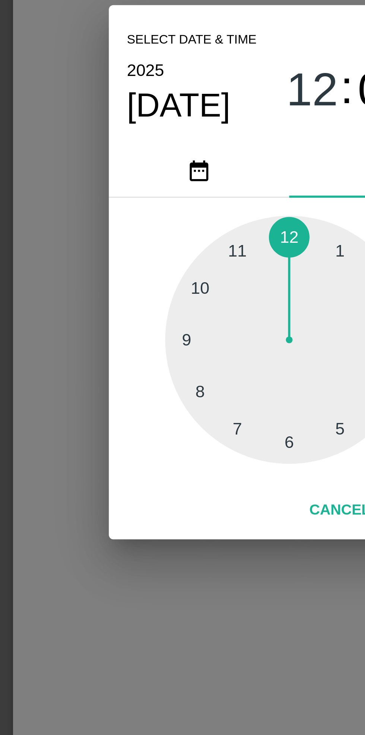
click at [166, 419] on div at bounding box center [182, 390] width 82 height 82
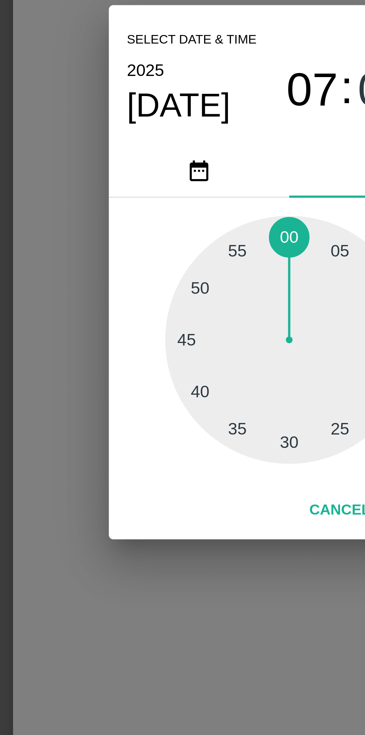
type input "[DATE] 07:00 AM"
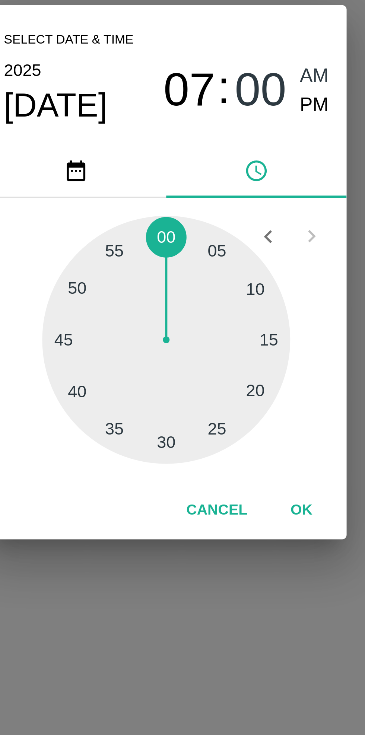
click at [225, 446] on button "OK" at bounding box center [227, 445] width 24 height 13
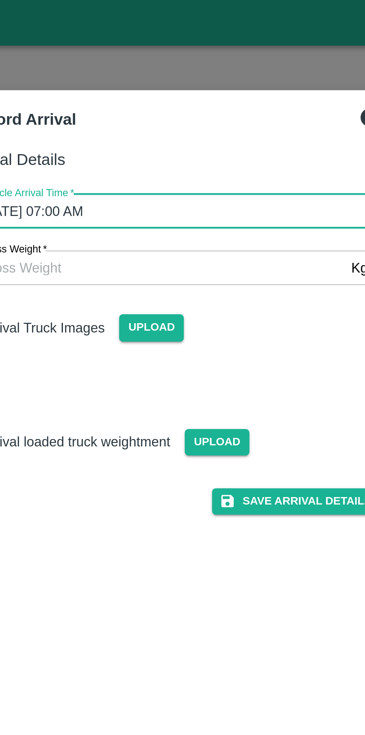
click at [169, 133] on span "Upload" at bounding box center [173, 133] width 26 height 11
click at [0, 0] on input "Upload" at bounding box center [0, 0] width 0 height 0
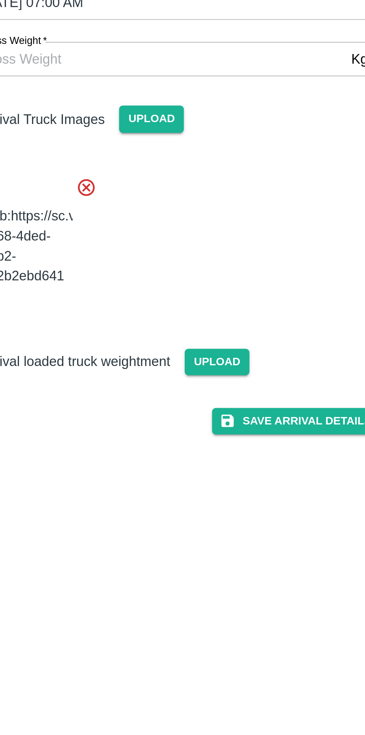
click at [238, 263] on button "Save Arrival Details" at bounding box center [232, 257] width 69 height 11
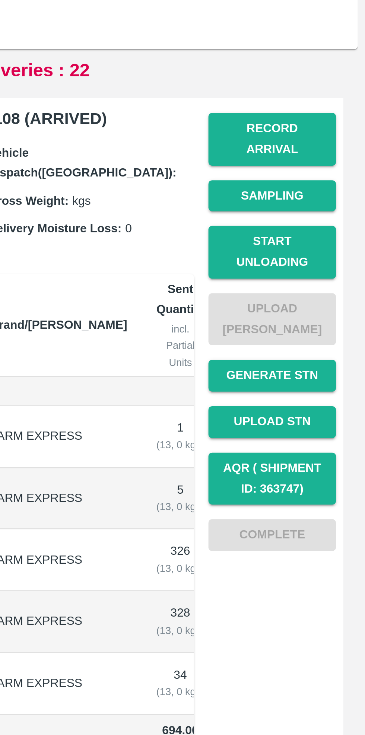
click at [329, 177] on button "Start Unloading" at bounding box center [327, 188] width 52 height 22
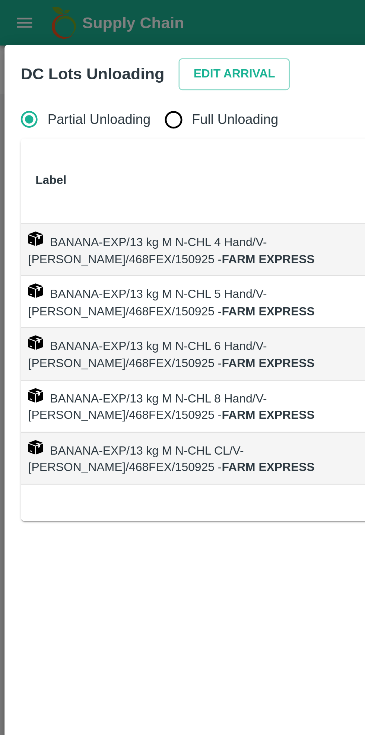
click at [91, 32] on button "Edit Arrival" at bounding box center [95, 30] width 45 height 13
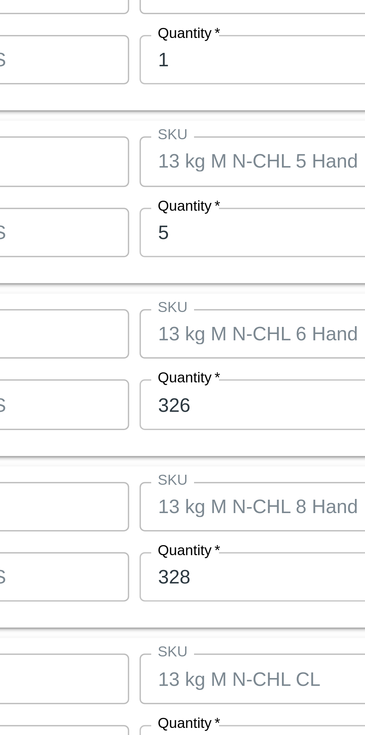
click at [151, 333] on input "5" at bounding box center [168, 332] width 97 height 14
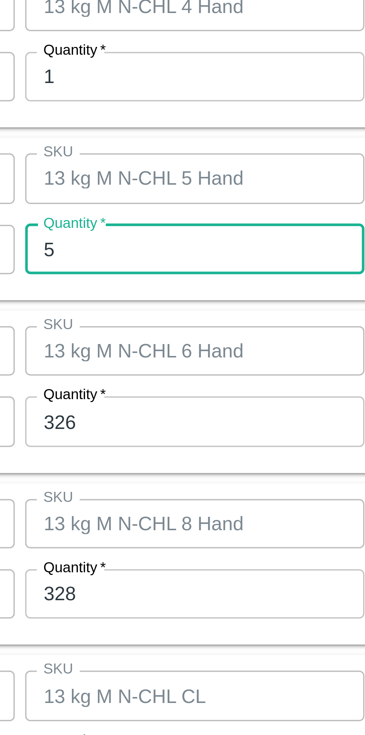
click at [157, 383] on input "326" at bounding box center [168, 381] width 97 height 14
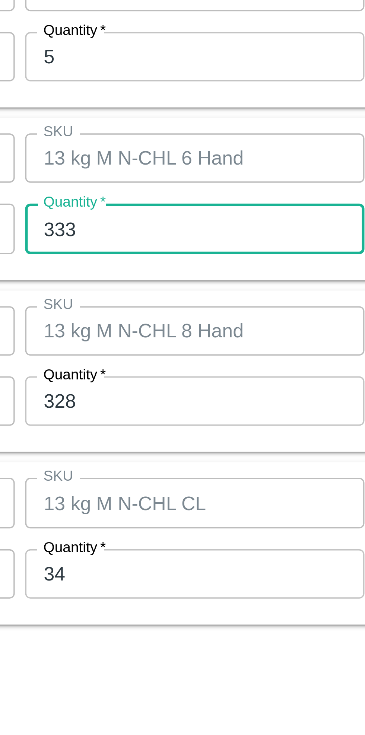
type input "333"
click at [162, 429] on input "328" at bounding box center [168, 430] width 97 height 14
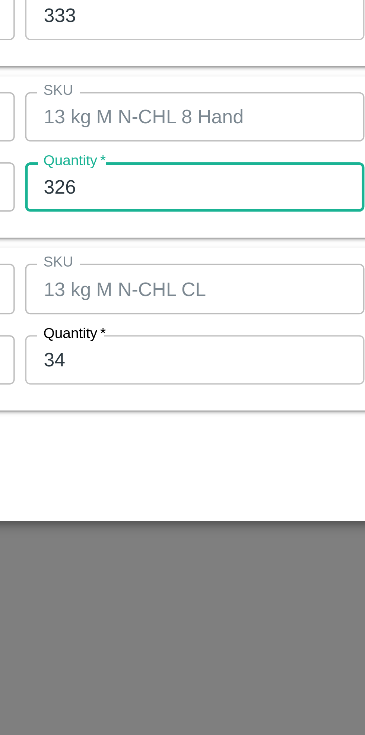
type input "326"
click at [166, 479] on input "34" at bounding box center [168, 480] width 97 height 14
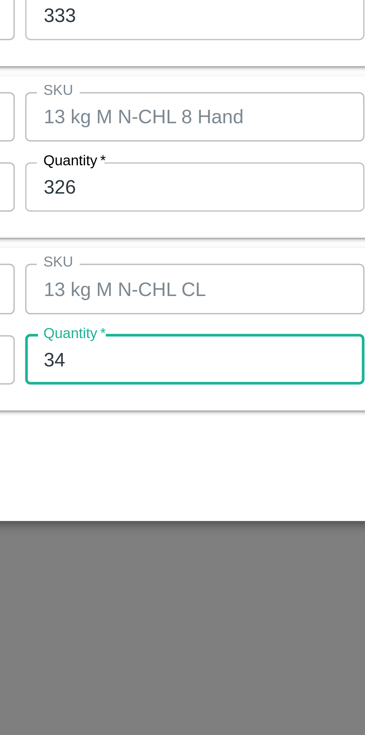
type input "3"
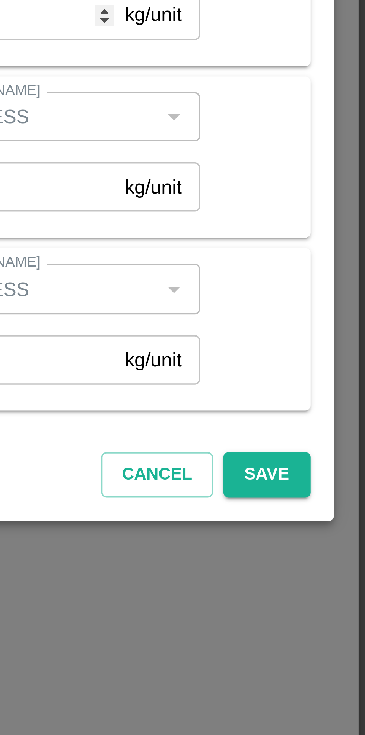
type input "29"
click at [337, 512] on button "Save" at bounding box center [336, 512] width 25 height 13
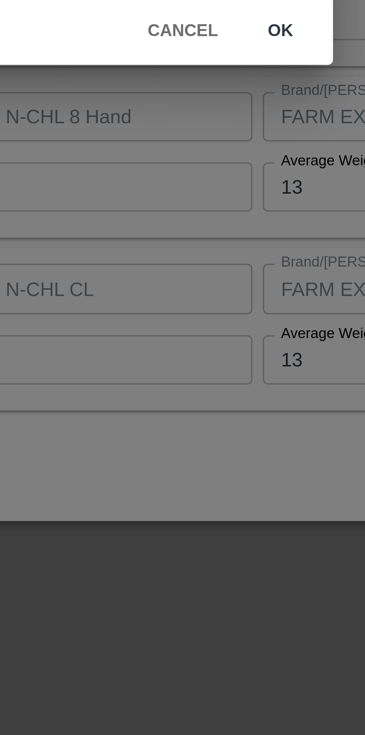
click at [224, 386] on button "ok" at bounding box center [226, 386] width 24 height 13
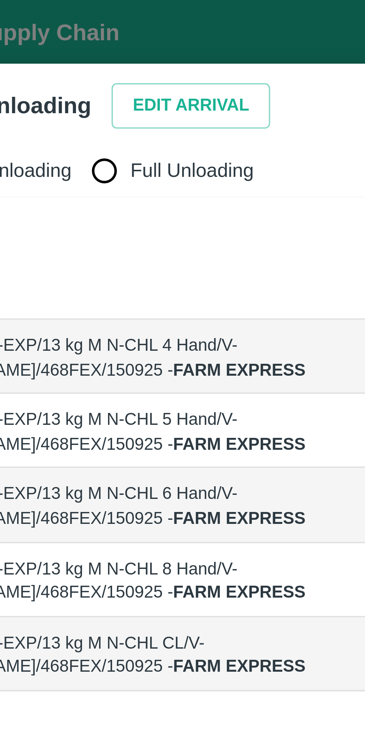
click at [68, 54] on input "Full Unloading" at bounding box center [70, 48] width 15 height 15
radio input "true"
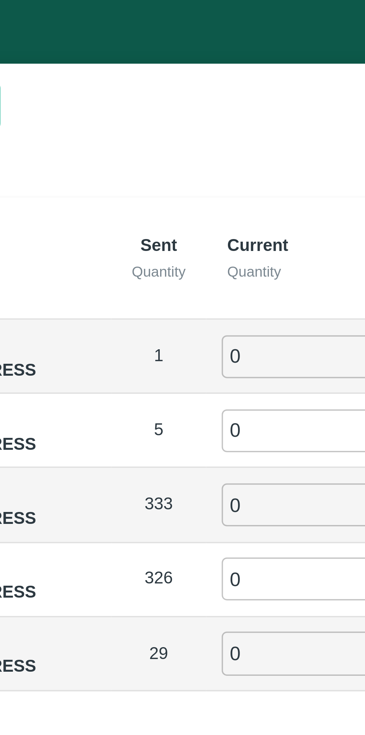
click at [192, 103] on input "0" at bounding box center [209, 102] width 54 height 12
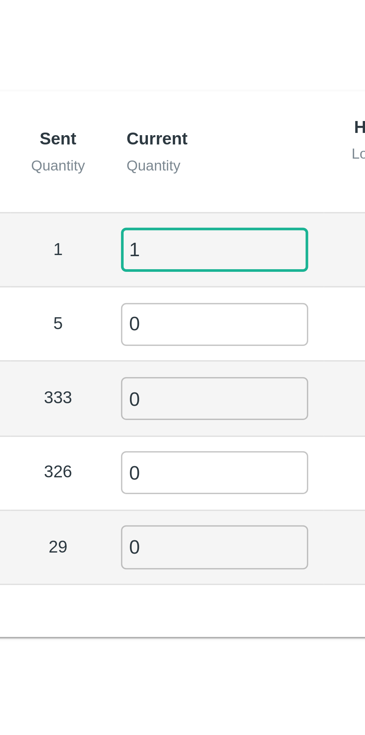
type input "1"
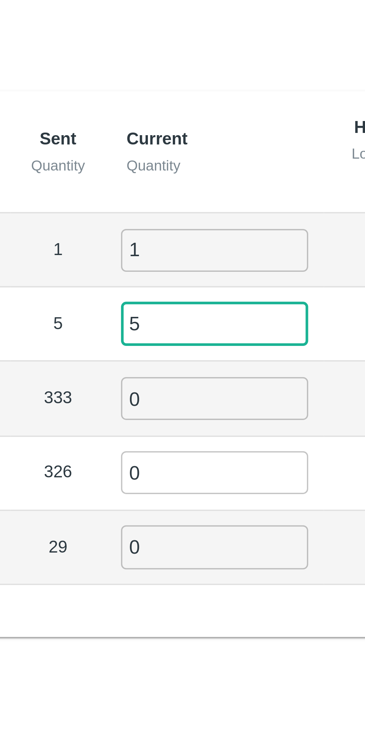
type input "5"
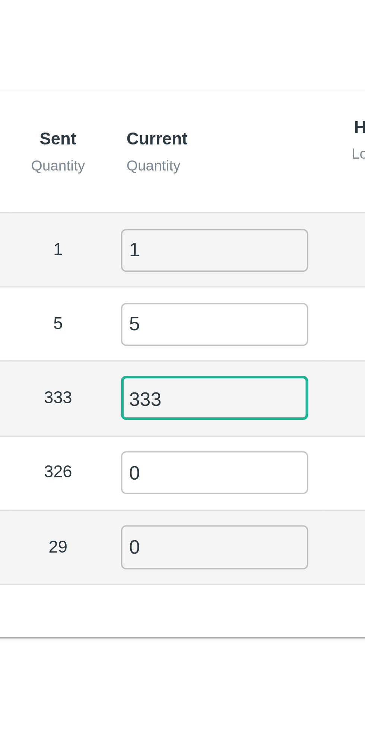
type input "333"
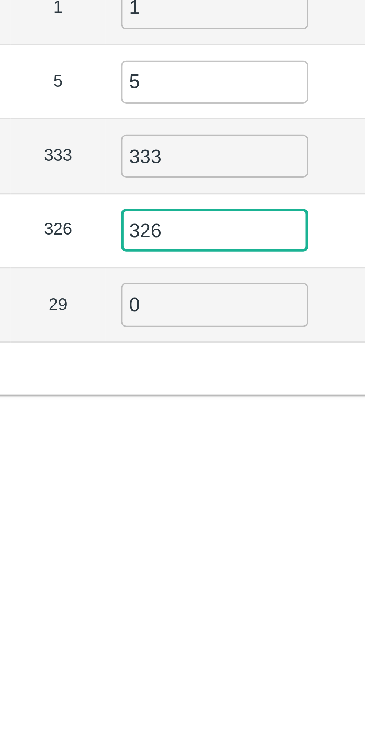
type input "326"
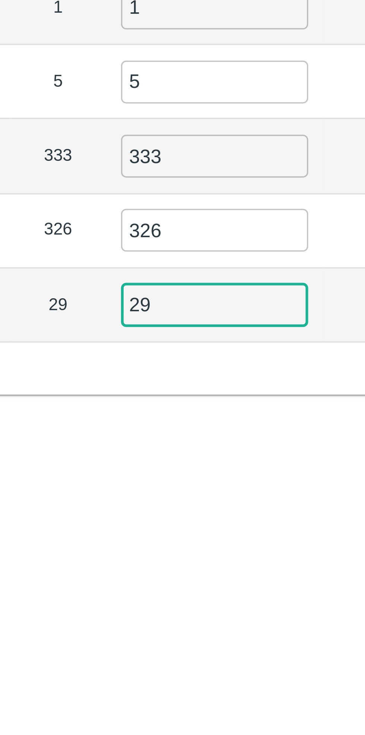
type input "29"
click at [174, 208] on div "Label Sent Quantity Current Quantity Has Partial Lot has Partial Package? Full …" at bounding box center [183, 135] width 348 height 157
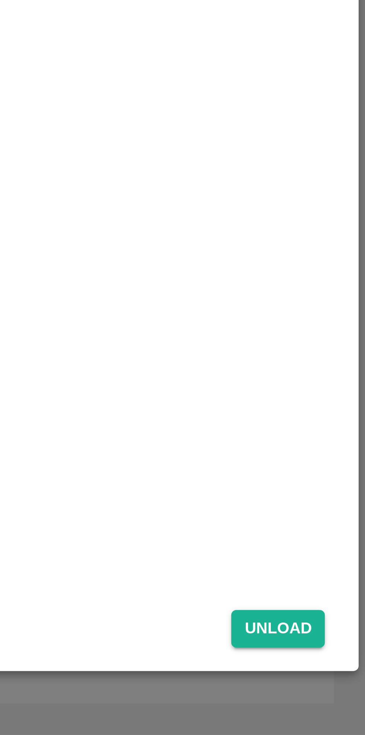
click at [340, 706] on button "Unload" at bounding box center [339, 704] width 27 height 11
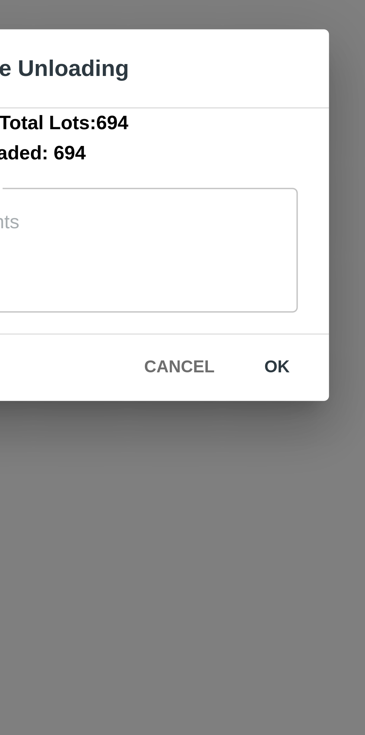
click at [232, 411] on button "ok" at bounding box center [232, 410] width 24 height 13
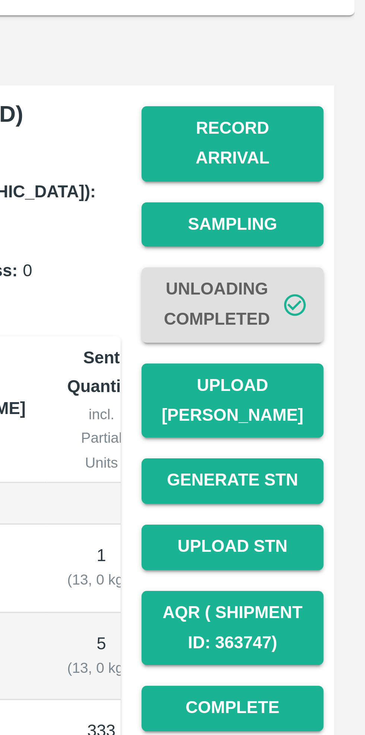
click at [333, 141] on button "Record Arrival" at bounding box center [327, 142] width 52 height 22
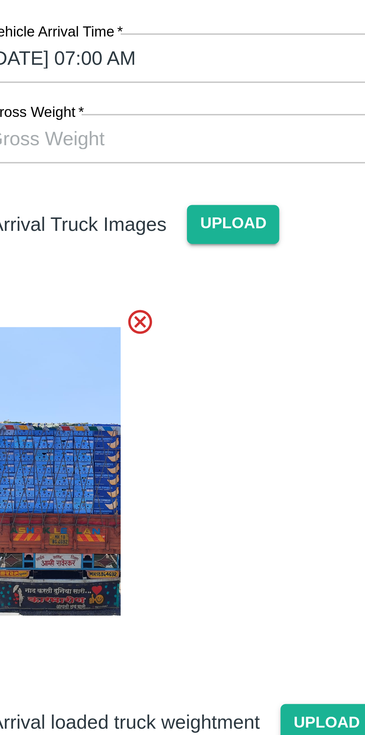
click at [186, 107] on input "Gross Weight   *" at bounding box center [175, 109] width 154 height 14
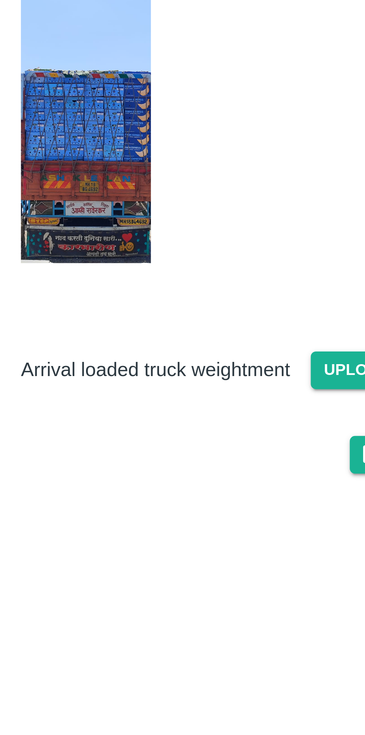
type input "15315"
click at [194, 275] on span "Upload" at bounding box center [200, 276] width 26 height 11
click at [0, 0] on input "Upload" at bounding box center [0, 0] width 0 height 0
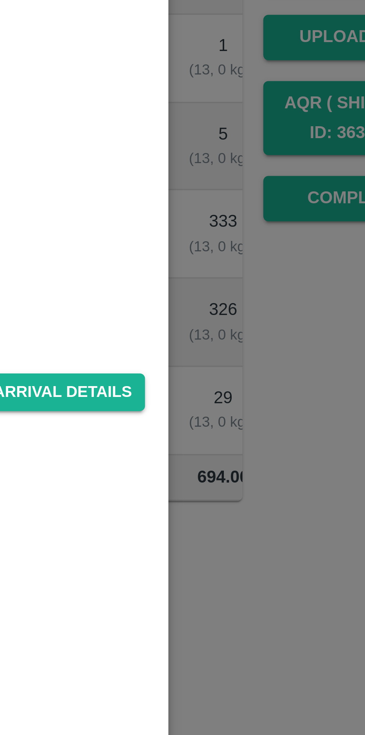
click at [241, 399] on div "Arrival Details Vehicle Arrival Time   * [DATE] 07:00 AM Vehicle Arrival Time G…" at bounding box center [182, 375] width 175 height 637
click at [249, 354] on button "Save Arrival Details" at bounding box center [232, 359] width 69 height 11
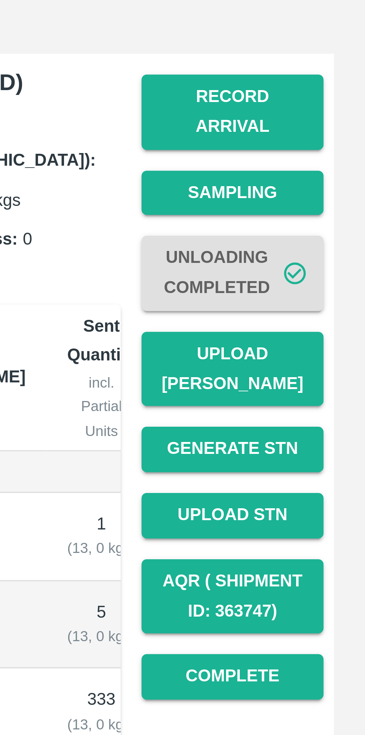
click at [333, 208] on button "Upload [PERSON_NAME]" at bounding box center [327, 216] width 52 height 22
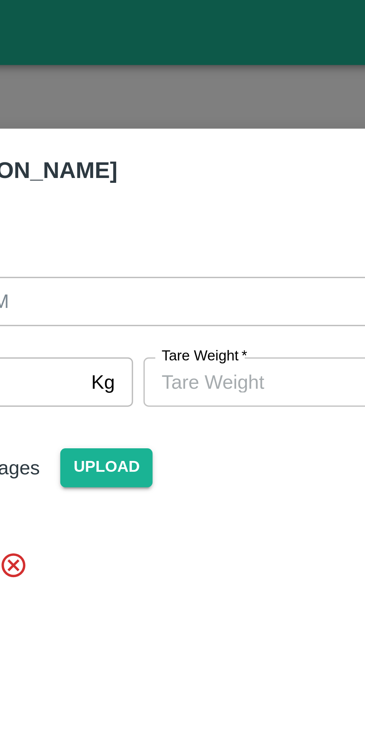
click at [220, 108] on input "[PERSON_NAME]   *" at bounding box center [218, 109] width 68 height 14
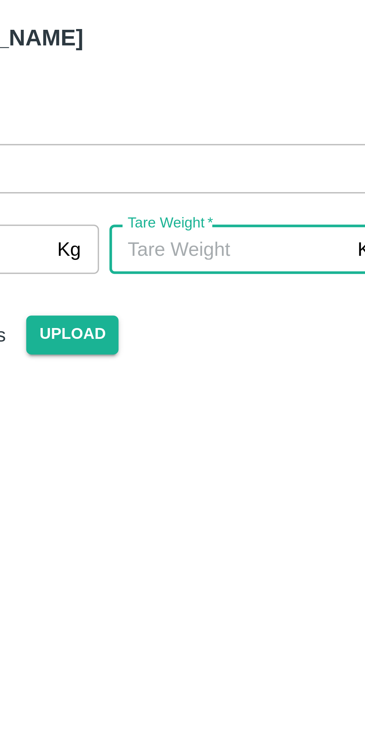
click at [221, 107] on input "[PERSON_NAME]   *" at bounding box center [218, 109] width 68 height 14
type input "5520"
click at [225, 145] on div "Arrival Truck Images Upload" at bounding box center [179, 185] width 175 height 148
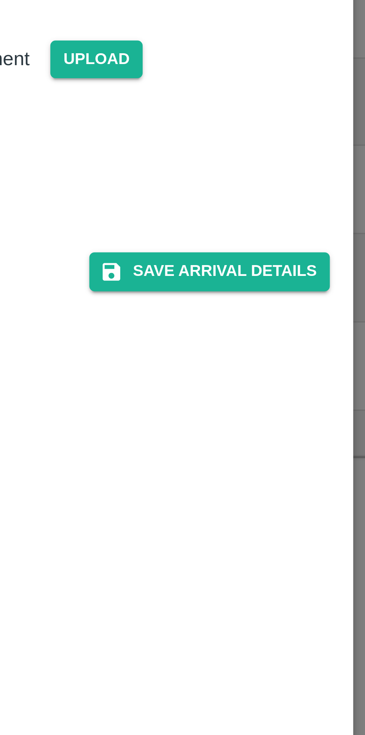
click at [239, 336] on button "Save Arrival Details" at bounding box center [232, 337] width 69 height 11
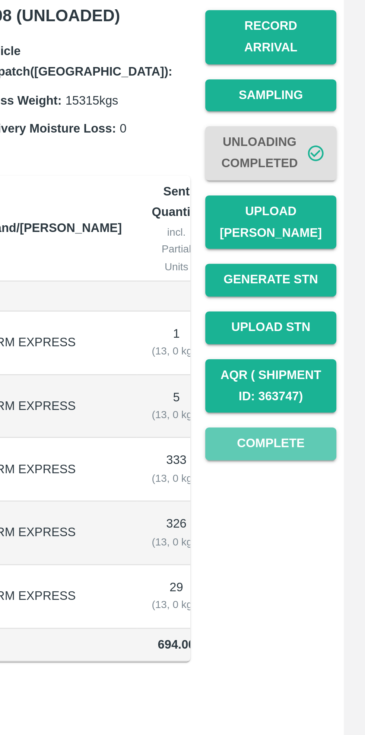
click at [331, 297] on button "Complete" at bounding box center [327, 303] width 52 height 13
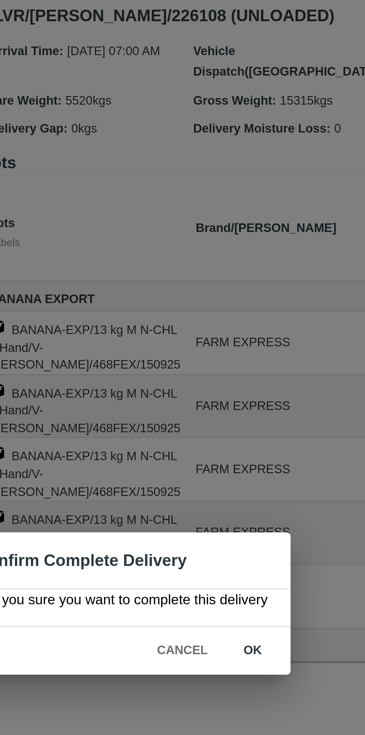
click at [236, 385] on button "ok" at bounding box center [235, 386] width 24 height 13
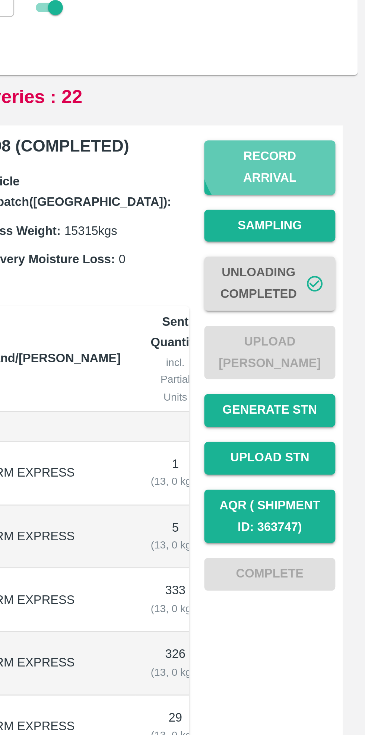
click at [333, 135] on button "Record Arrival" at bounding box center [327, 142] width 52 height 22
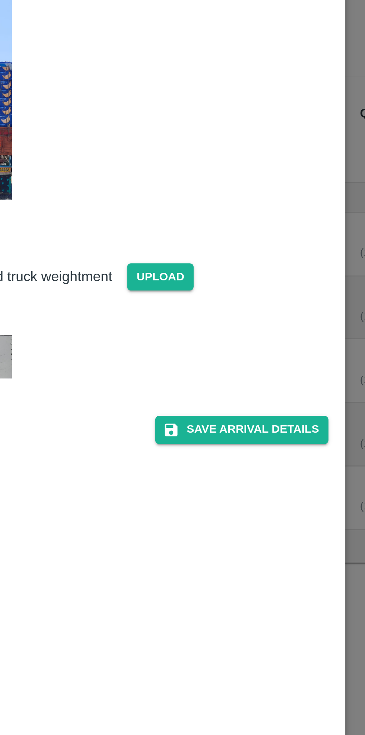
click at [234, 337] on button "Save Arrival Details" at bounding box center [232, 337] width 69 height 11
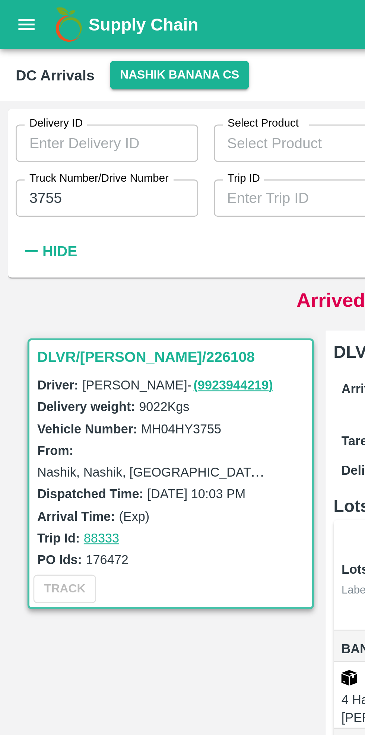
click at [42, 73] on input "3755" at bounding box center [40, 75] width 69 height 14
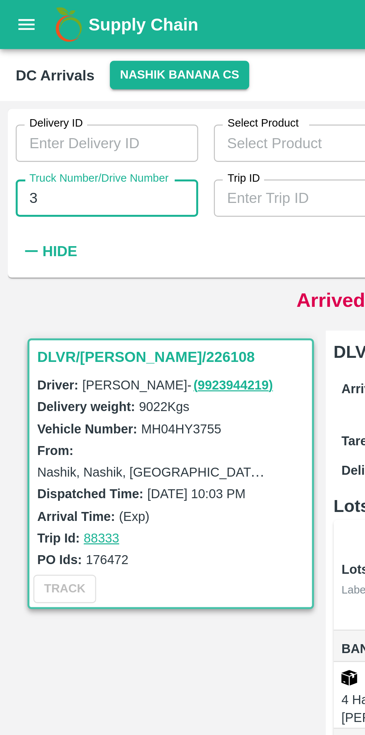
type input "3"
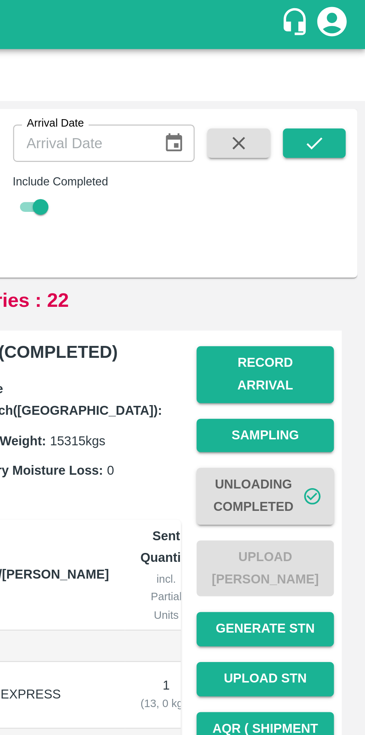
type input "4685"
click at [347, 56] on icon "submit" at bounding box center [345, 54] width 8 height 8
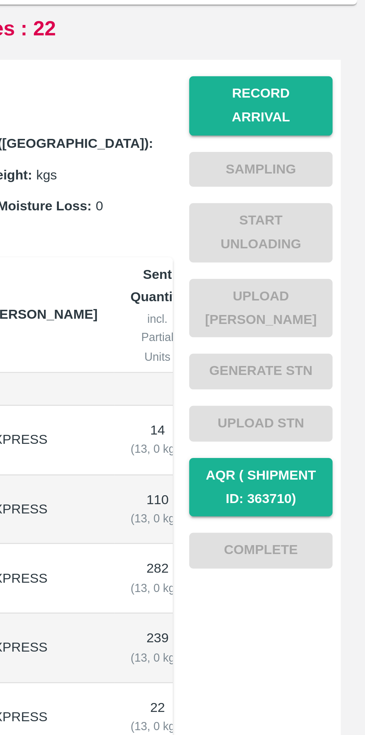
click at [329, 136] on button "Record Arrival" at bounding box center [327, 142] width 52 height 22
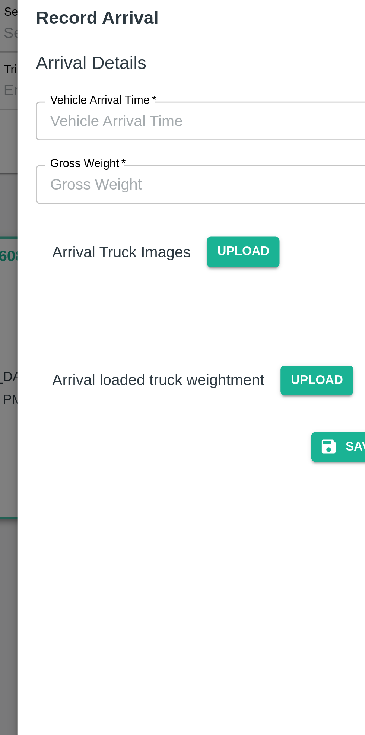
click at [176, 87] on input "Vehicle Arrival Time   *" at bounding box center [180, 86] width 164 height 14
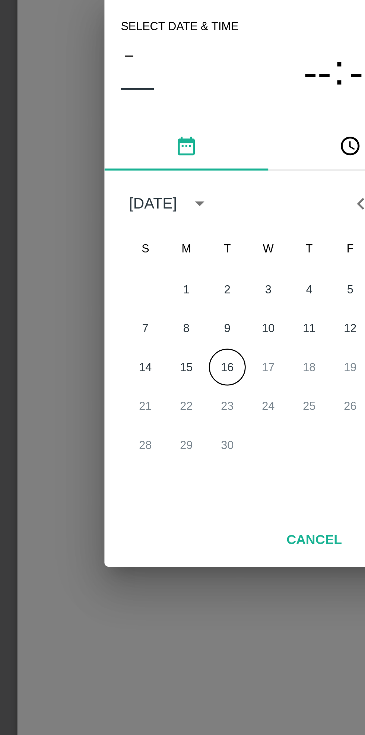
click at [167, 399] on button "16" at bounding box center [167, 398] width 13 height 13
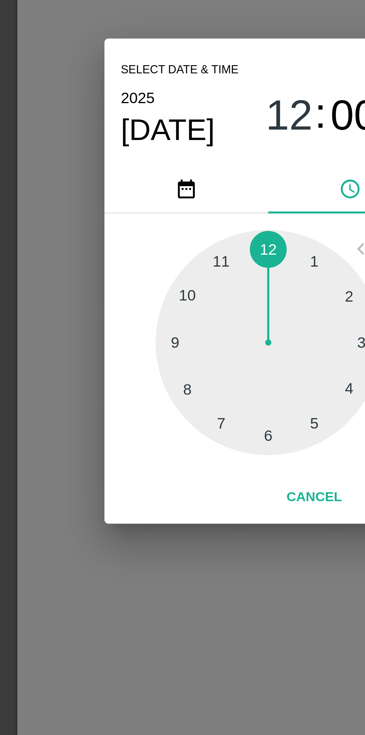
click at [154, 404] on div at bounding box center [182, 390] width 82 height 82
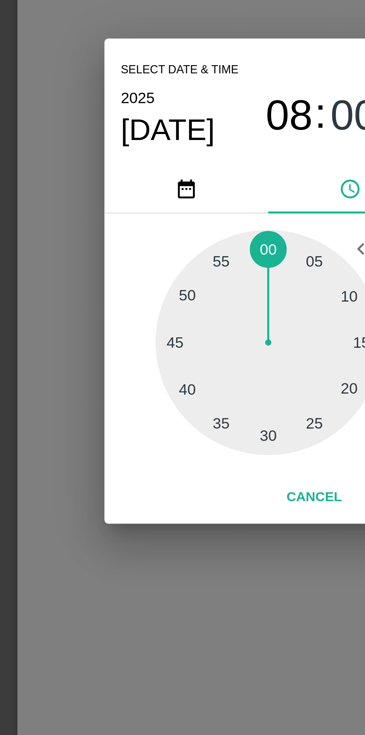
type input "[DATE] 08:00 AM"
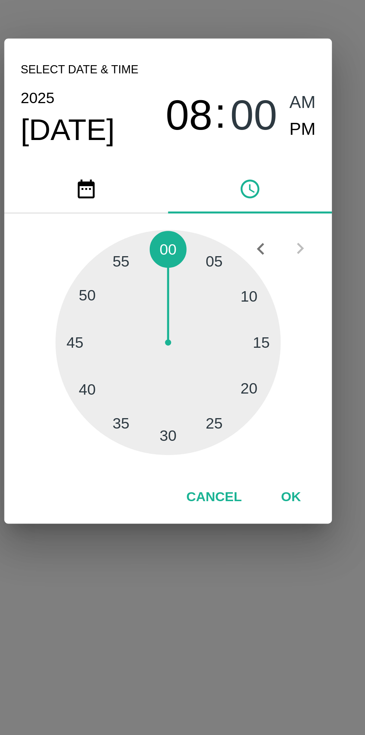
click at [227, 444] on button "OK" at bounding box center [227, 445] width 24 height 13
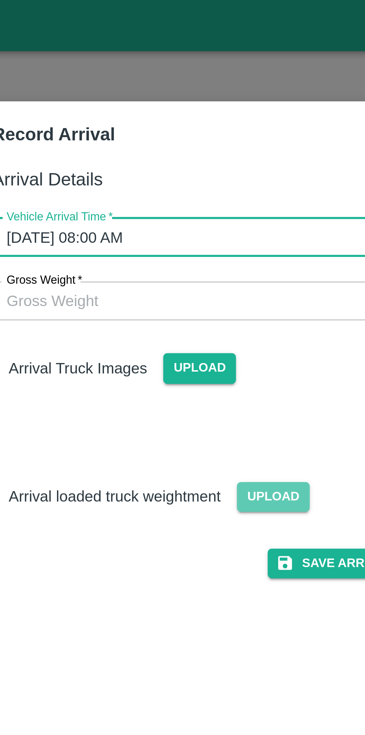
click at [199, 181] on span "Upload" at bounding box center [200, 180] width 26 height 11
click at [0, 0] on input "Upload" at bounding box center [0, 0] width 0 height 0
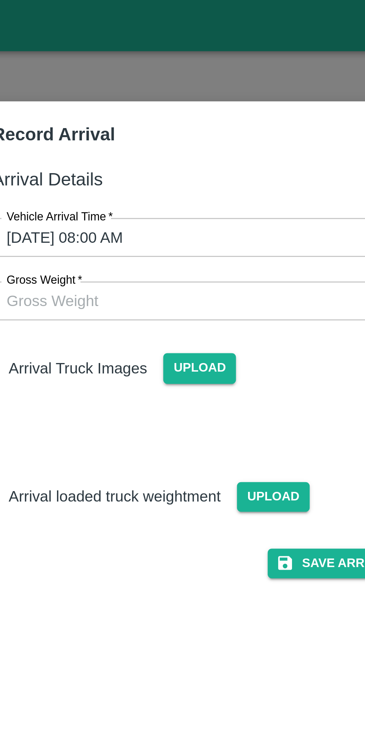
click at [172, 132] on span "Upload" at bounding box center [173, 133] width 26 height 11
click at [0, 0] on input "Upload" at bounding box center [0, 0] width 0 height 0
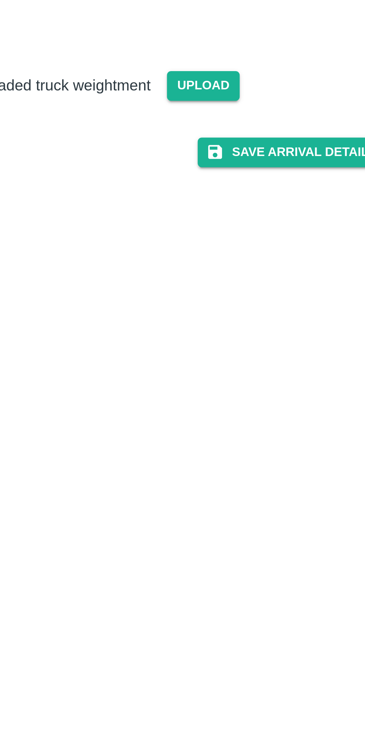
click at [234, 263] on button "Save Arrival Details" at bounding box center [232, 257] width 69 height 11
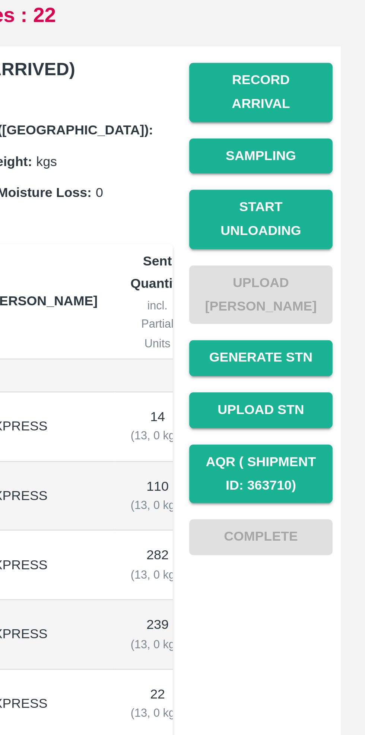
click at [325, 184] on button "Start Unloading" at bounding box center [327, 188] width 52 height 22
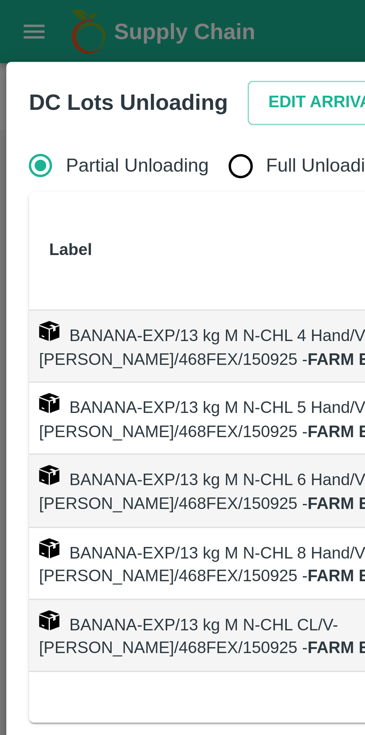
click at [88, 31] on button "Edit Arrival" at bounding box center [95, 30] width 45 height 13
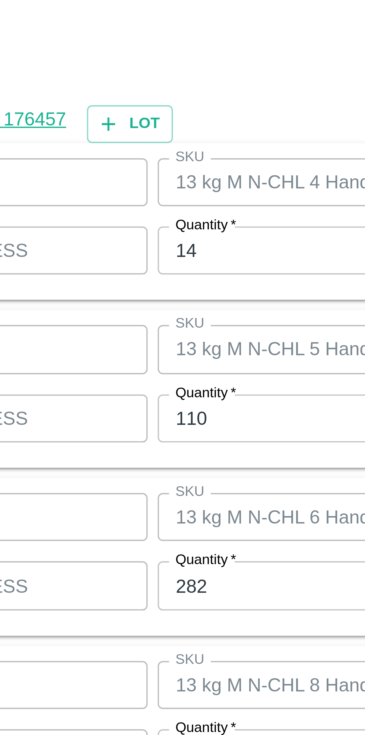
click at [146, 333] on input "110" at bounding box center [168, 332] width 97 height 14
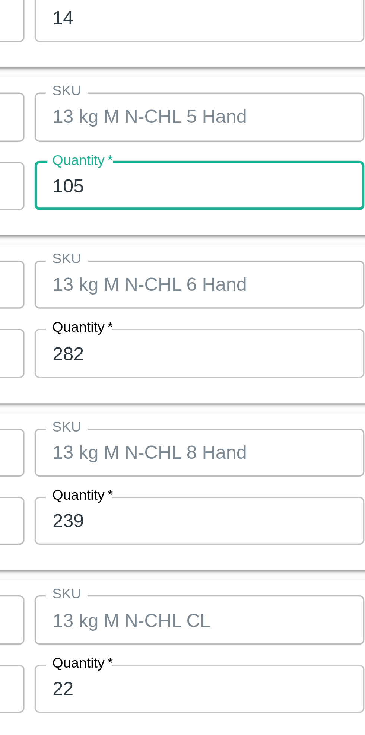
type input "105"
click at [164, 381] on input "282" at bounding box center [168, 381] width 97 height 14
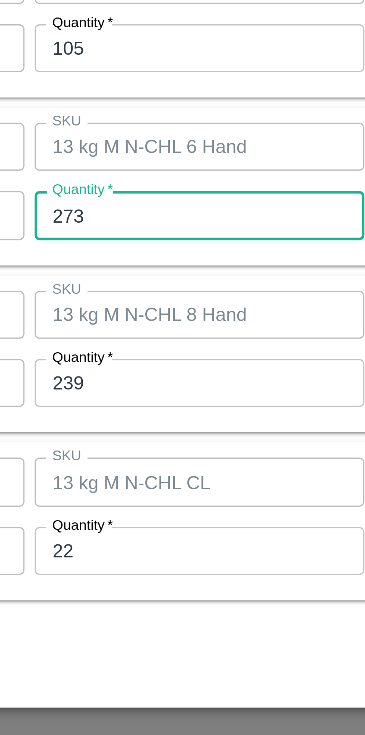
type input "273"
click at [165, 430] on input "239" at bounding box center [168, 430] width 97 height 14
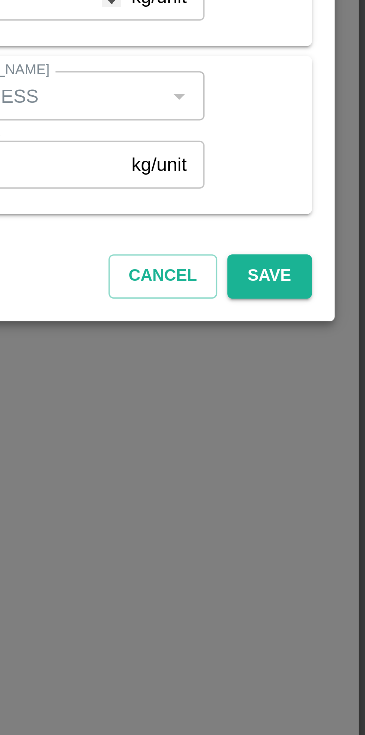
type input "253"
click at [337, 511] on button "Save" at bounding box center [336, 512] width 25 height 13
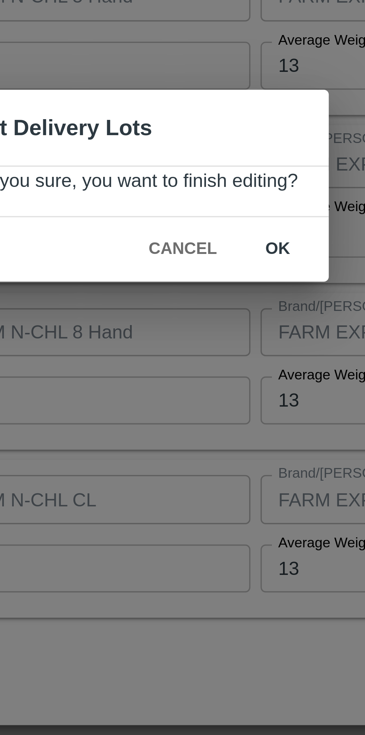
click at [224, 386] on button "ok" at bounding box center [226, 386] width 24 height 13
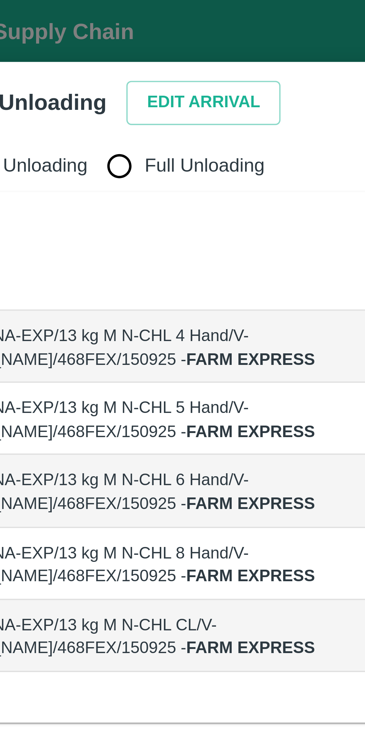
click at [71, 52] on input "Full Unloading" at bounding box center [70, 48] width 15 height 15
radio input "true"
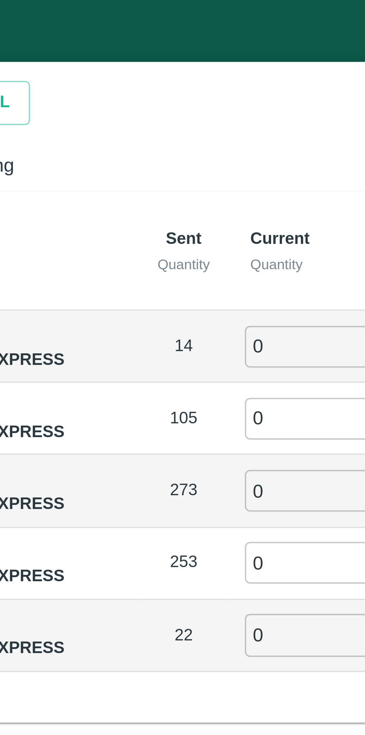
click at [193, 102] on input "0" at bounding box center [209, 102] width 54 height 12
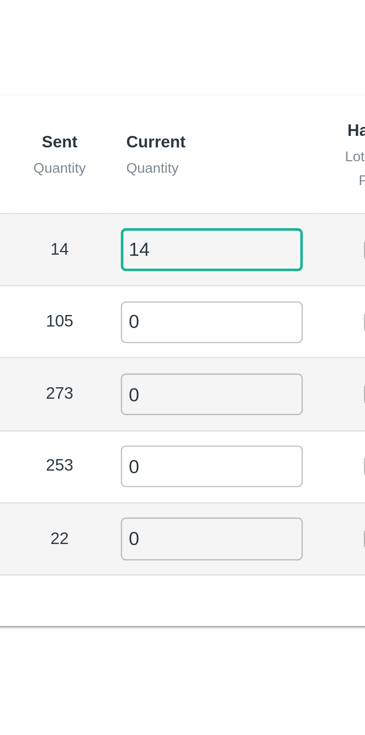
type input "14"
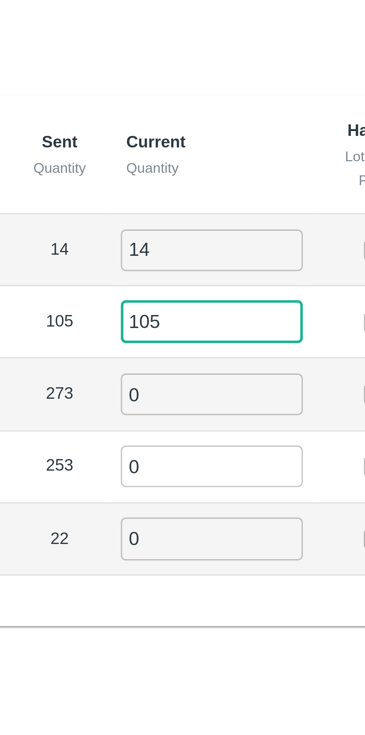
type input "105"
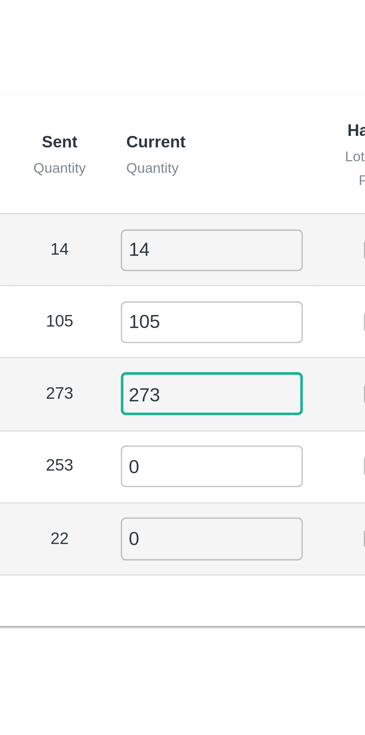
type input "273"
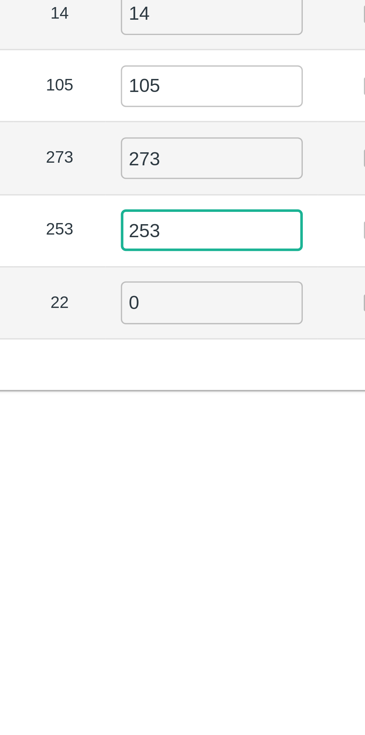
type input "253"
click at [198, 185] on input "0" at bounding box center [209, 187] width 54 height 12
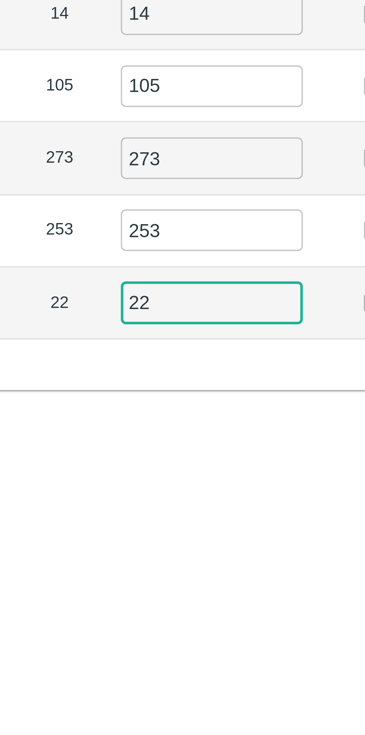
type input "22"
click at [179, 225] on div "Partial Unloading Full Unloading Label Sent Quantity Current Quantity Has Parti…" at bounding box center [182, 365] width 353 height 654
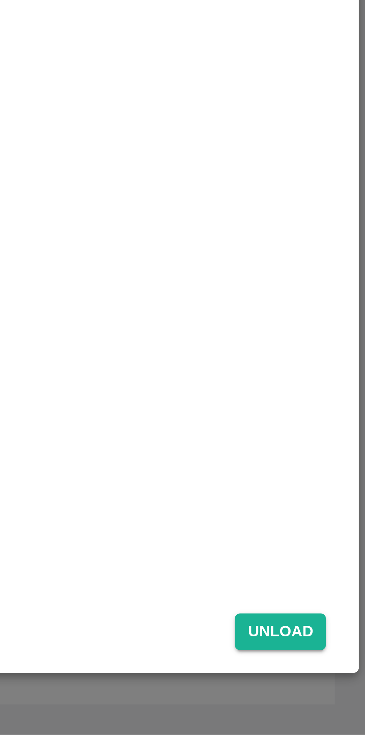
click at [338, 703] on button "Unload" at bounding box center [339, 704] width 27 height 11
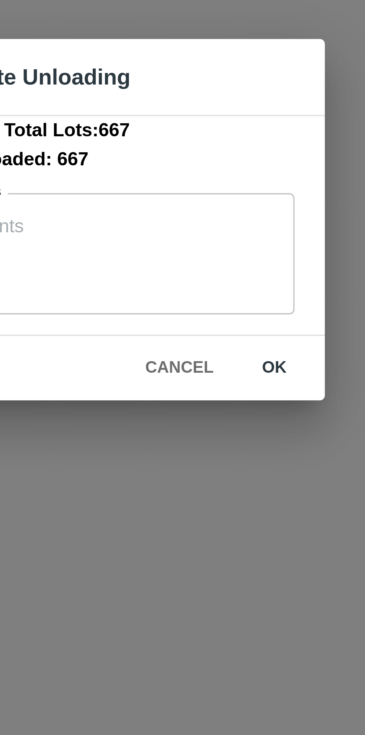
click at [233, 409] on button "ok" at bounding box center [232, 410] width 24 height 13
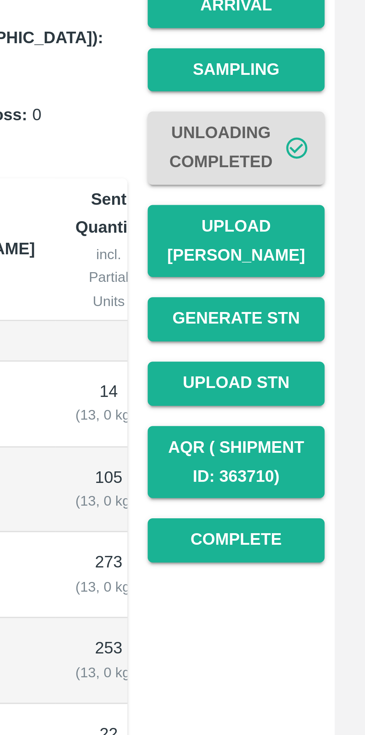
click at [328, 208] on button "Upload [PERSON_NAME]" at bounding box center [327, 216] width 52 height 22
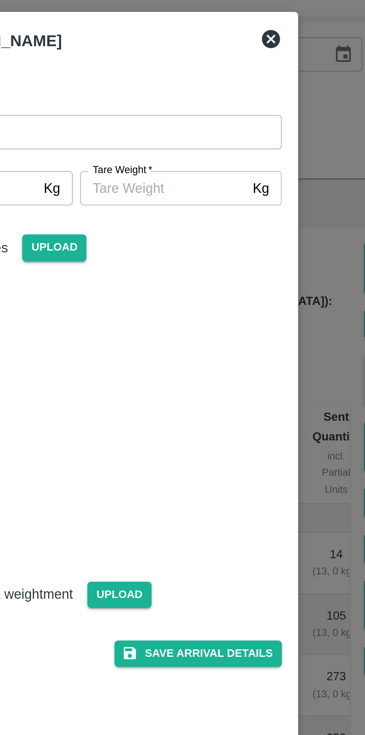
click at [262, 49] on icon at bounding box center [262, 47] width 7 height 7
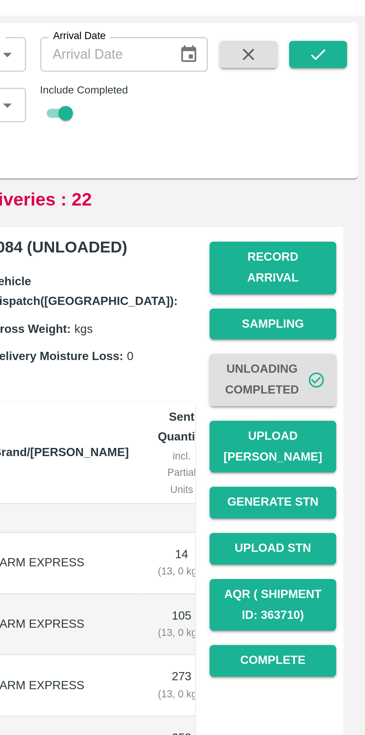
click at [324, 136] on button "Record Arrival" at bounding box center [327, 142] width 52 height 22
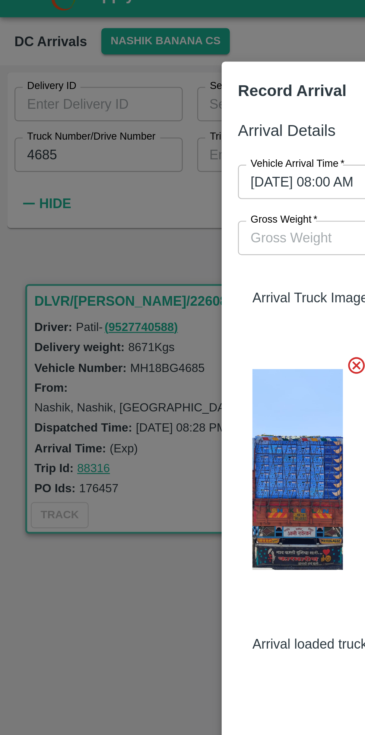
click at [122, 112] on input "Gross Weight   *" at bounding box center [175, 109] width 154 height 14
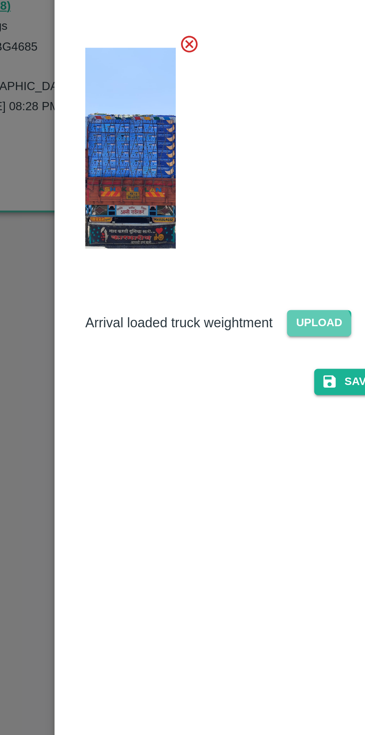
type input "15270"
click at [198, 279] on span "Upload" at bounding box center [200, 276] width 26 height 11
click at [0, 0] on input "Upload" at bounding box center [0, 0] width 0 height 0
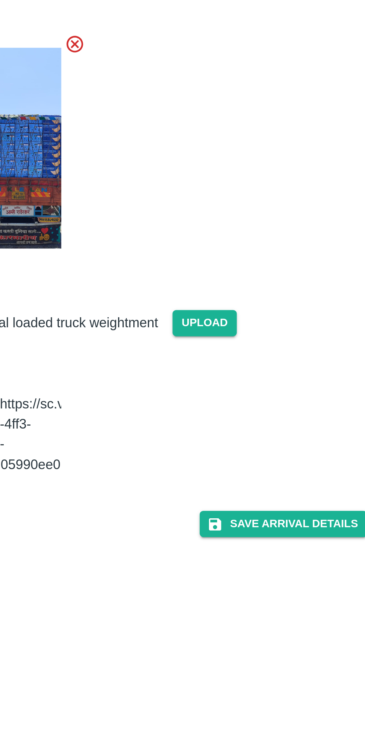
click at [243, 354] on button "Save Arrival Details" at bounding box center [232, 359] width 69 height 11
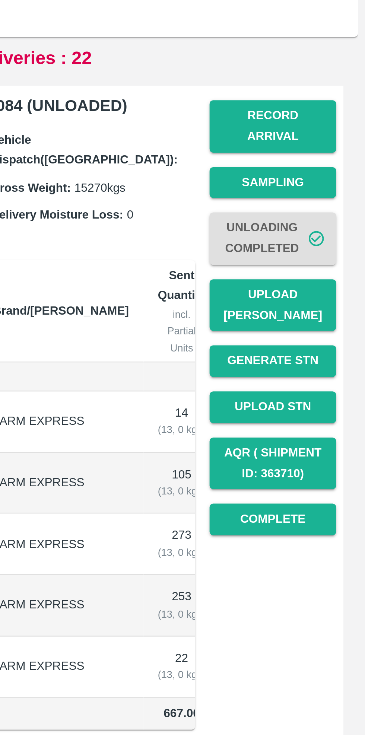
click at [327, 206] on button "Upload [PERSON_NAME]" at bounding box center [327, 216] width 52 height 22
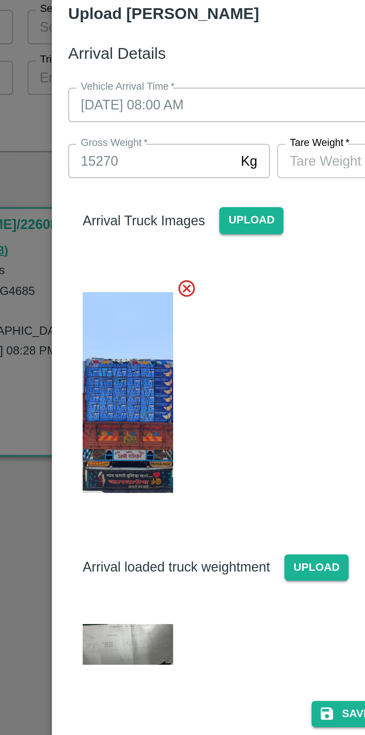
click at [209, 103] on label "[PERSON_NAME]   *" at bounding box center [201, 102] width 25 height 6
click at [209, 103] on input "[PERSON_NAME]   *" at bounding box center [218, 109] width 68 height 14
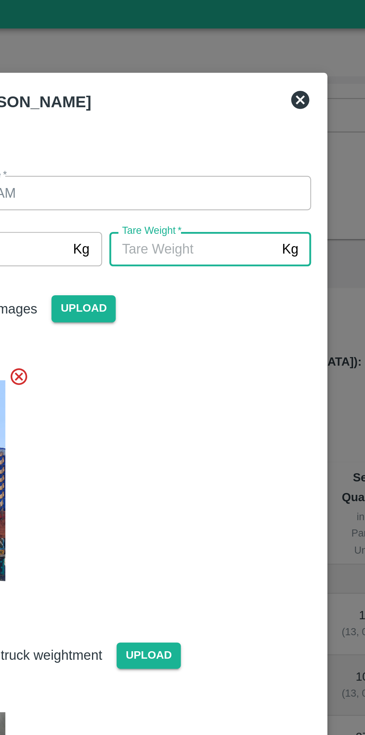
click at [219, 110] on input "[PERSON_NAME]   *" at bounding box center [218, 109] width 68 height 14
type input "5970"
click at [243, 160] on div at bounding box center [179, 202] width 175 height 102
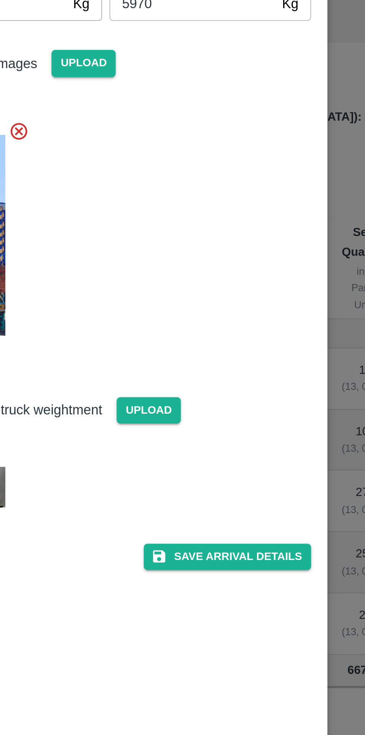
click at [239, 337] on button "Save Arrival Details" at bounding box center [232, 337] width 69 height 11
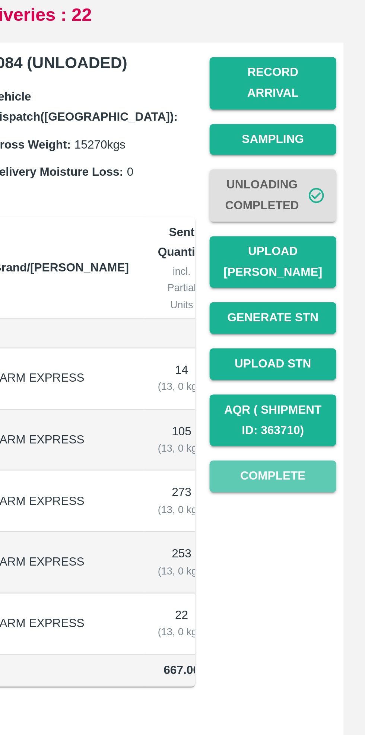
click at [332, 297] on button "Complete" at bounding box center [327, 303] width 52 height 13
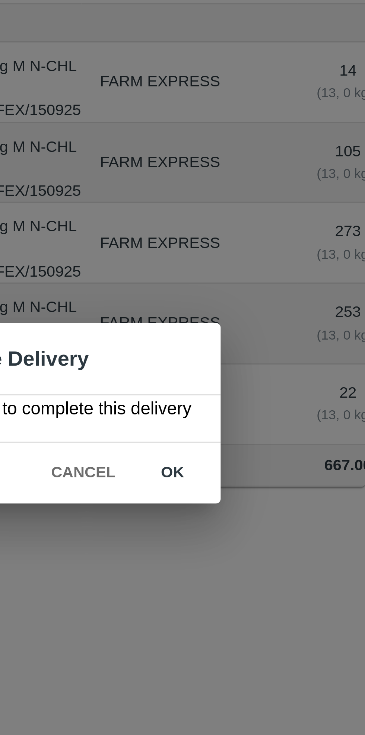
click at [234, 386] on button "ok" at bounding box center [235, 386] width 24 height 13
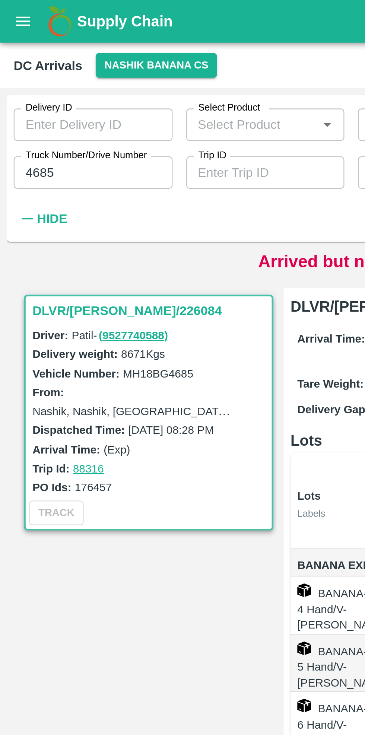
click at [38, 78] on input "4685" at bounding box center [40, 75] width 69 height 14
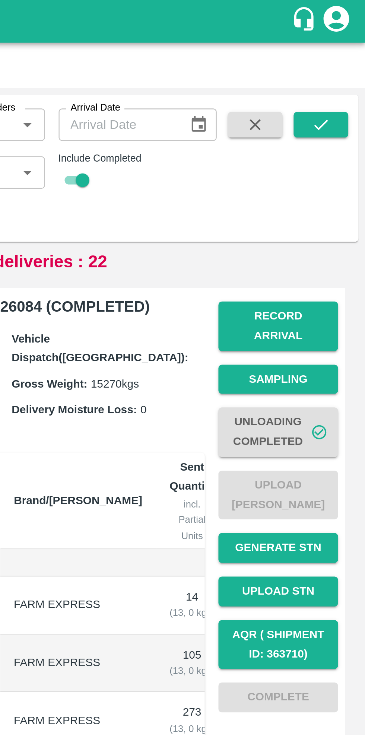
type input "4065"
click at [344, 54] on icon "submit" at bounding box center [345, 54] width 8 height 8
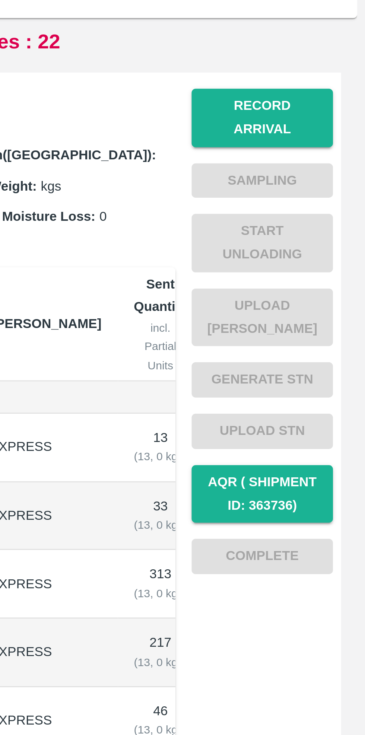
click at [328, 138] on button "Record Arrival" at bounding box center [327, 142] width 52 height 22
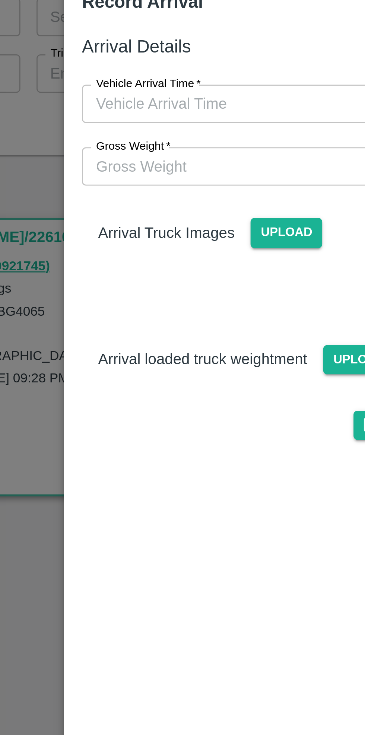
click at [176, 82] on input "Vehicle Arrival Time   *" at bounding box center [180, 86] width 164 height 14
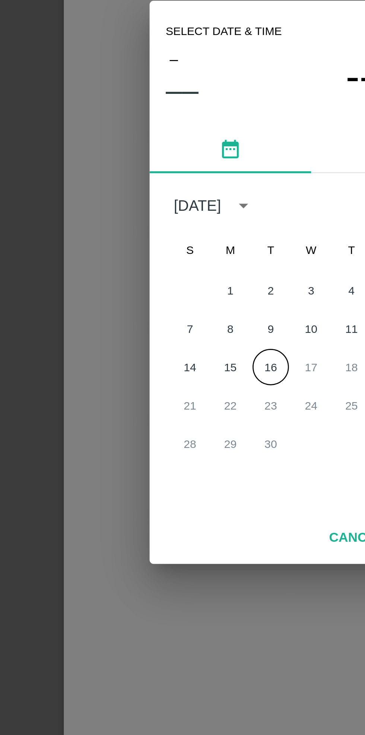
click at [167, 398] on button "16" at bounding box center [167, 398] width 13 height 13
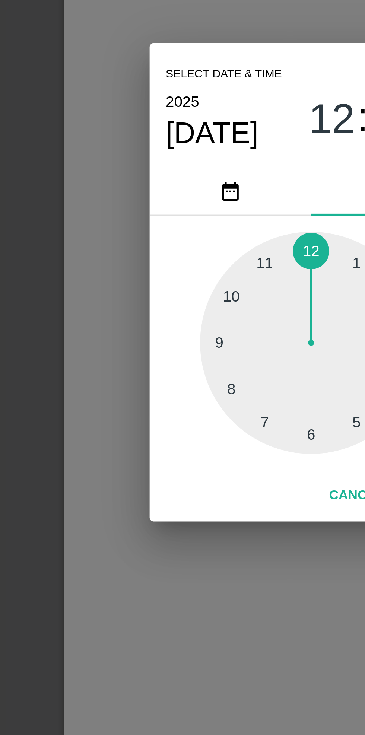
click at [150, 389] on div at bounding box center [182, 390] width 82 height 82
type input "[DATE] 09:00 AM"
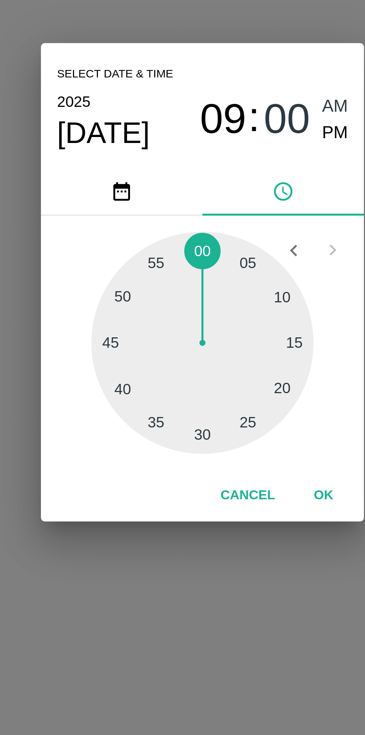
click at [226, 447] on button "OK" at bounding box center [227, 445] width 24 height 13
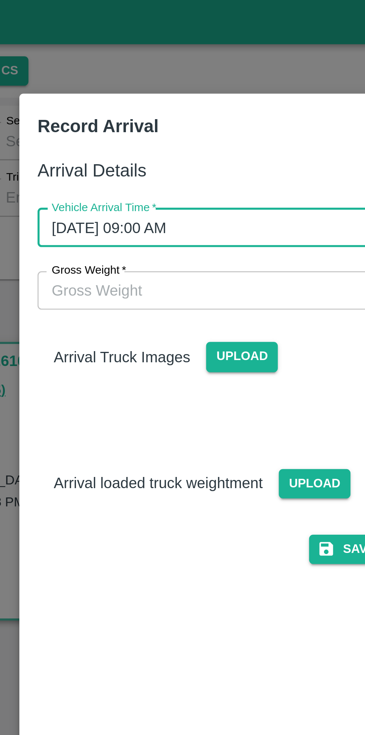
click at [173, 134] on span "Upload" at bounding box center [173, 133] width 26 height 11
click at [0, 0] on input "Upload" at bounding box center [0, 0] width 0 height 0
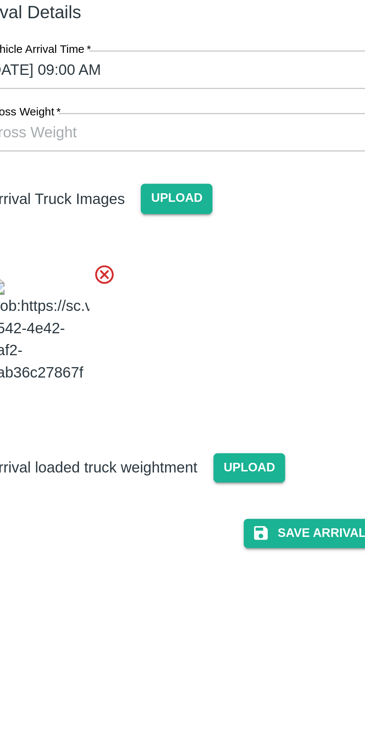
click at [227, 257] on button "Save Arrival Details" at bounding box center [232, 257] width 69 height 11
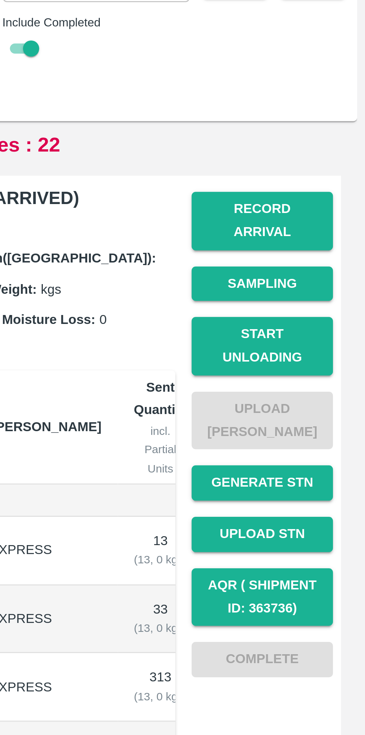
click at [331, 180] on button "Start Unloading" at bounding box center [327, 188] width 52 height 22
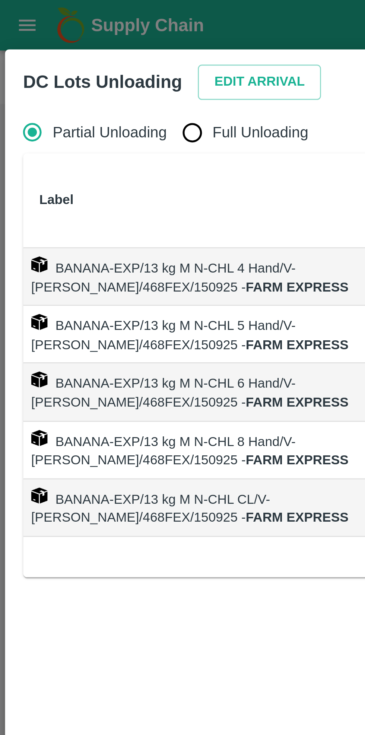
click at [90, 32] on button "Edit Arrival" at bounding box center [95, 30] width 45 height 13
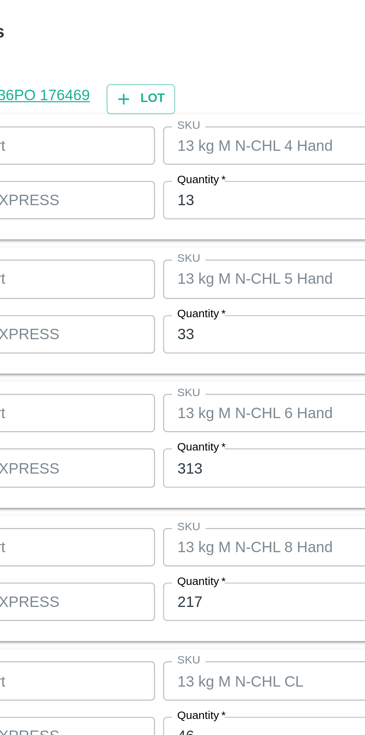
click at [147, 331] on input "33" at bounding box center [168, 332] width 97 height 14
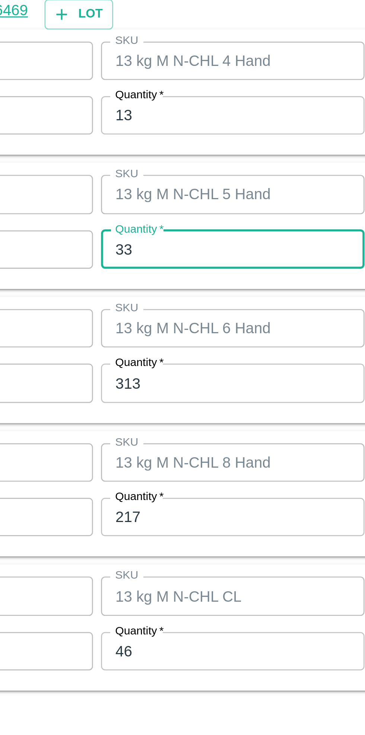
type input "3"
type input "40"
click at [158, 382] on input "313" at bounding box center [168, 381] width 97 height 14
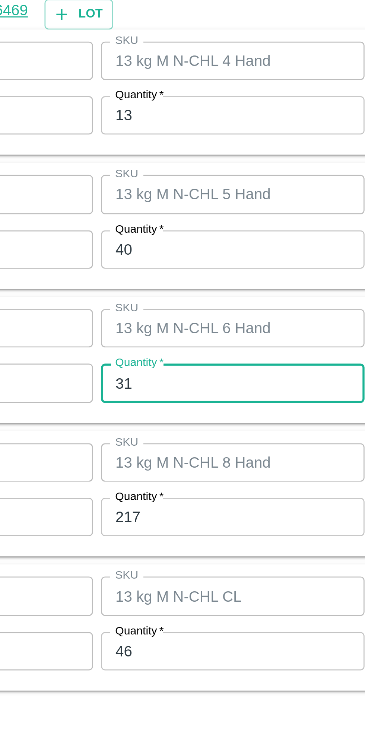
type input "3"
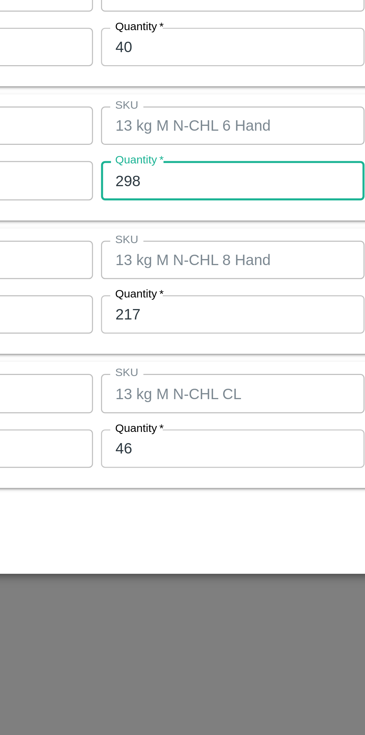
type input "298"
click at [160, 430] on input "217" at bounding box center [168, 430] width 97 height 14
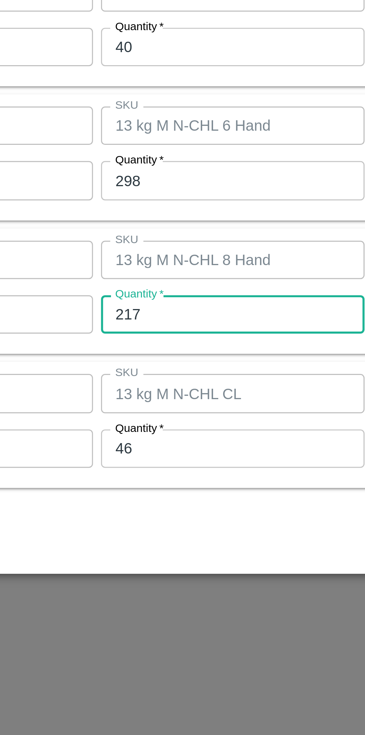
click at [156, 431] on input "217" at bounding box center [168, 430] width 97 height 14
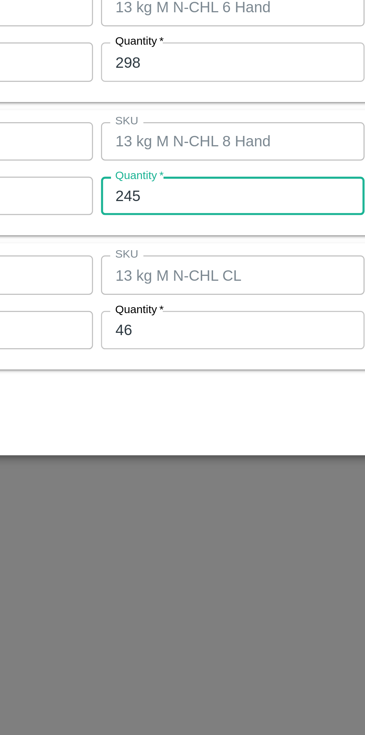
type input "245"
click at [154, 481] on input "46" at bounding box center [168, 480] width 97 height 14
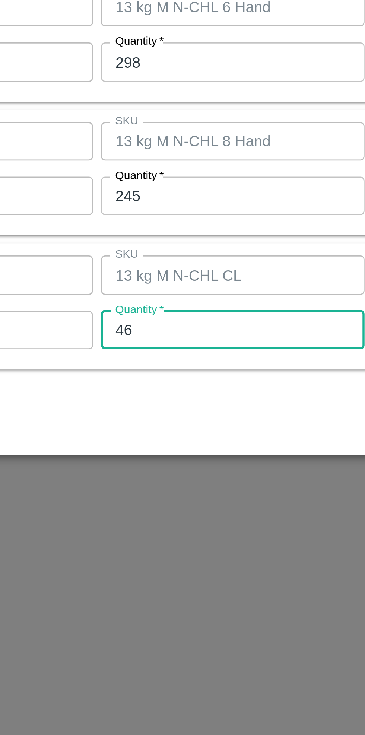
type input "4"
type input "26"
click at [114, 518] on div "Cancel Save" at bounding box center [182, 511] width 339 height 22
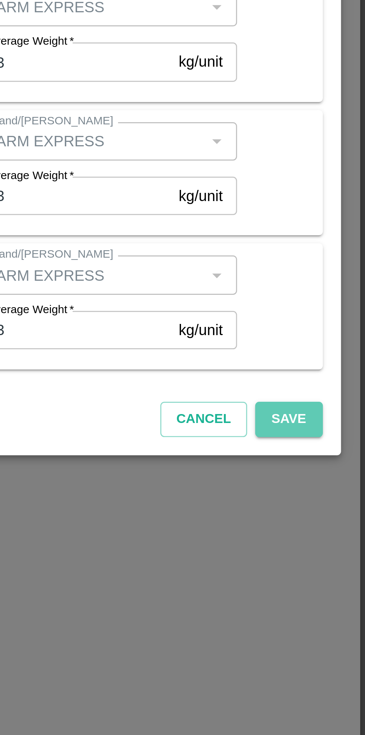
click at [338, 514] on button "Save" at bounding box center [336, 512] width 25 height 13
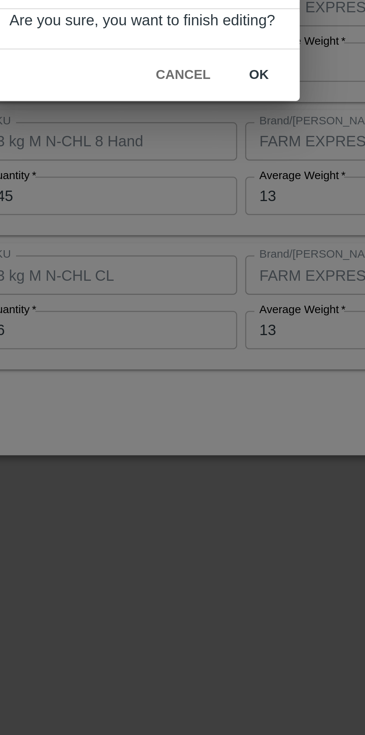
click at [224, 387] on button "ok" at bounding box center [226, 386] width 24 height 13
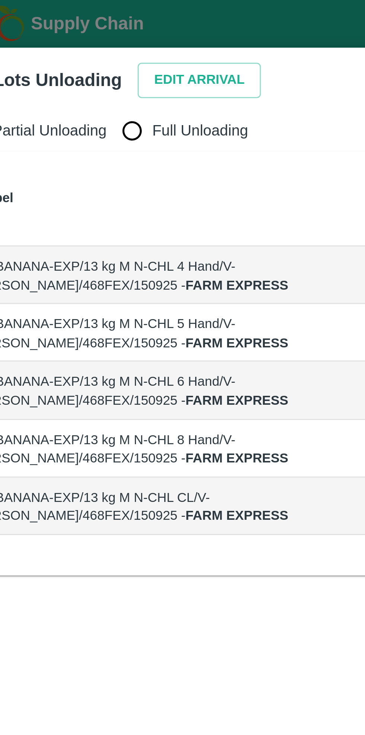
click at [69, 51] on input "Full Unloading" at bounding box center [70, 48] width 15 height 15
radio input "true"
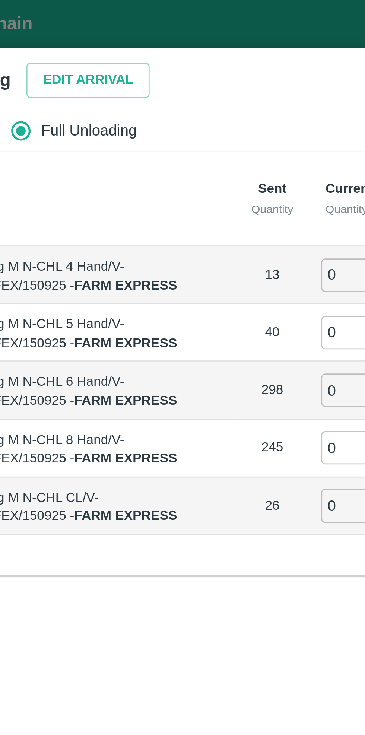
click at [187, 102] on input "0" at bounding box center [209, 102] width 54 height 12
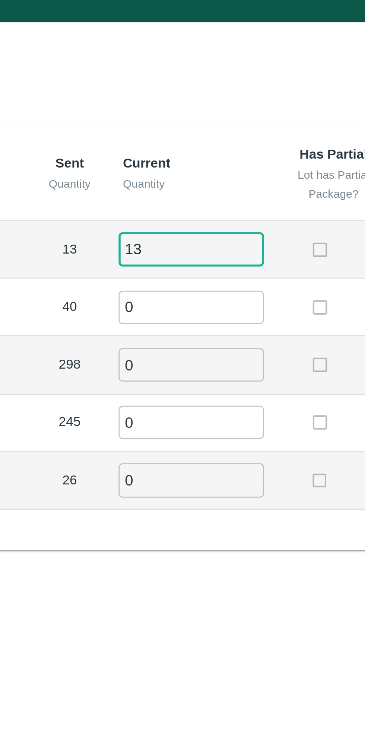
type input "13"
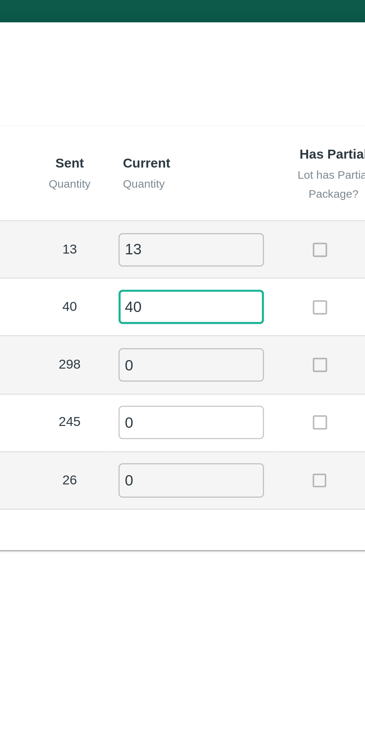
type input "40"
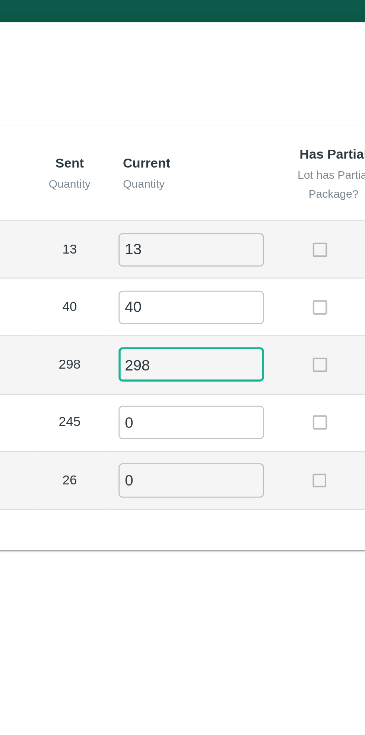
type input "298"
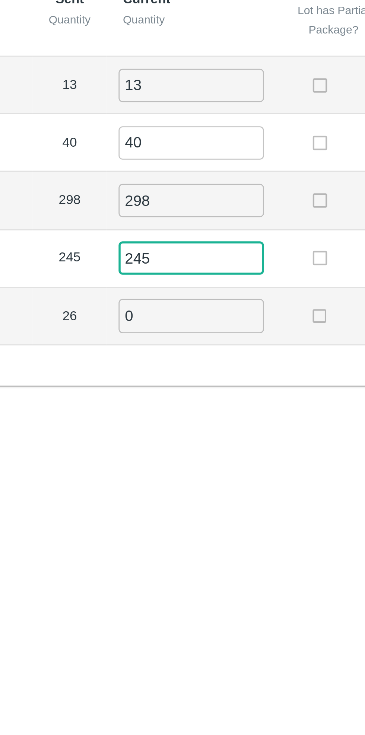
type input "245"
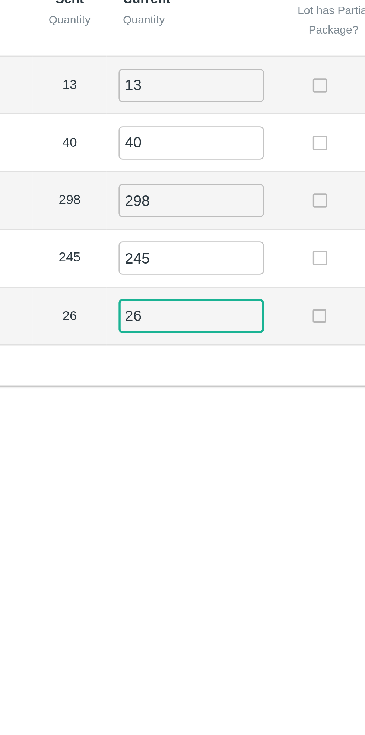
type input "26"
click at [185, 232] on div "Partial Unloading Full Unloading Label Sent Quantity Current Quantity Has Parti…" at bounding box center [182, 365] width 353 height 654
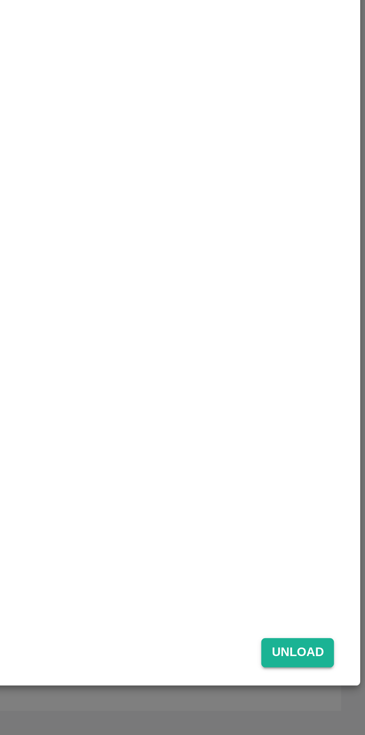
click at [340, 703] on button "Unload" at bounding box center [339, 704] width 27 height 11
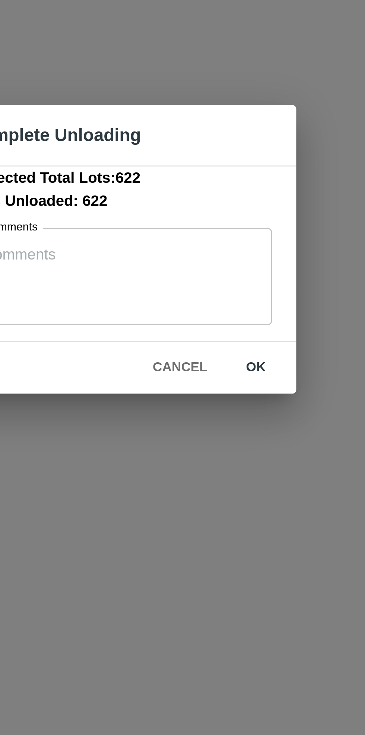
click at [231, 412] on button "ok" at bounding box center [232, 410] width 24 height 13
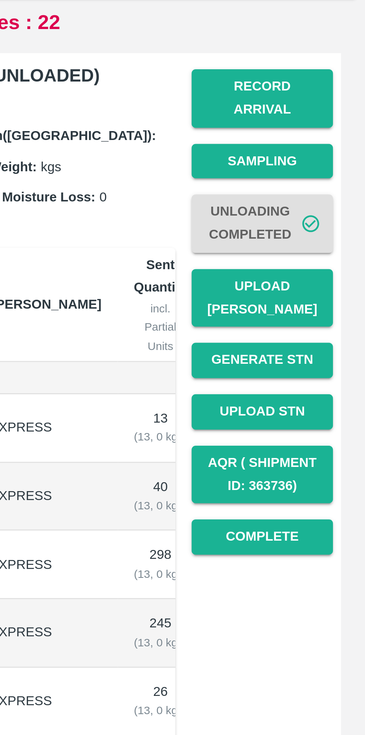
click at [327, 205] on button "Upload [PERSON_NAME]" at bounding box center [327, 216] width 52 height 22
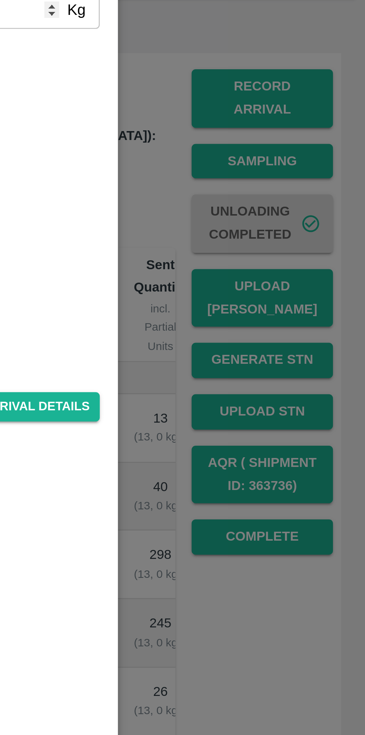
click at [327, 323] on div at bounding box center [182, 367] width 365 height 735
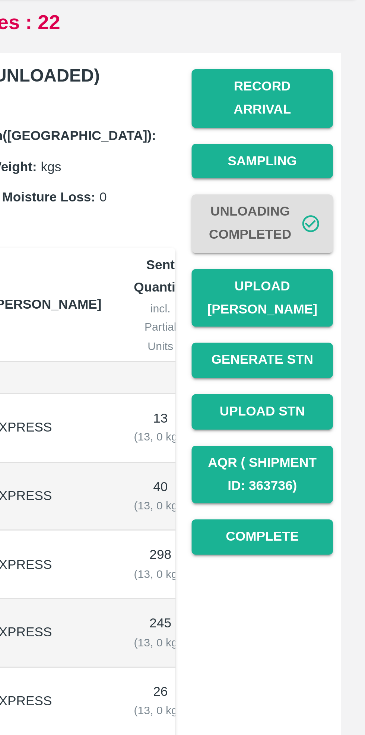
click at [328, 137] on button "Record Arrival" at bounding box center [327, 142] width 52 height 22
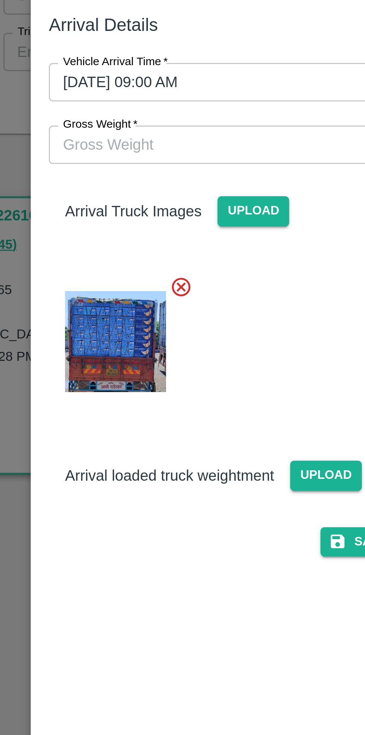
click at [158, 111] on input "Gross Weight   *" at bounding box center [175, 109] width 154 height 14
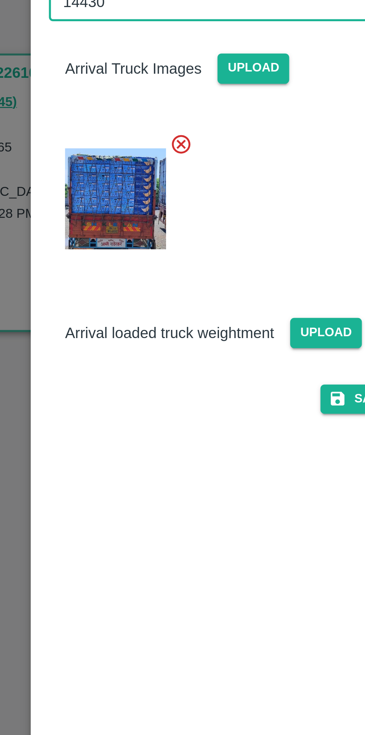
type input "14430"
click at [196, 232] on span "Upload" at bounding box center [200, 231] width 26 height 11
click at [0, 0] on input "Upload" at bounding box center [0, 0] width 0 height 0
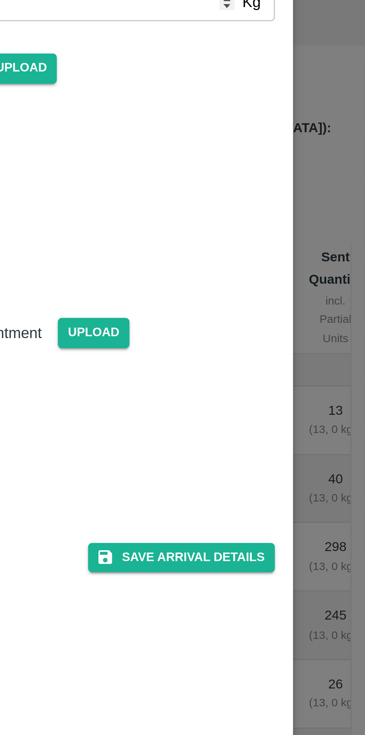
click at [236, 309] on button "Save Arrival Details" at bounding box center [232, 314] width 69 height 11
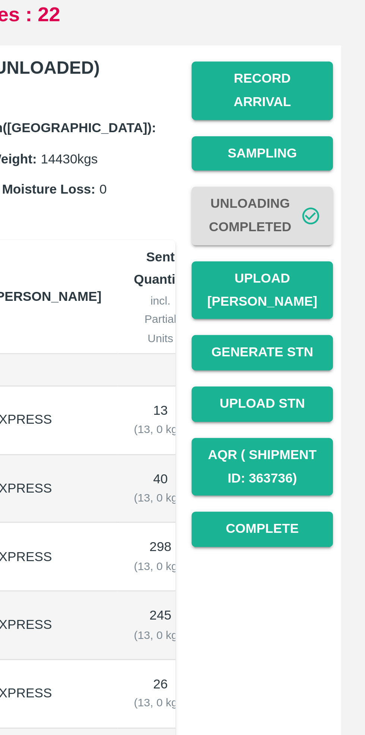
click at [327, 207] on button "Upload [PERSON_NAME]" at bounding box center [327, 216] width 52 height 22
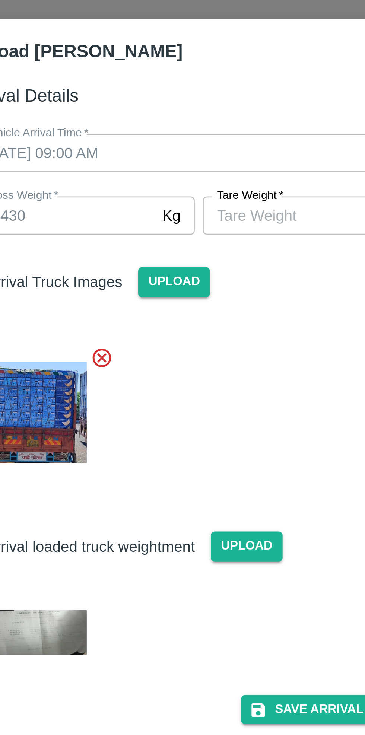
click at [219, 106] on input "[PERSON_NAME]   *" at bounding box center [218, 109] width 68 height 14
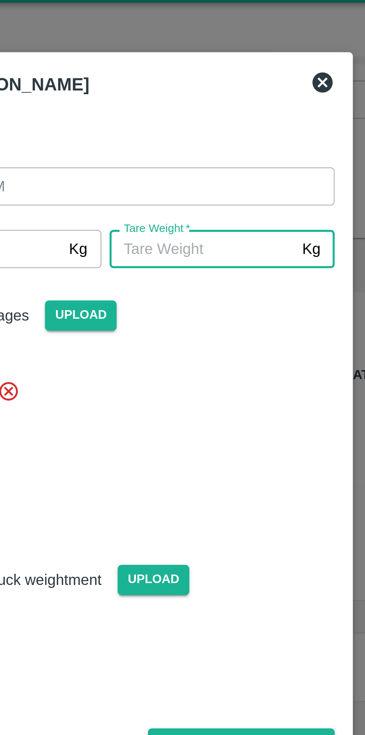
click at [218, 107] on input "[PERSON_NAME]   *" at bounding box center [218, 109] width 68 height 14
type input "6640"
click at [240, 149] on div "Arrival Truck Images Upload" at bounding box center [179, 162] width 175 height 103
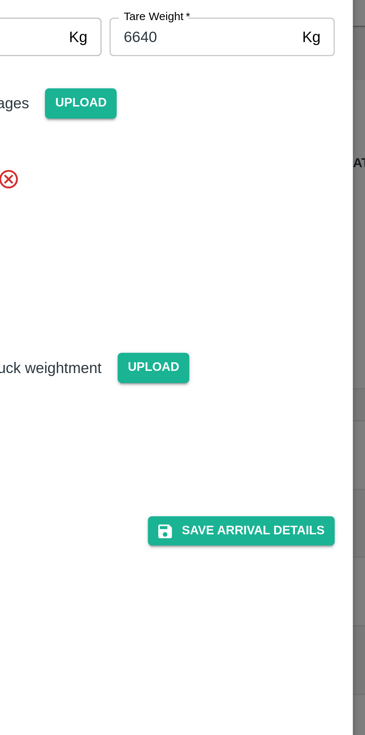
click at [238, 294] on button "Save Arrival Details" at bounding box center [232, 291] width 69 height 11
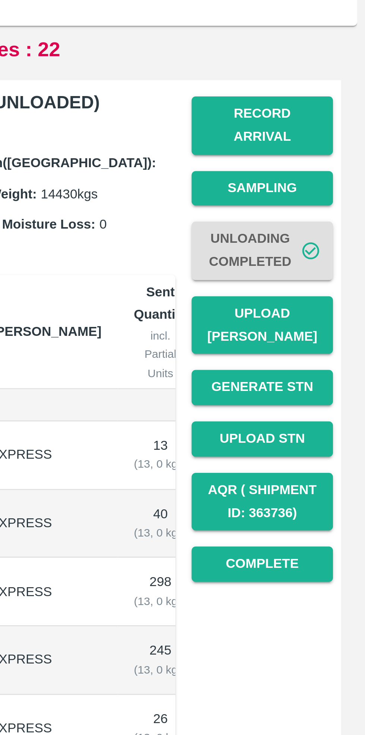
click at [329, 297] on button "Complete" at bounding box center [327, 303] width 52 height 13
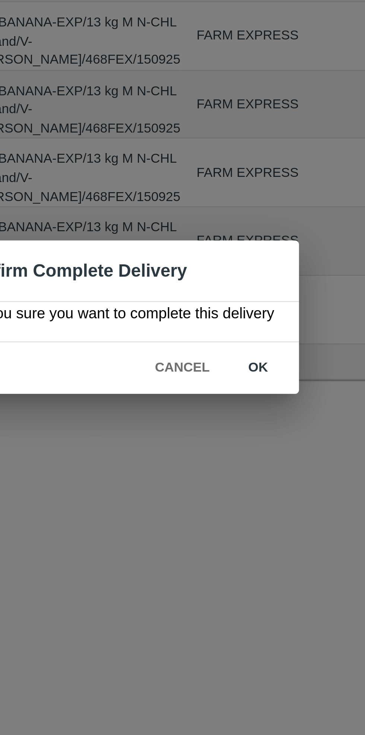
click at [232, 387] on button "ok" at bounding box center [235, 386] width 24 height 13
